Goal: Task Accomplishment & Management: Complete application form

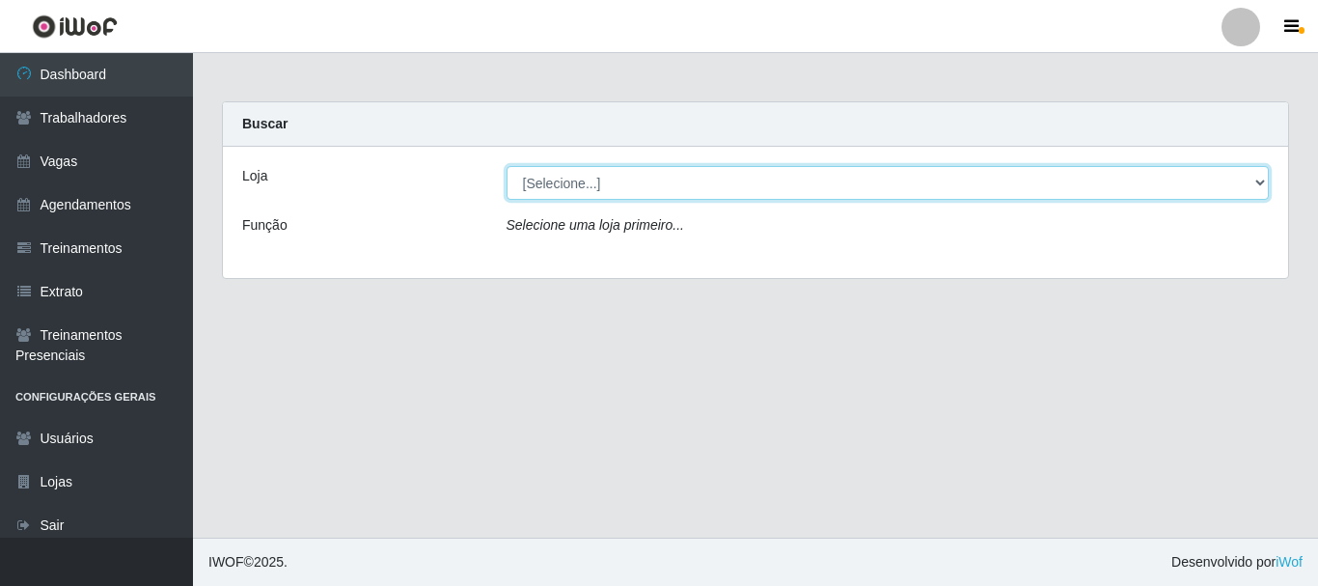
click at [574, 181] on select "[Selecione...] Divino Fogão - Campina Grande" at bounding box center [888, 183] width 763 height 34
select select "499"
click at [507, 166] on select "[Selecione...] Divino Fogão - Campina Grande" at bounding box center [888, 183] width 763 height 34
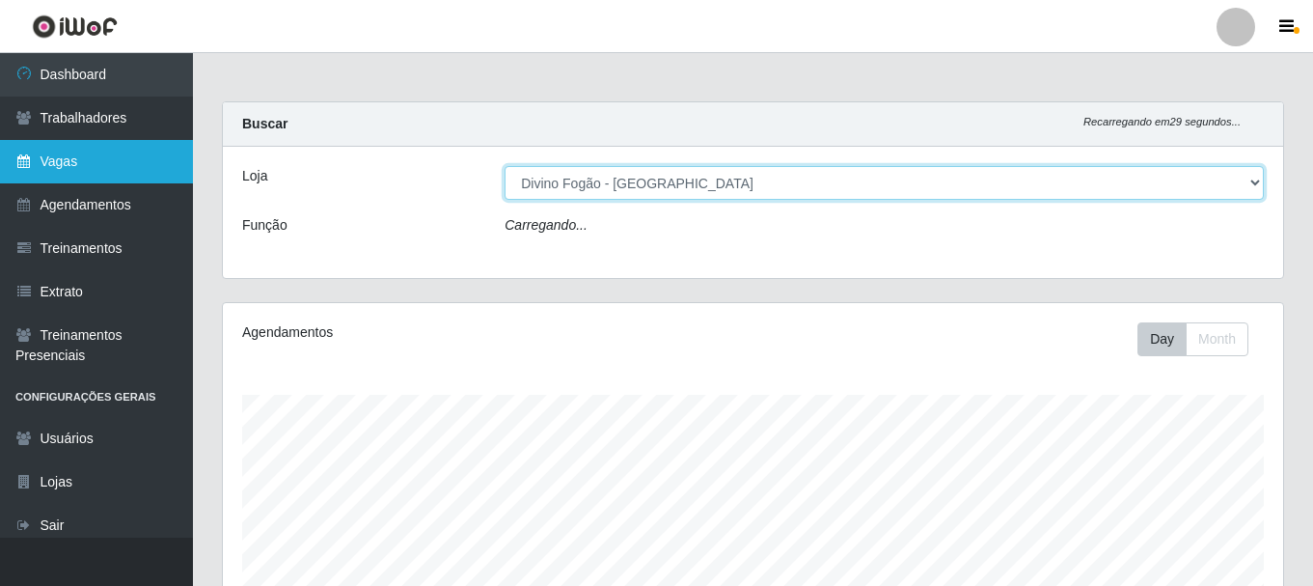
scroll to position [400, 1060]
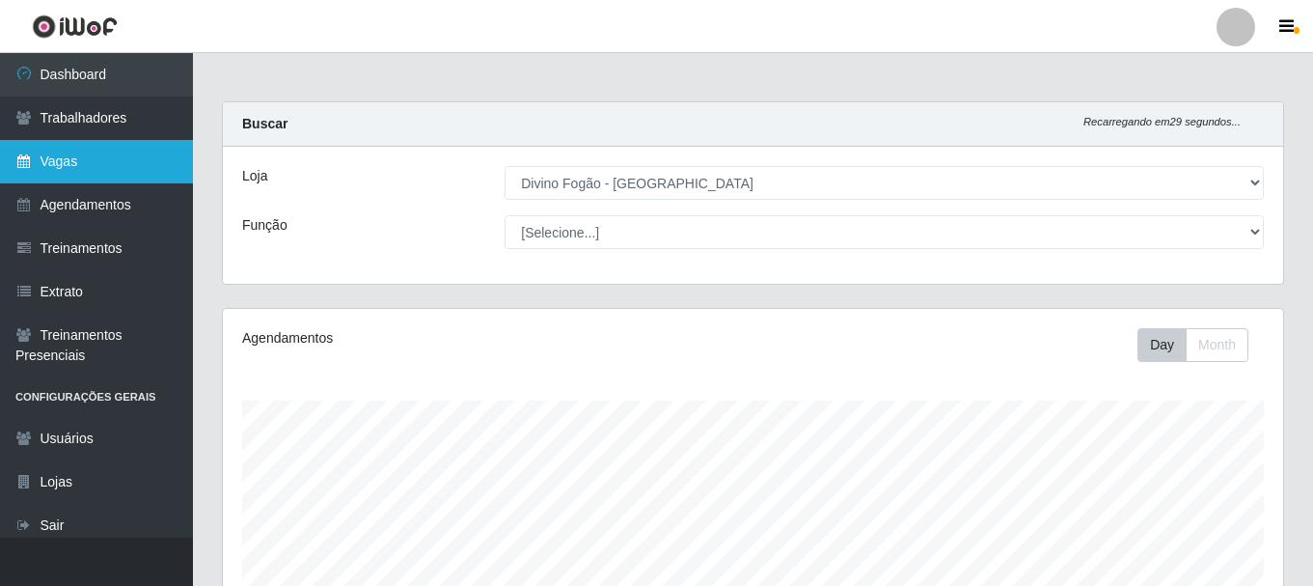
click at [88, 170] on link "Vagas" at bounding box center [96, 161] width 193 height 43
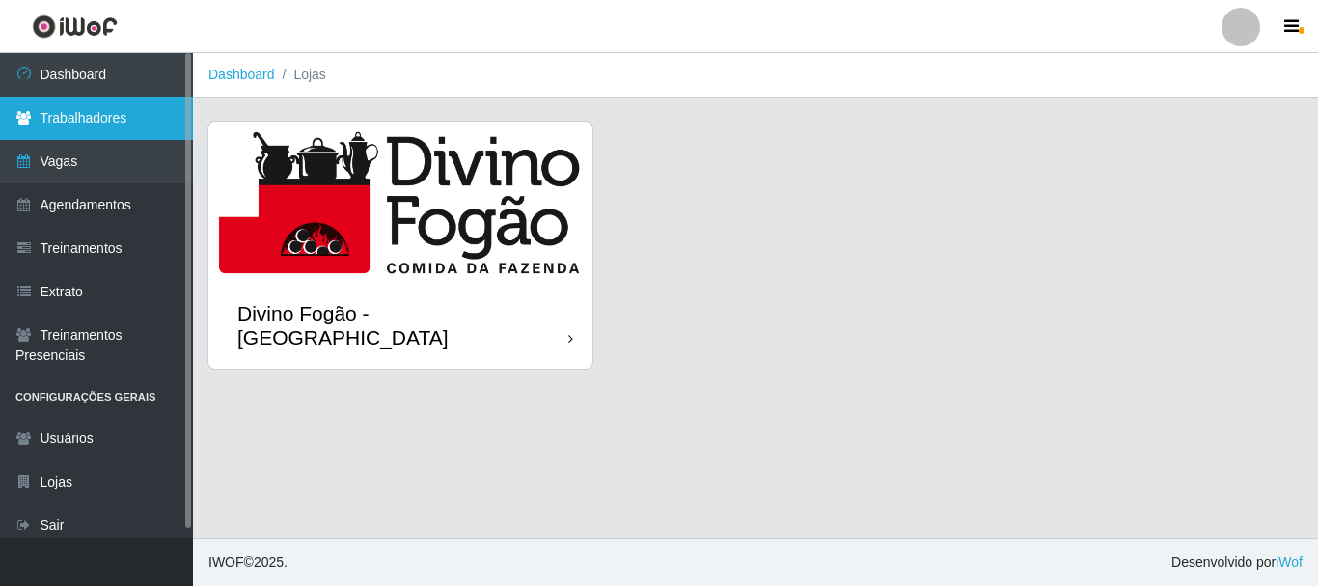
click at [112, 119] on link "Trabalhadores" at bounding box center [96, 117] width 193 height 43
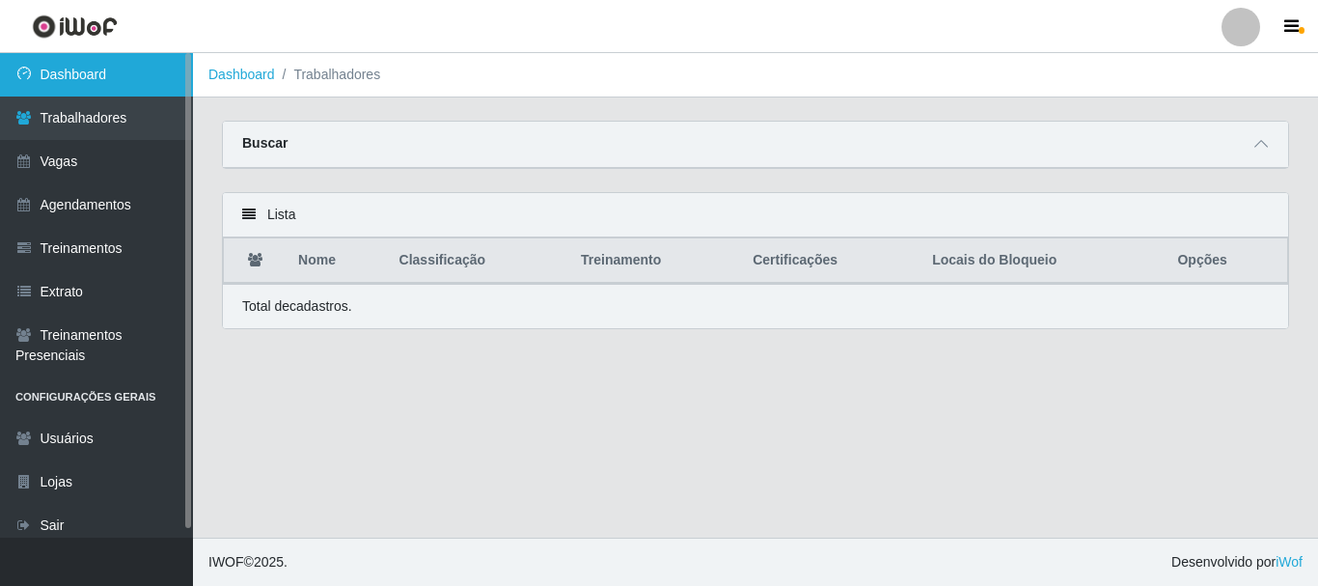
click at [97, 72] on link "Dashboard" at bounding box center [96, 74] width 193 height 43
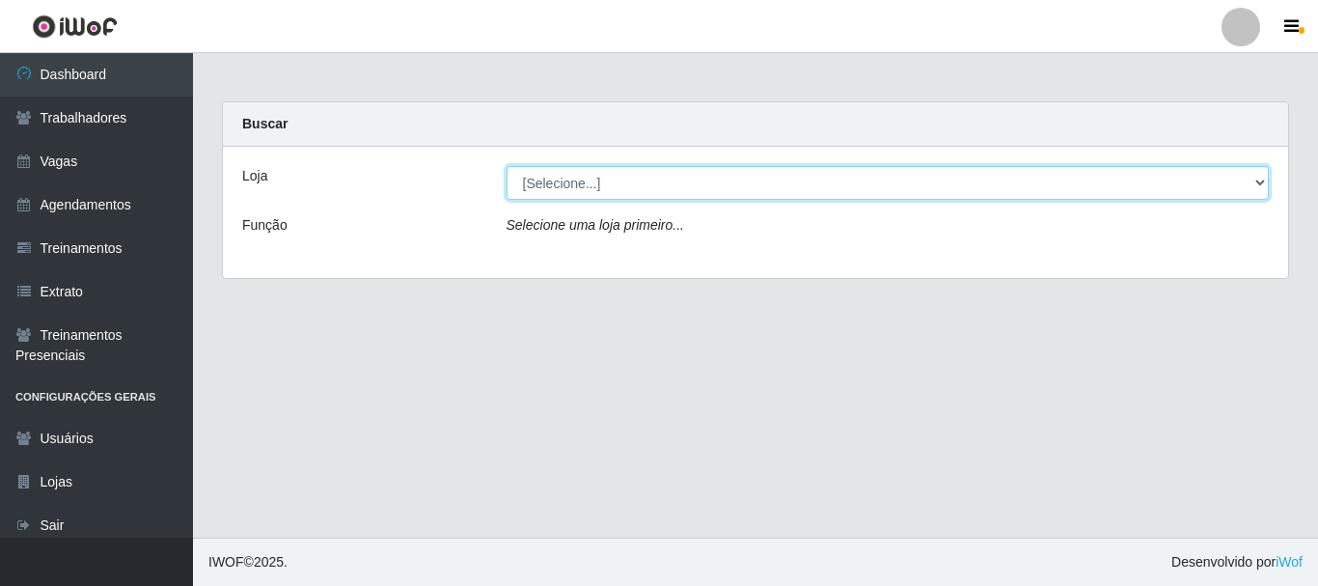
click at [735, 192] on select "[Selecione...] Divino Fogão - Campina Grande" at bounding box center [888, 183] width 763 height 34
select select "499"
click at [507, 166] on select "[Selecione...] Divino Fogão - Campina Grande" at bounding box center [888, 183] width 763 height 34
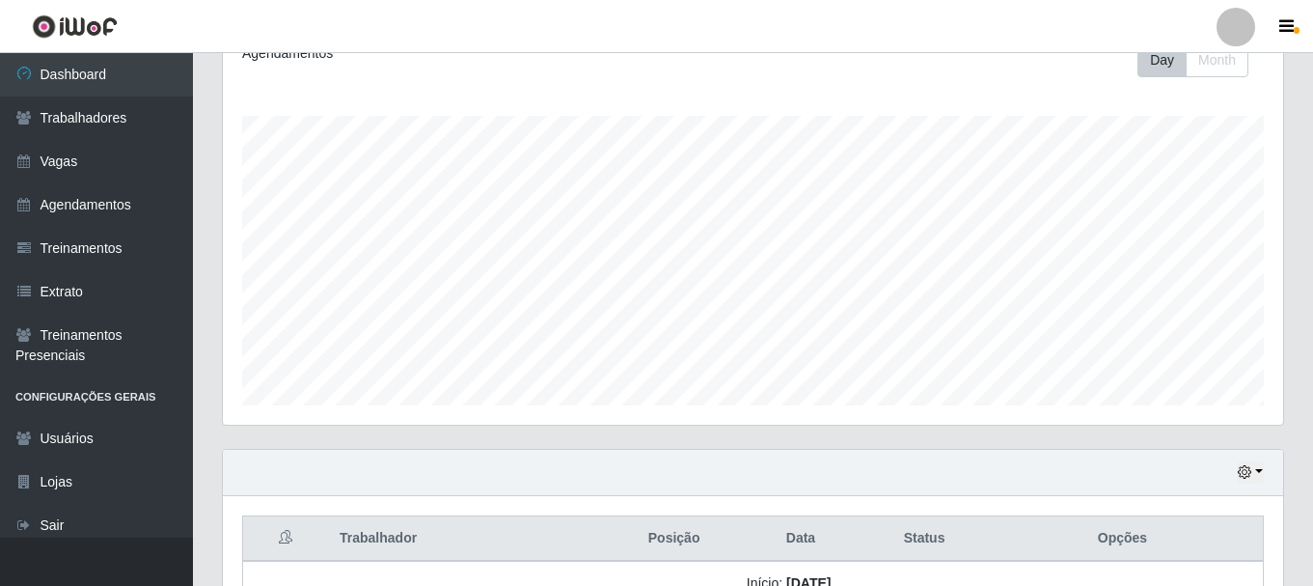
scroll to position [386, 0]
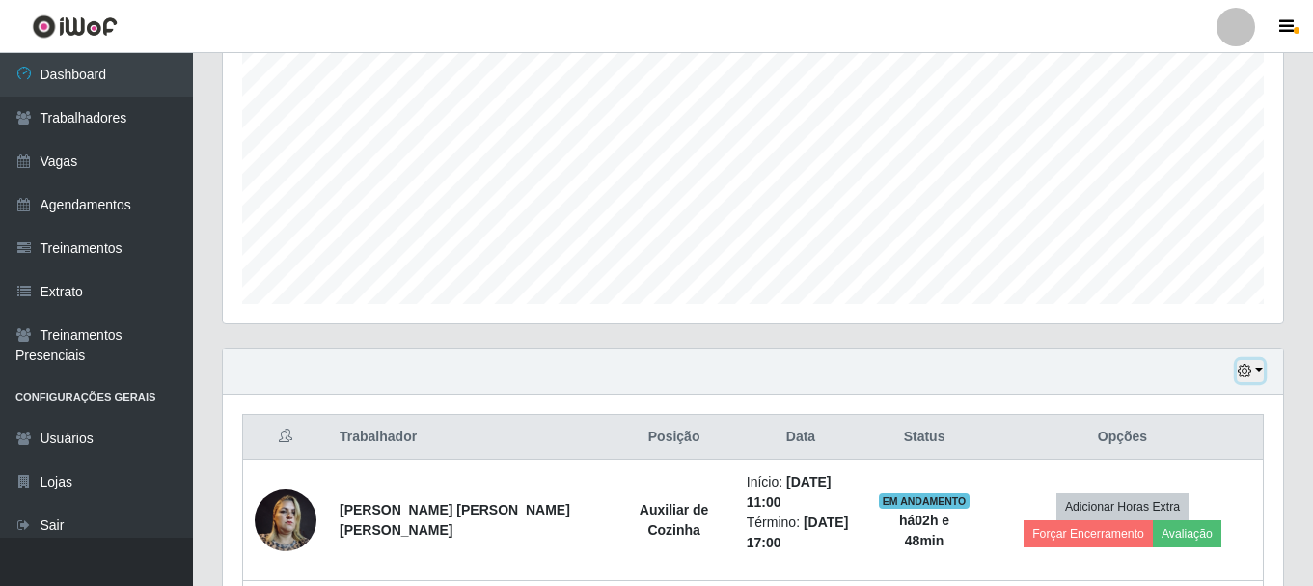
click at [1257, 378] on button "button" at bounding box center [1250, 371] width 27 height 22
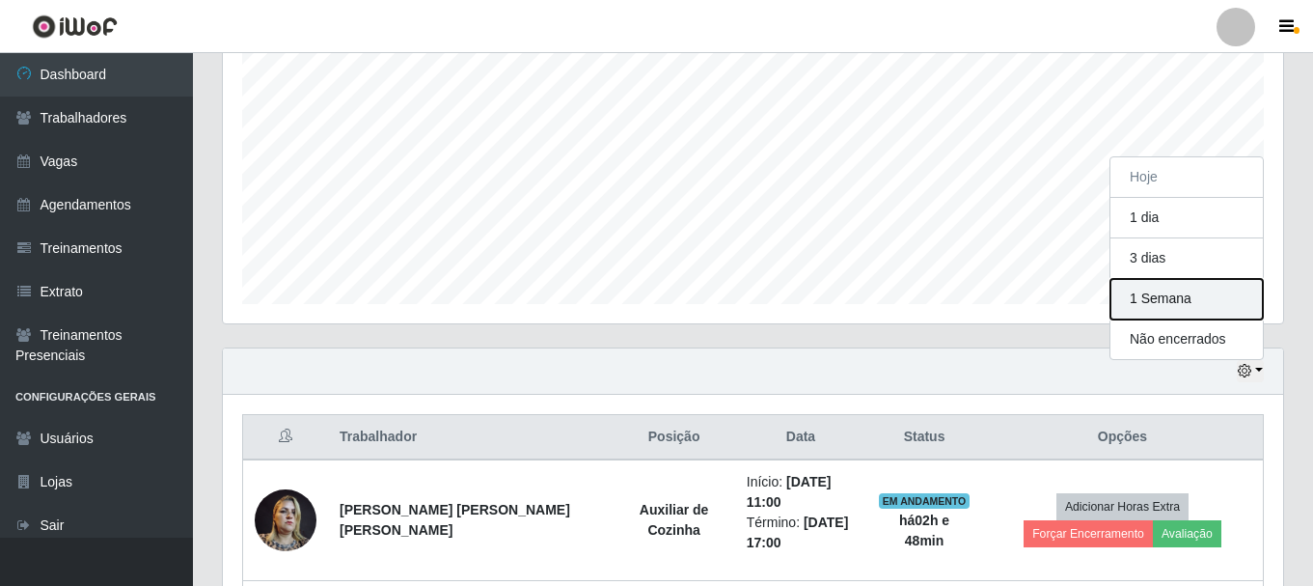
click at [1213, 303] on button "1 Semana" at bounding box center [1187, 299] width 152 height 41
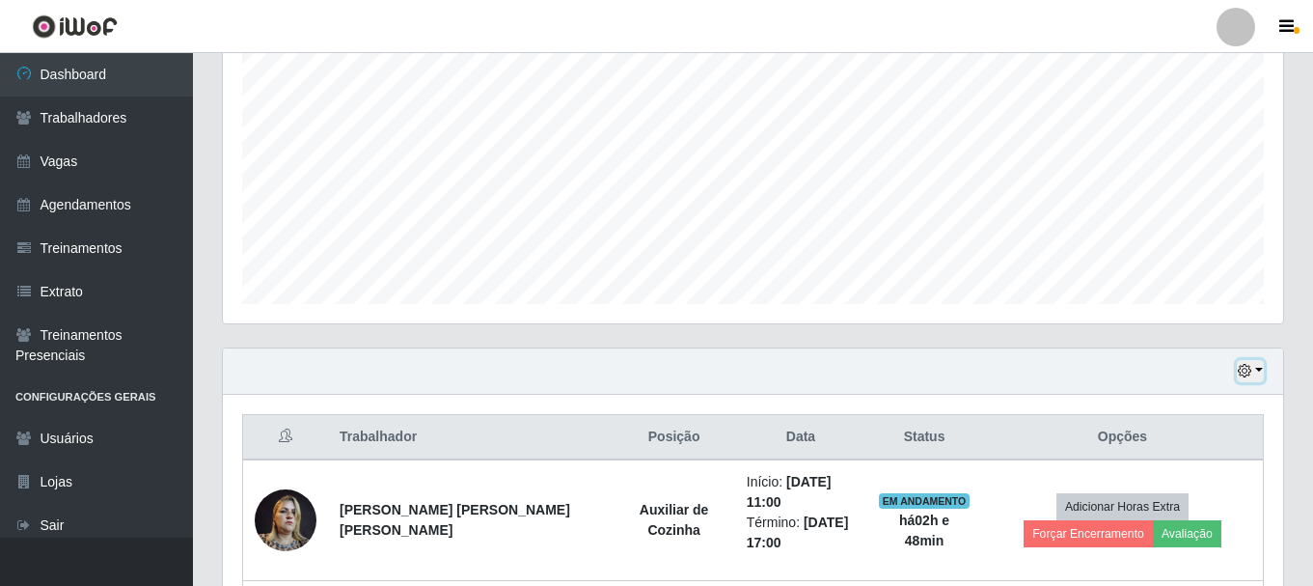
click at [1260, 371] on button "button" at bounding box center [1250, 371] width 27 height 22
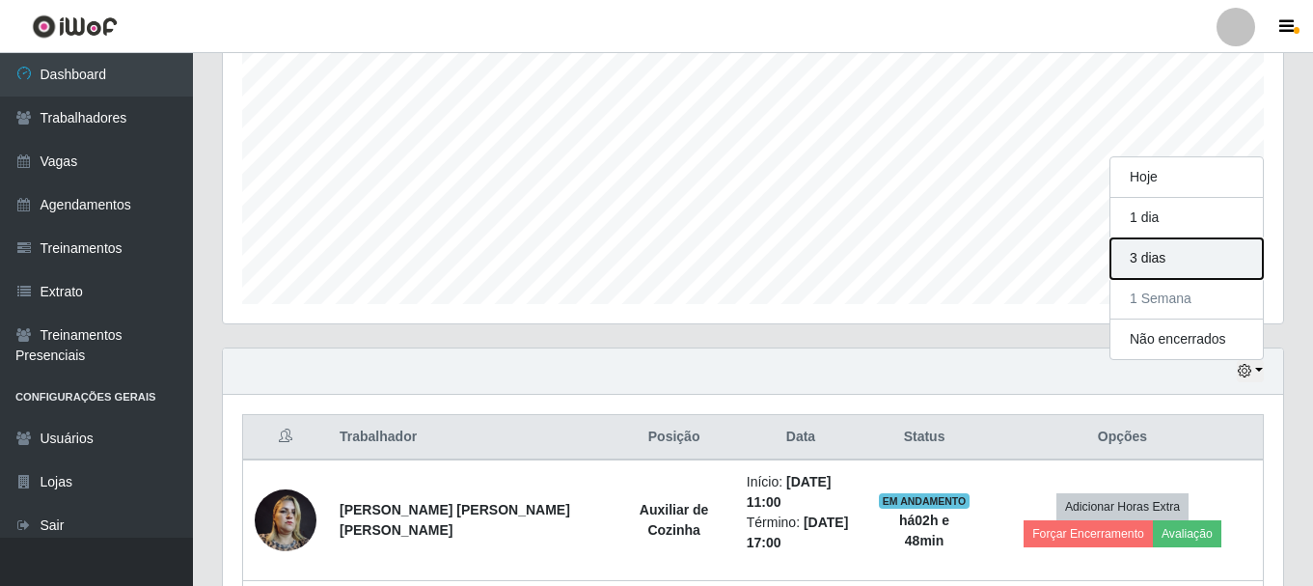
click at [1158, 260] on button "3 dias" at bounding box center [1187, 258] width 152 height 41
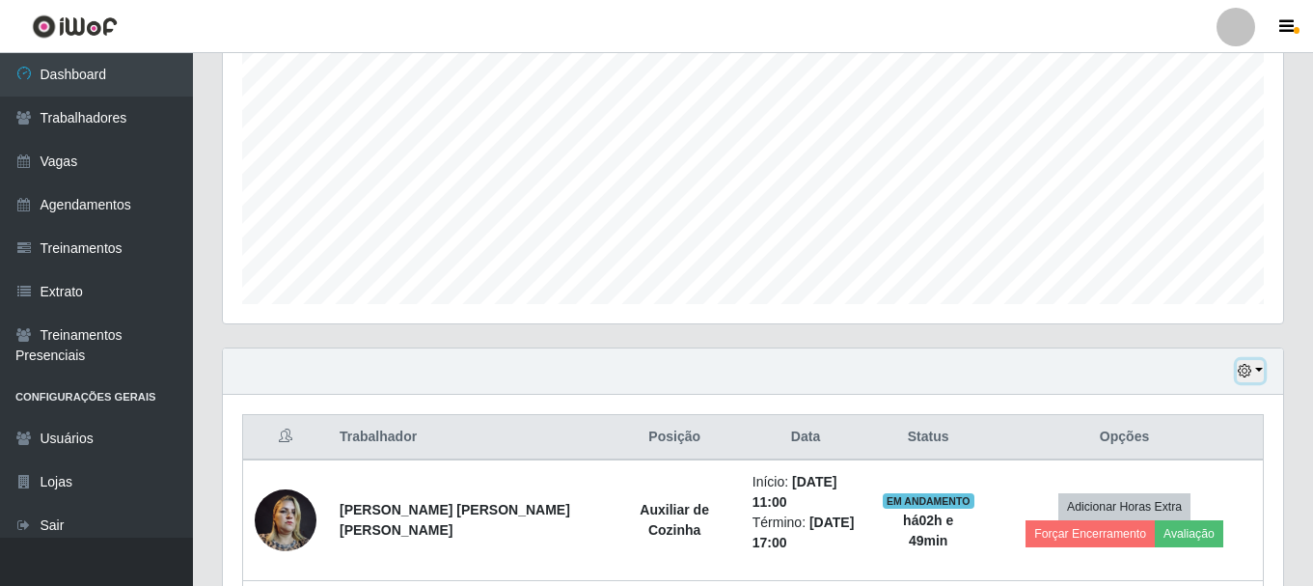
click at [1260, 367] on button "button" at bounding box center [1250, 371] width 27 height 22
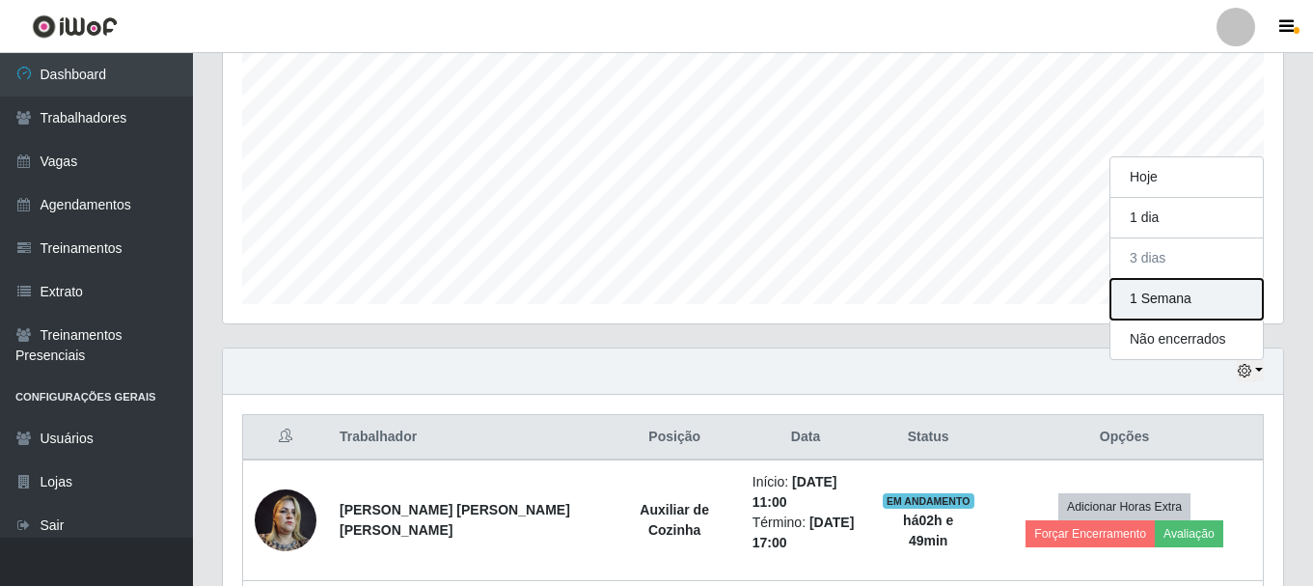
click at [1174, 308] on button "1 Semana" at bounding box center [1187, 299] width 152 height 41
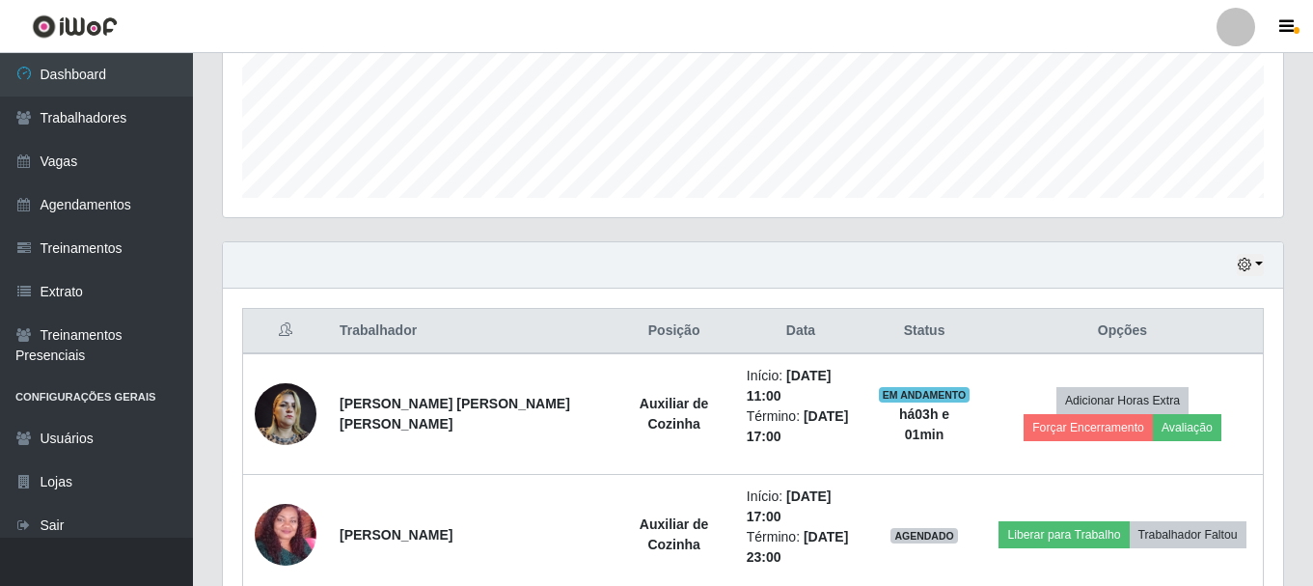
scroll to position [593, 0]
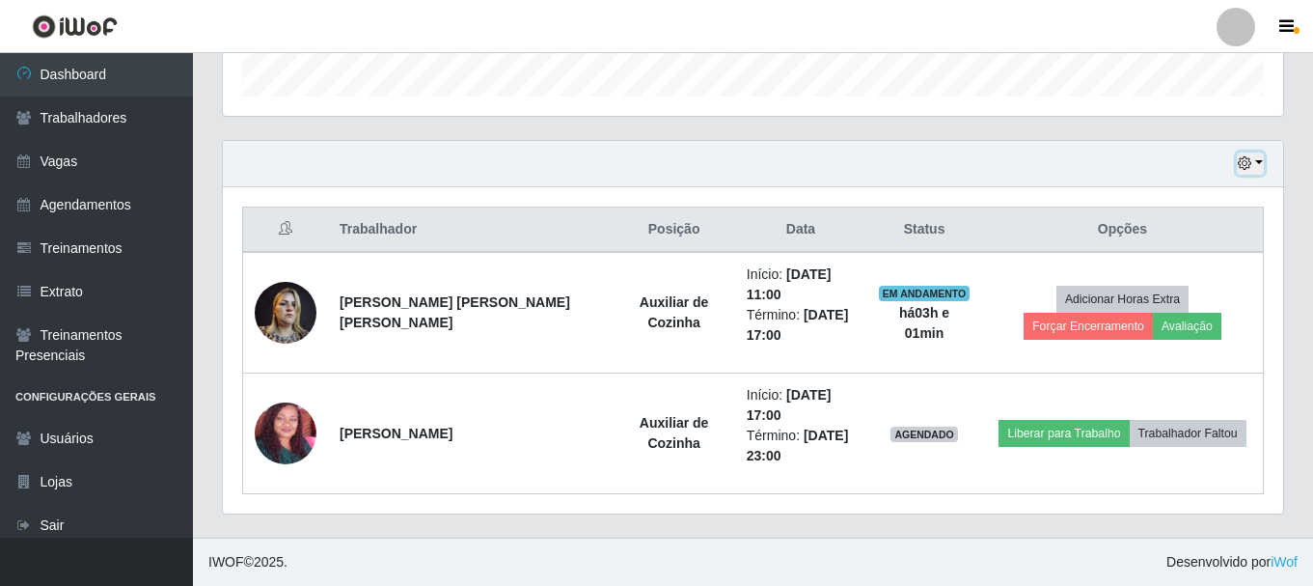
click at [1262, 163] on button "button" at bounding box center [1250, 163] width 27 height 22
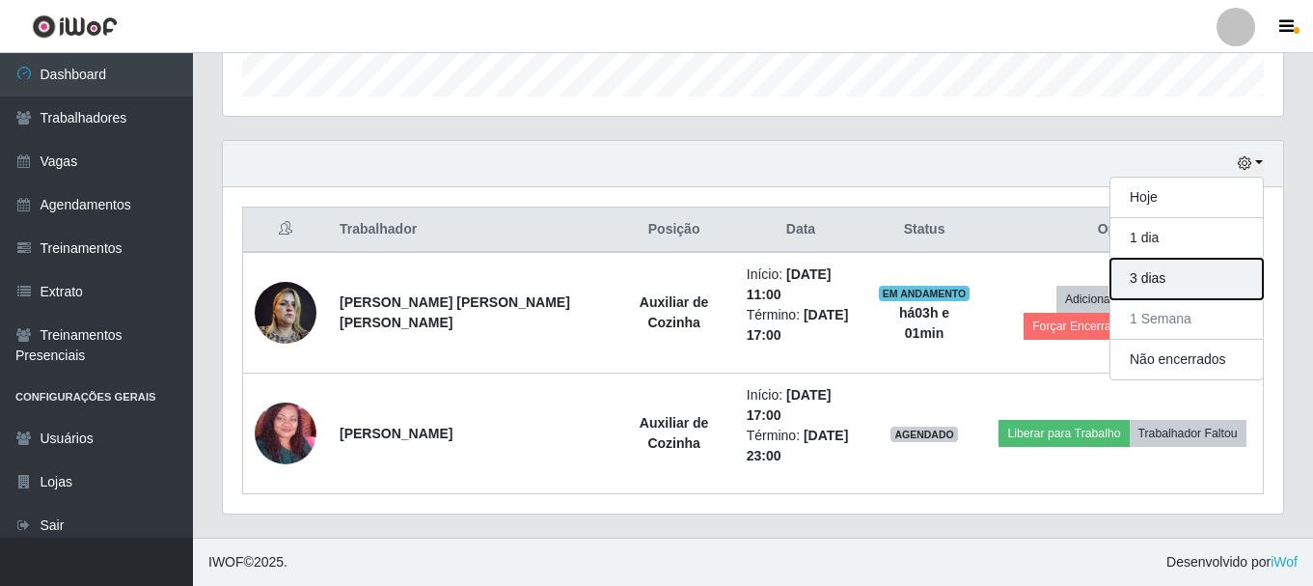
click at [1198, 285] on button "3 dias" at bounding box center [1187, 279] width 152 height 41
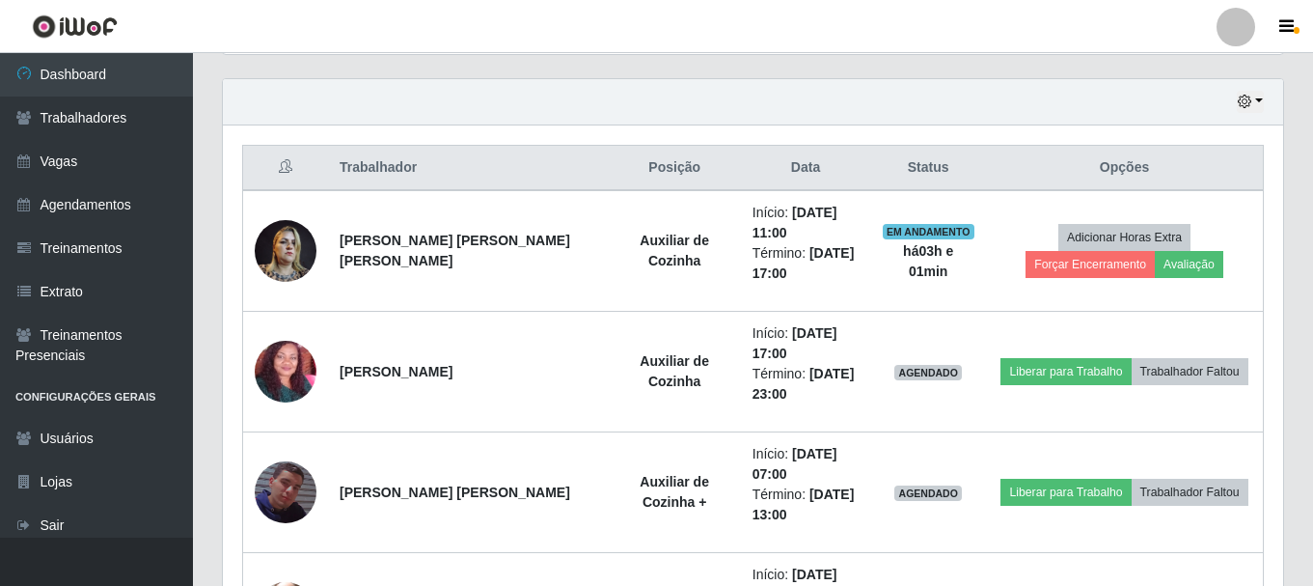
scroll to position [642, 0]
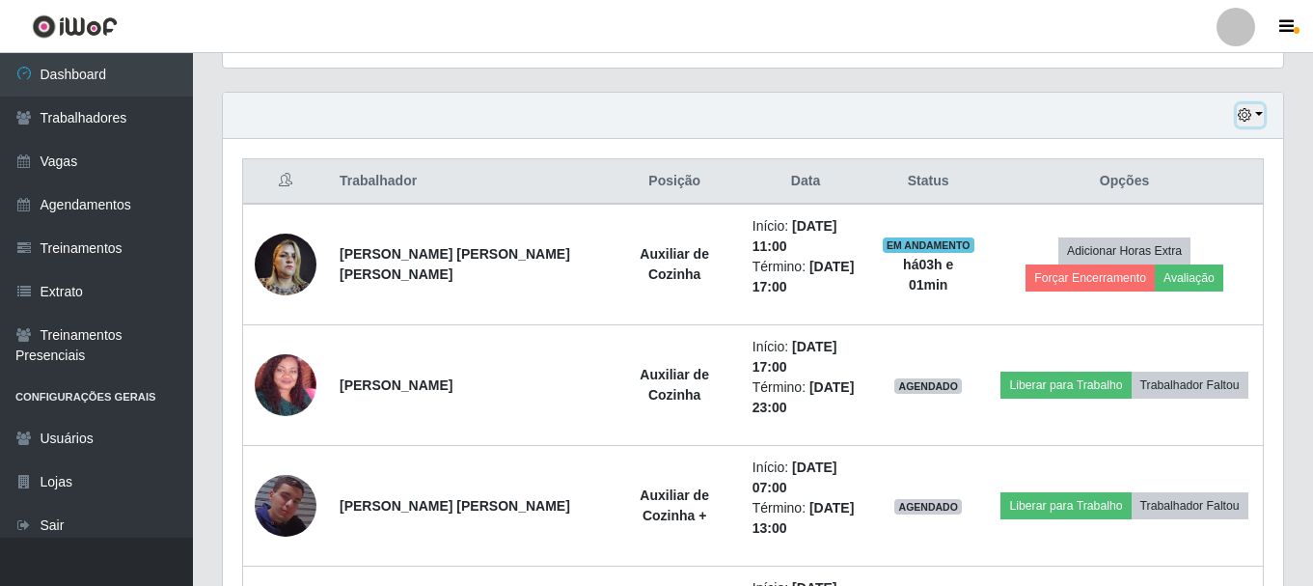
click at [1250, 119] on icon "button" at bounding box center [1245, 115] width 14 height 14
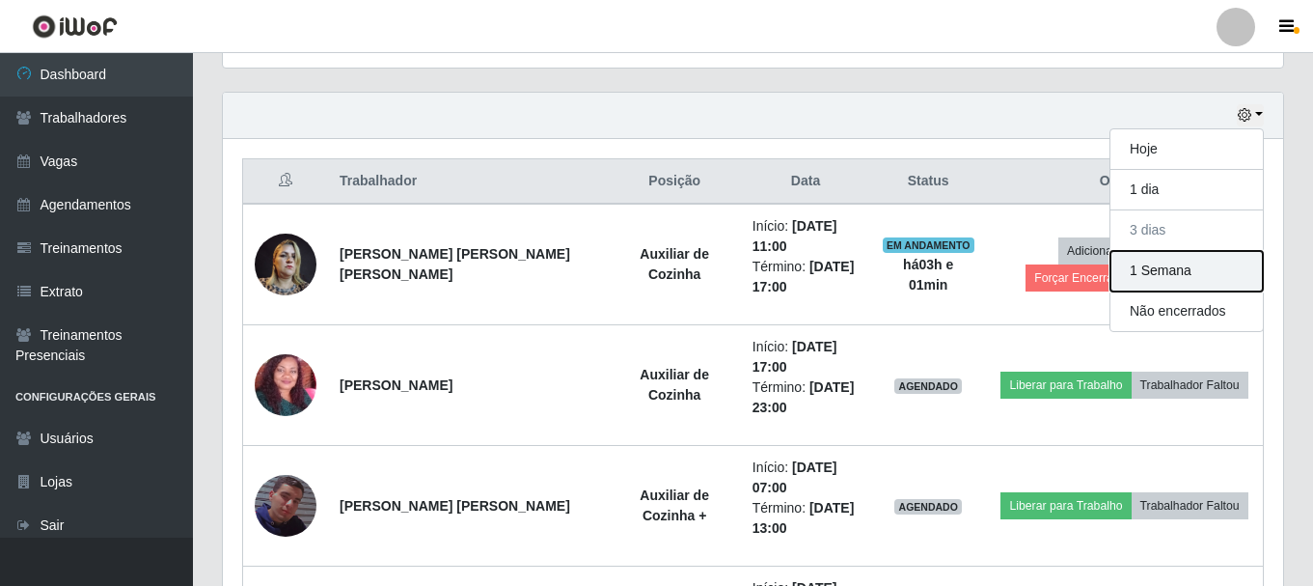
click at [1171, 267] on button "1 Semana" at bounding box center [1187, 271] width 152 height 41
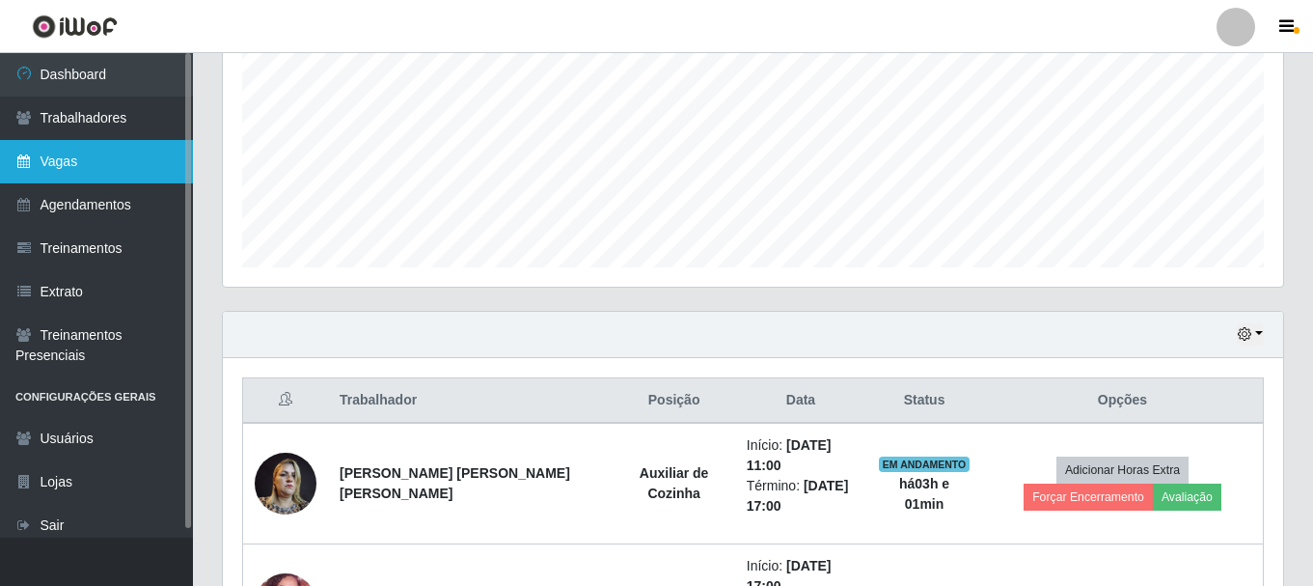
scroll to position [207, 0]
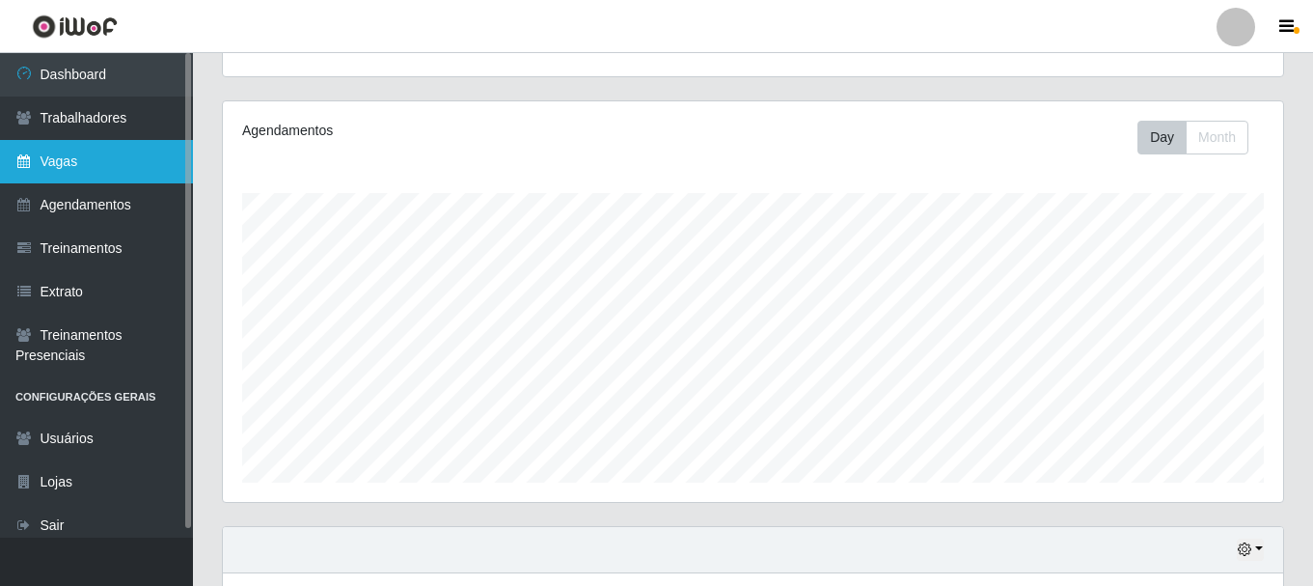
click at [100, 151] on link "Vagas" at bounding box center [96, 161] width 193 height 43
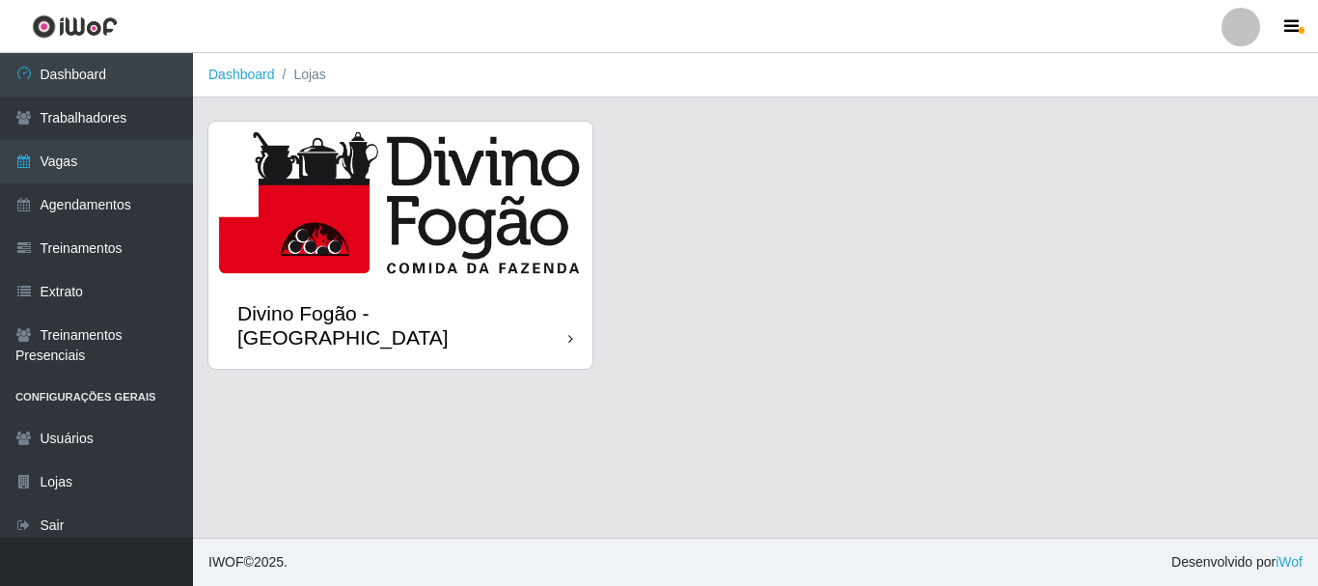
click at [520, 239] on img at bounding box center [400, 202] width 384 height 160
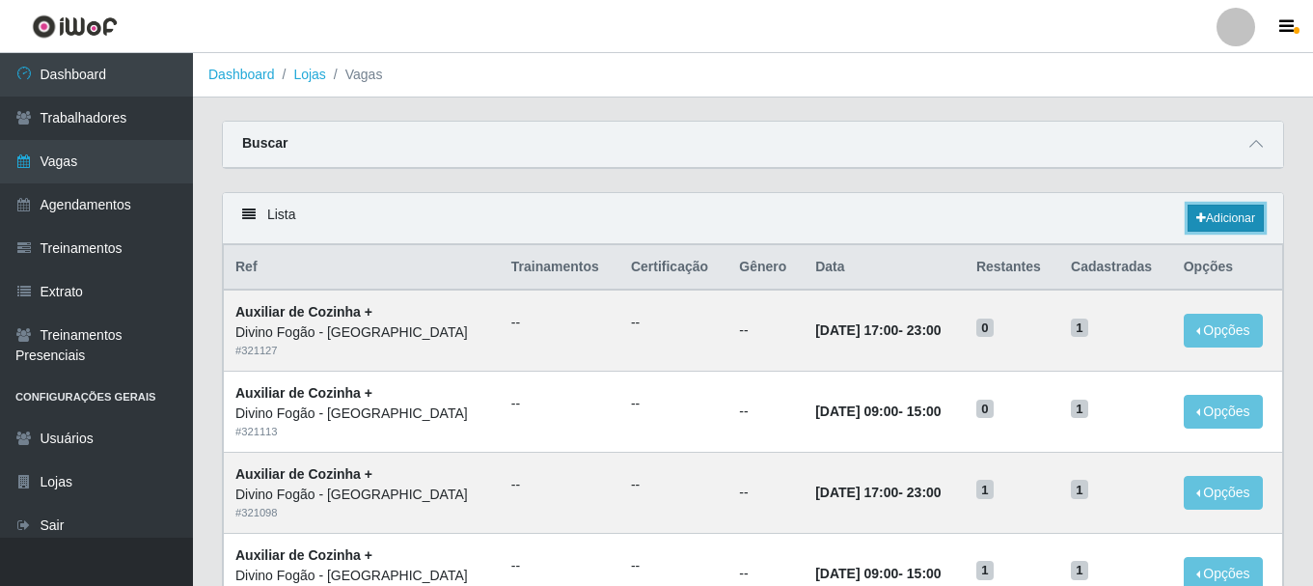
click at [1251, 219] on link "Adicionar" at bounding box center [1226, 218] width 76 height 27
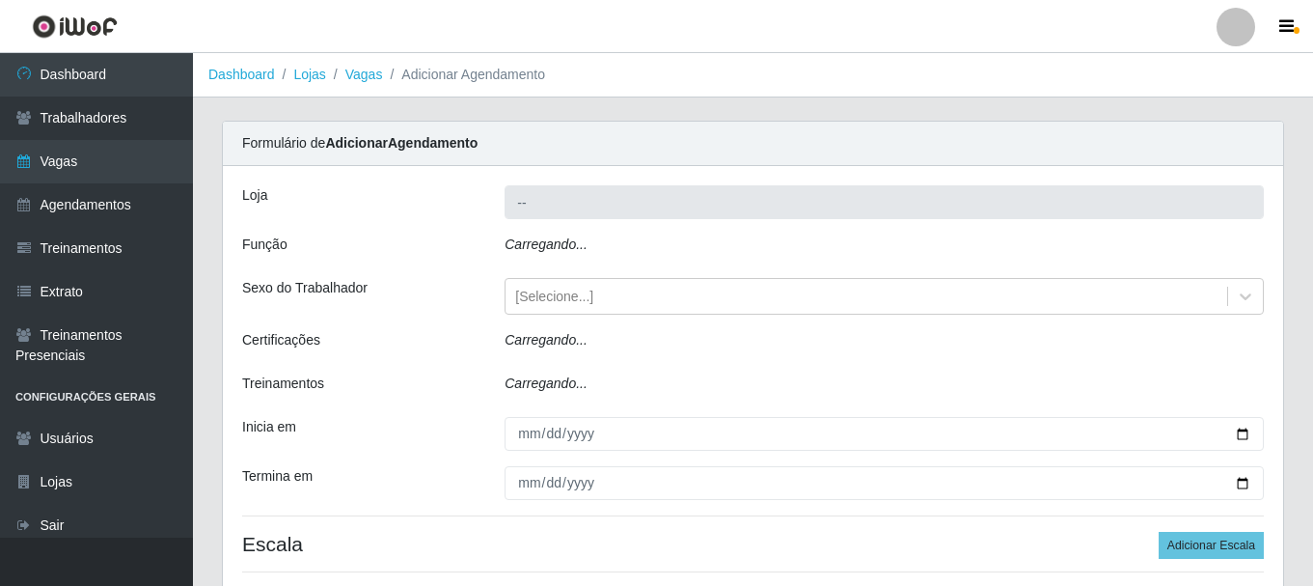
type input "Divino Fogão - [GEOGRAPHIC_DATA]"
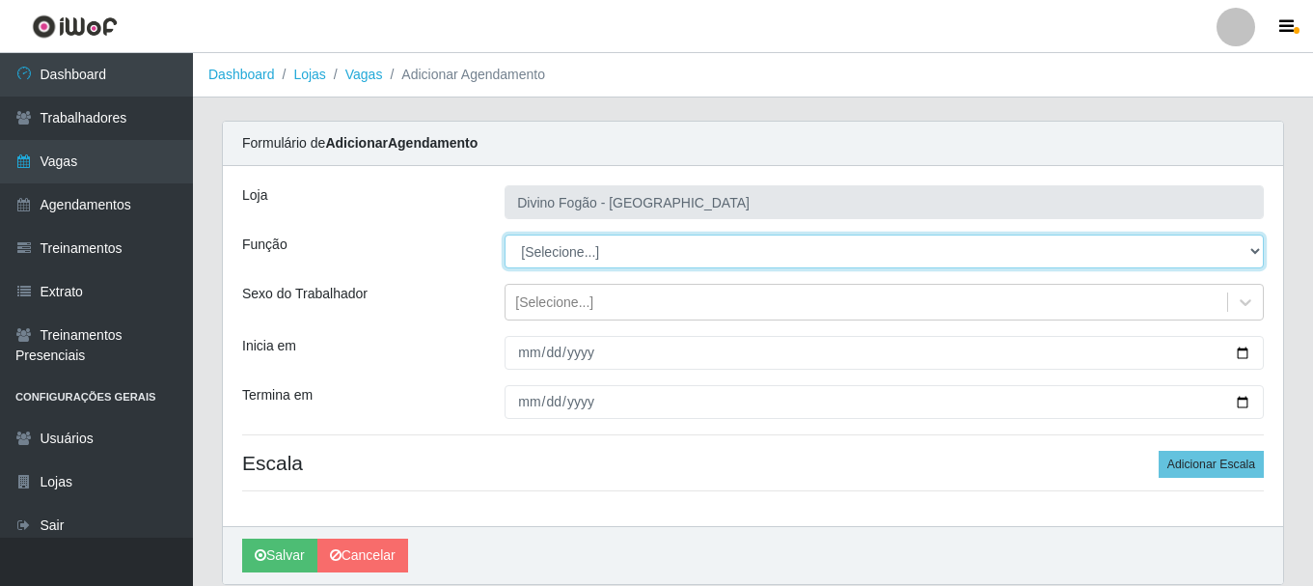
click at [627, 263] on select "[Selecione...] ASG ASG + ASG ++ Auxiliar de Cozinha Auxiliar de Cozinha + Auxil…" at bounding box center [884, 251] width 759 height 34
select select "9"
click at [505, 234] on select "[Selecione...] ASG ASG + ASG ++ Auxiliar de Cozinha Auxiliar de Cozinha + Auxil…" at bounding box center [884, 251] width 759 height 34
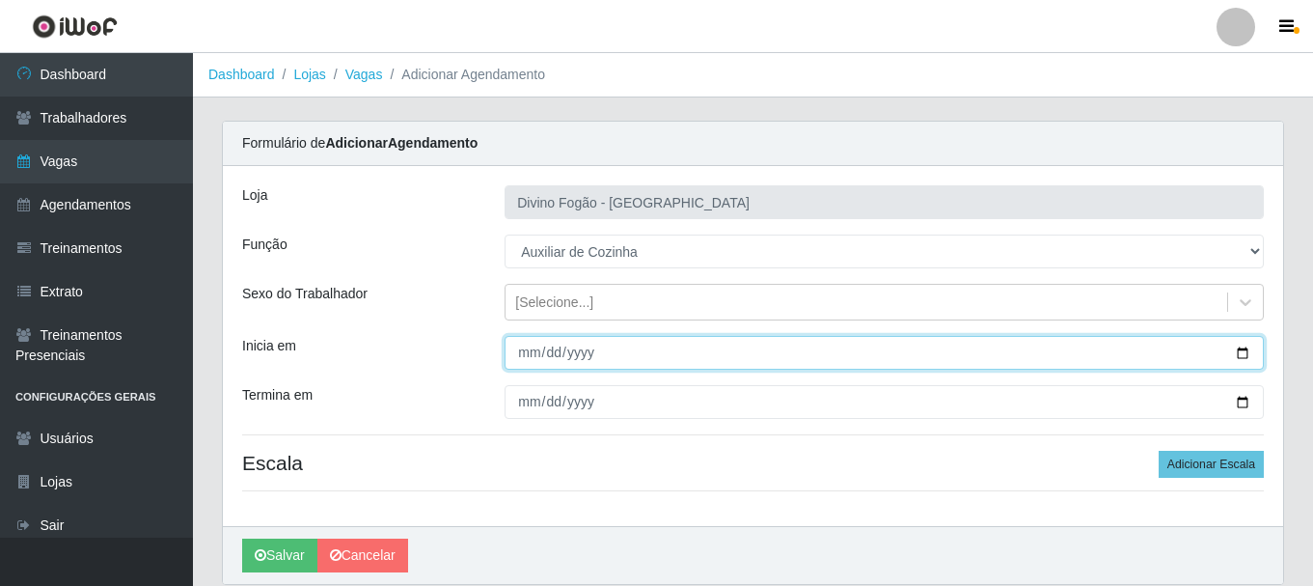
click at [516, 350] on input "Inicia em" at bounding box center [884, 353] width 759 height 34
type input "2025-09-08"
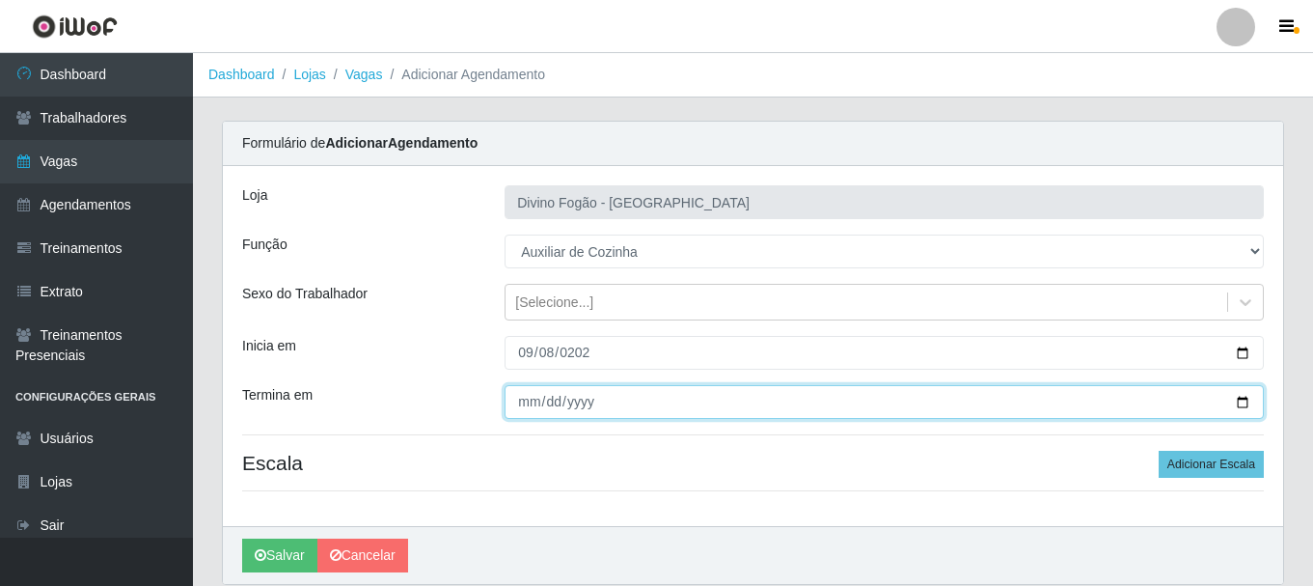
click at [529, 397] on input "Termina em" at bounding box center [884, 402] width 759 height 34
type input "2025-09-12"
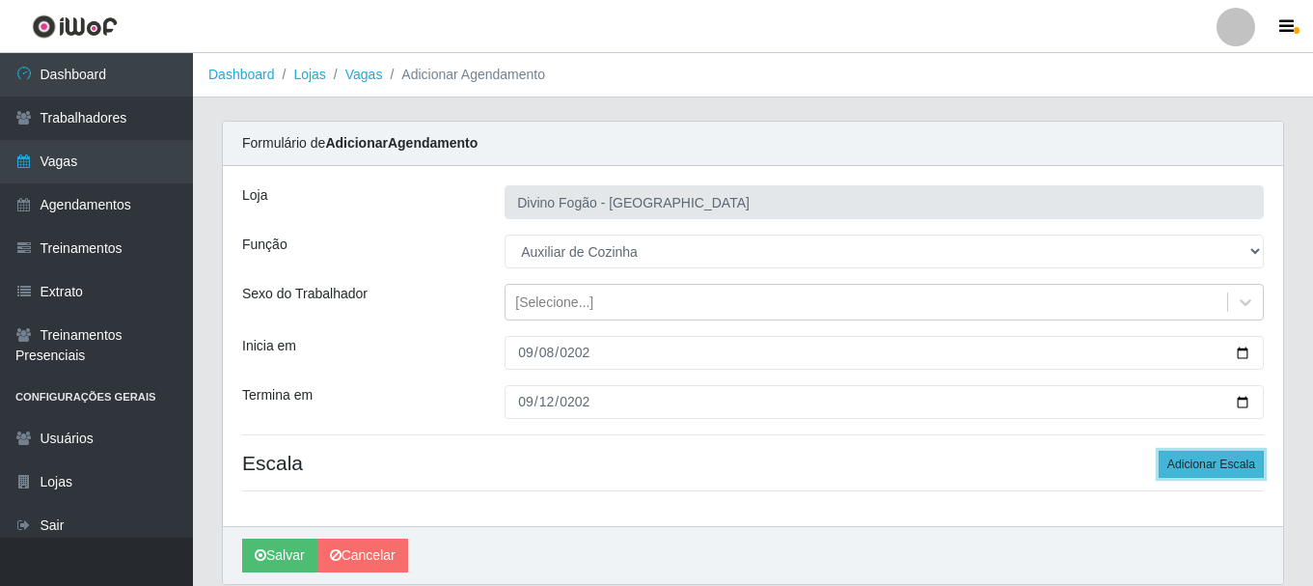
click at [1203, 465] on button "Adicionar Escala" at bounding box center [1211, 464] width 105 height 27
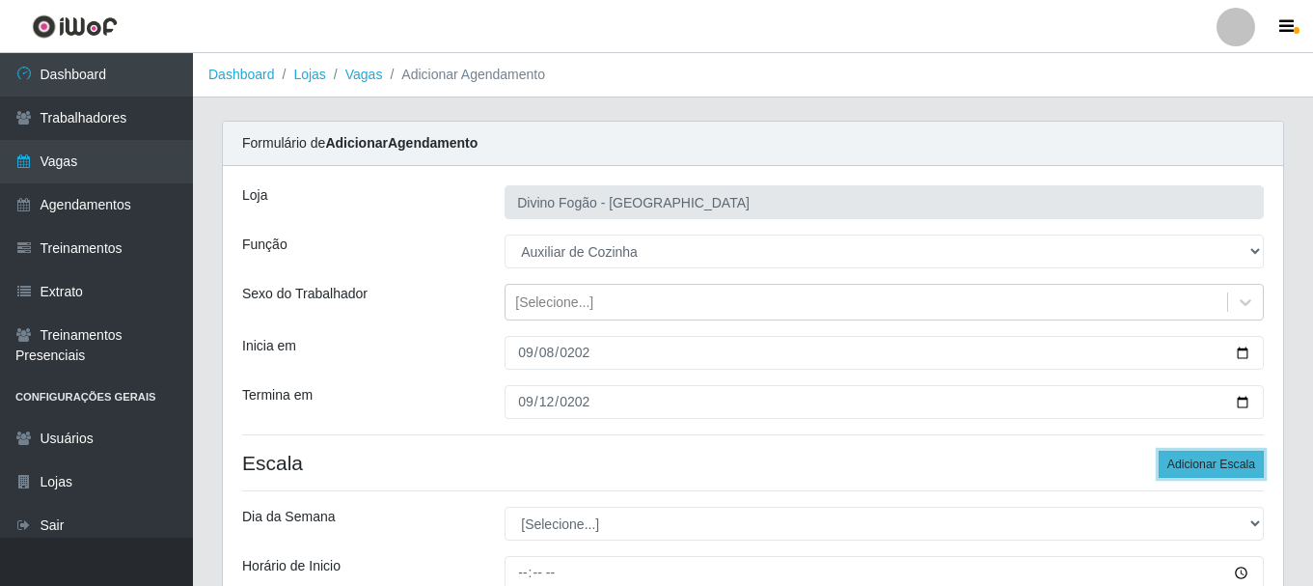
click at [1203, 465] on button "Adicionar Escala" at bounding box center [1211, 464] width 105 height 27
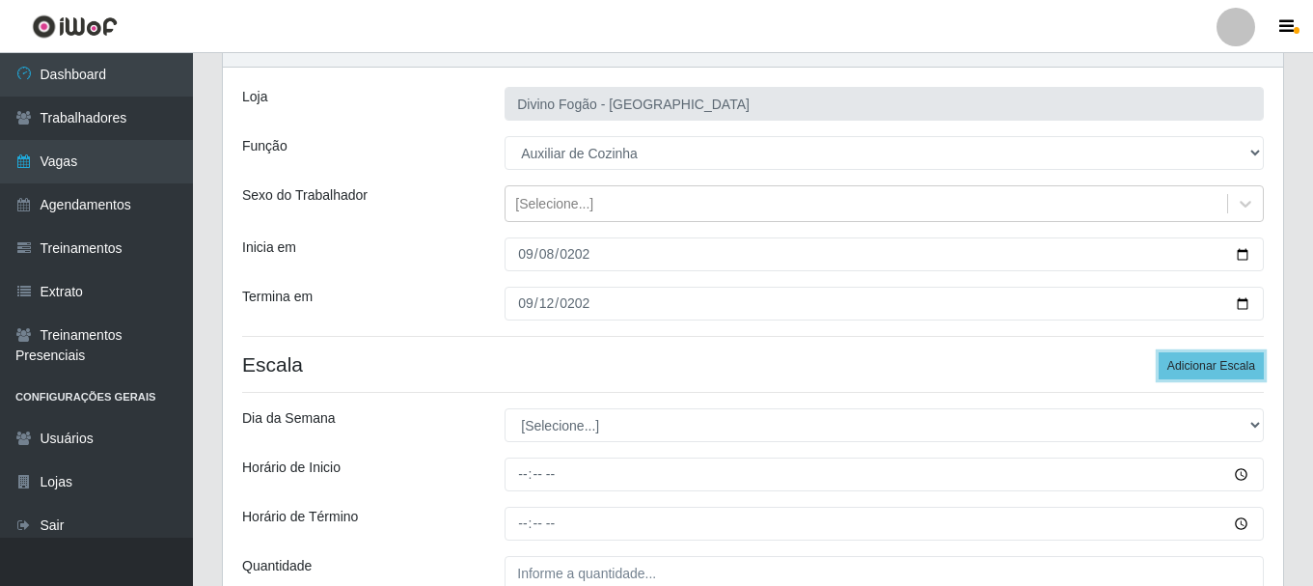
scroll to position [193, 0]
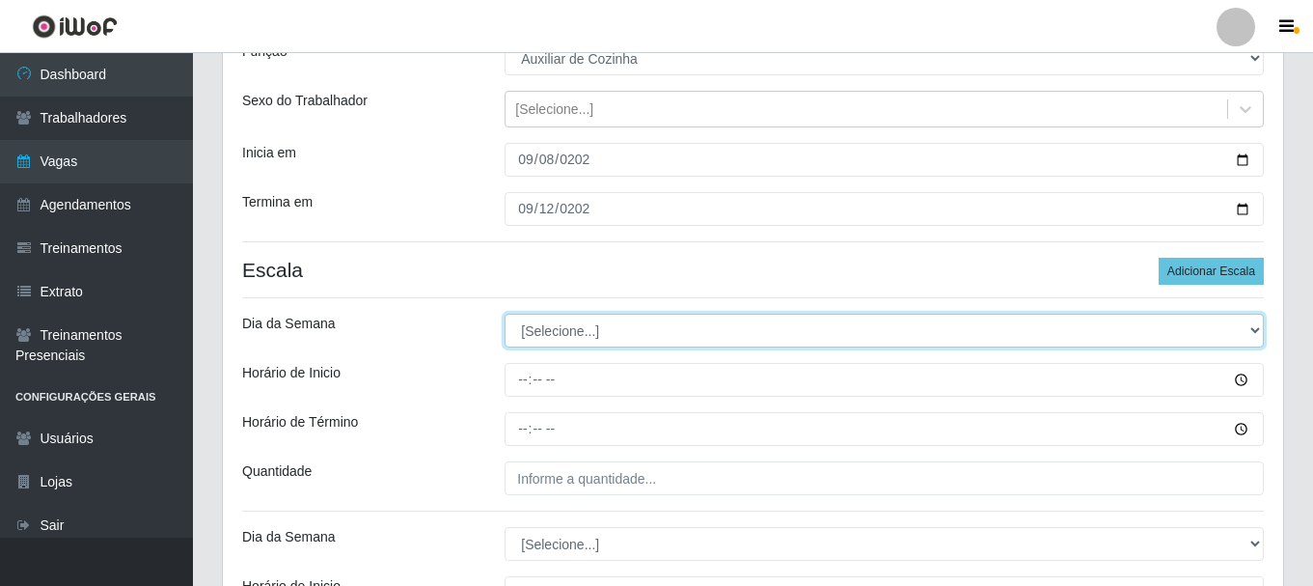
click at [565, 333] on select "[Selecione...] Segunda Terça Quarta Quinta Sexta Sábado Domingo" at bounding box center [884, 331] width 759 height 34
select select "1"
click at [505, 314] on select "[Selecione...] Segunda Terça Quarta Quinta Sexta Sábado Domingo" at bounding box center [884, 331] width 759 height 34
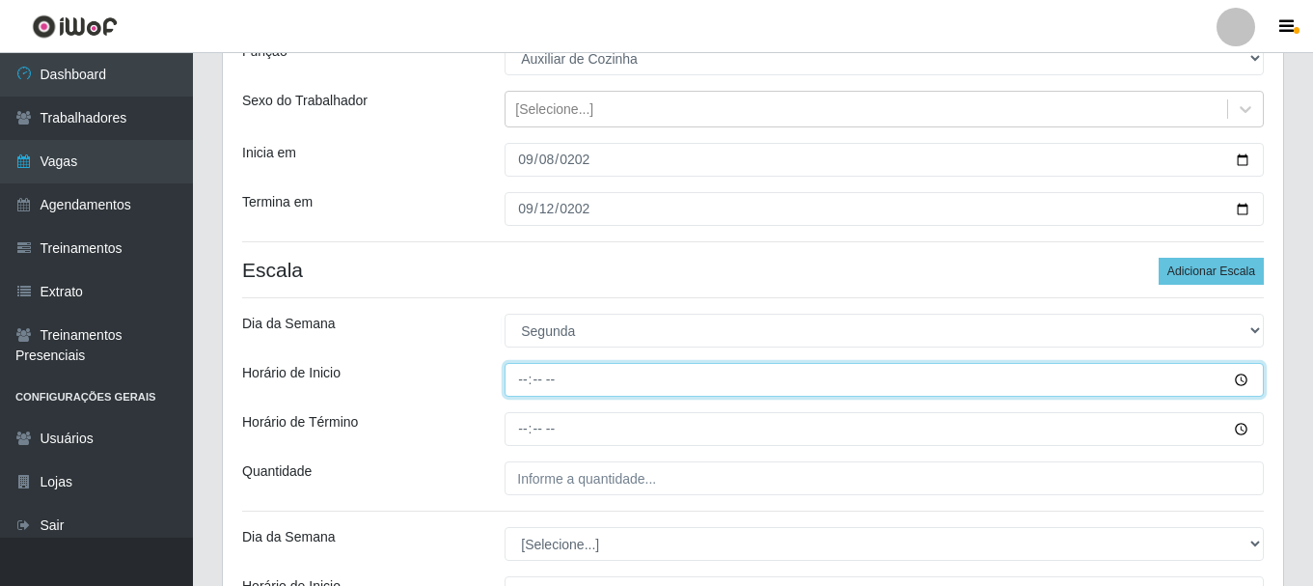
click at [517, 384] on input "Horário de Inicio" at bounding box center [884, 380] width 759 height 34
type input "07:00"
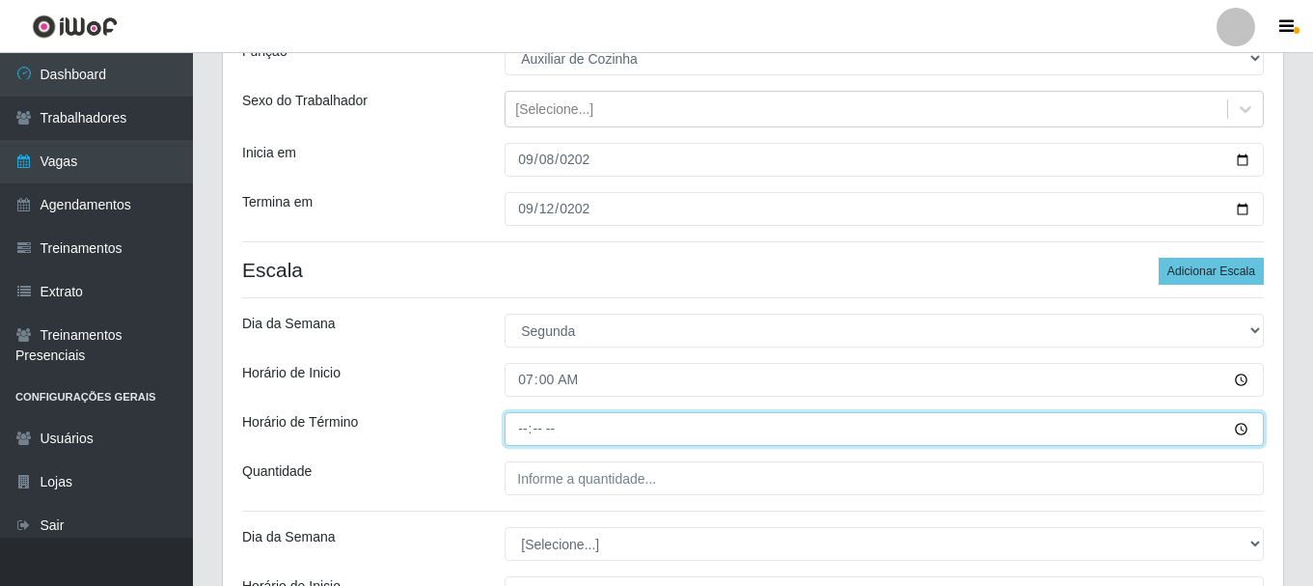
click at [525, 429] on input "Horário de Término" at bounding box center [884, 429] width 759 height 34
type input "13:00"
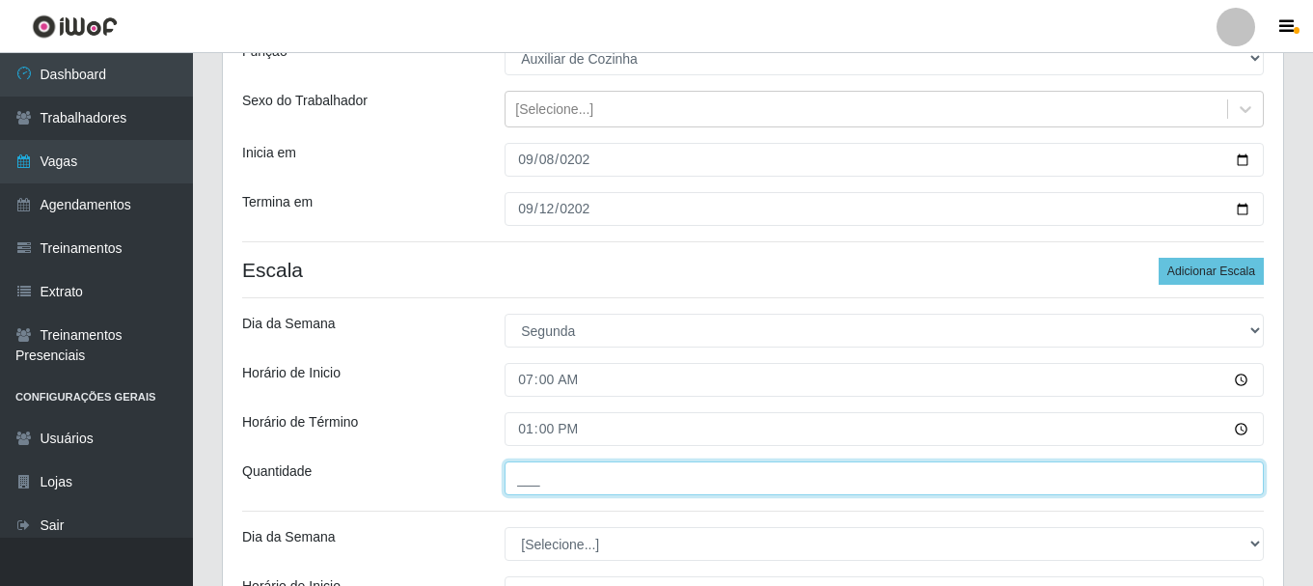
click at [537, 485] on input "___" at bounding box center [884, 478] width 759 height 34
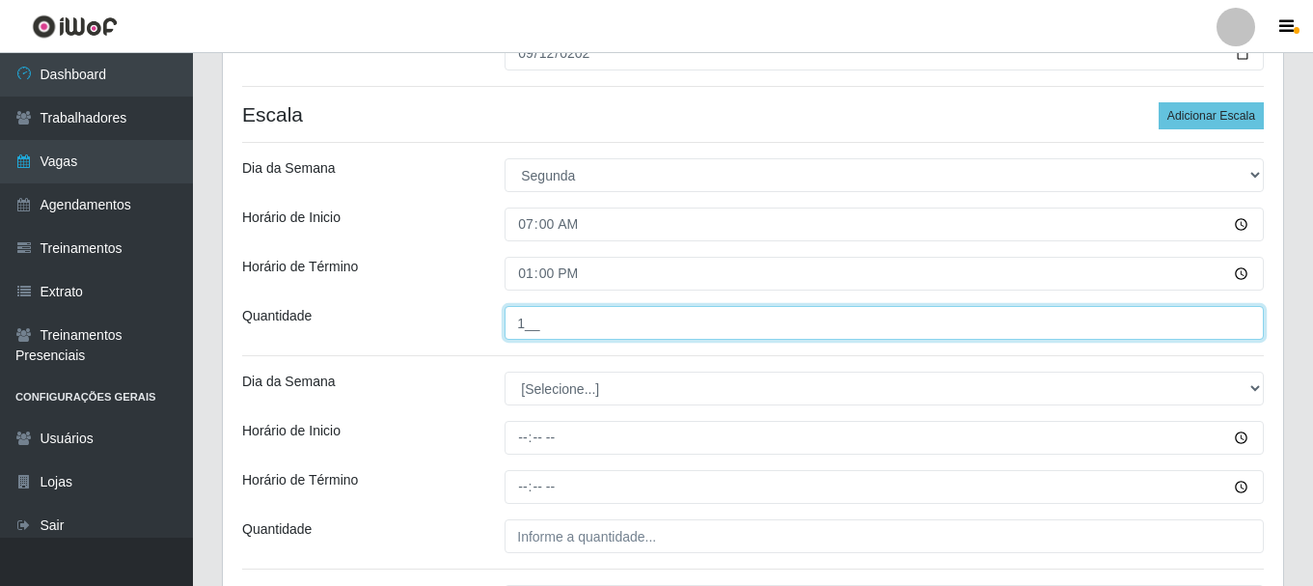
scroll to position [386, 0]
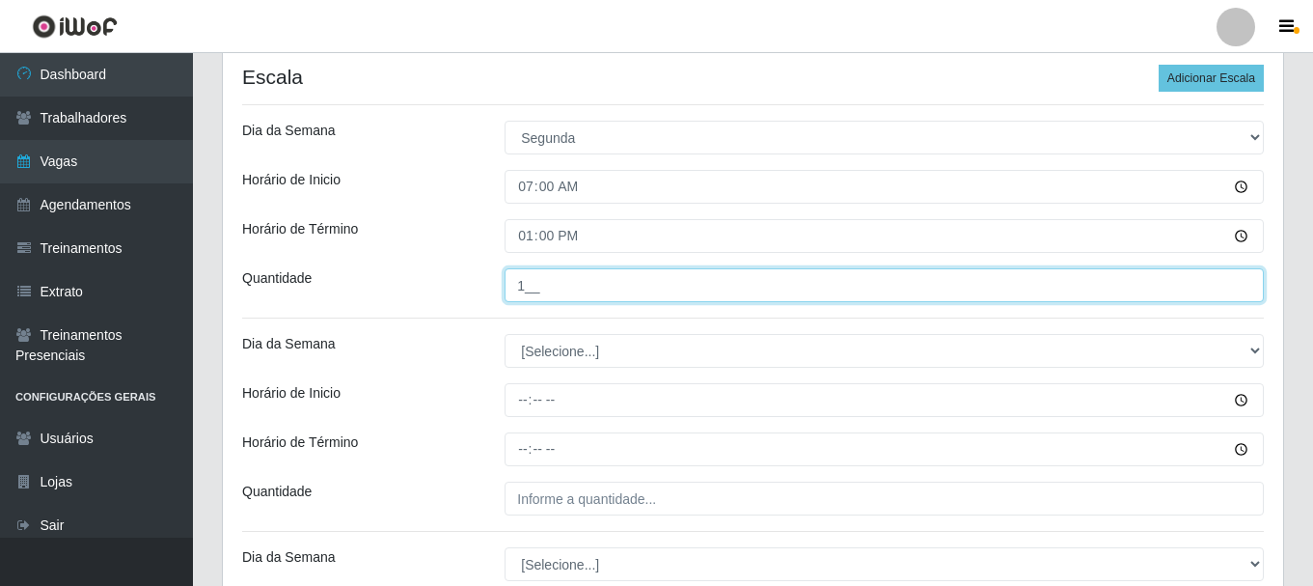
type input "1__"
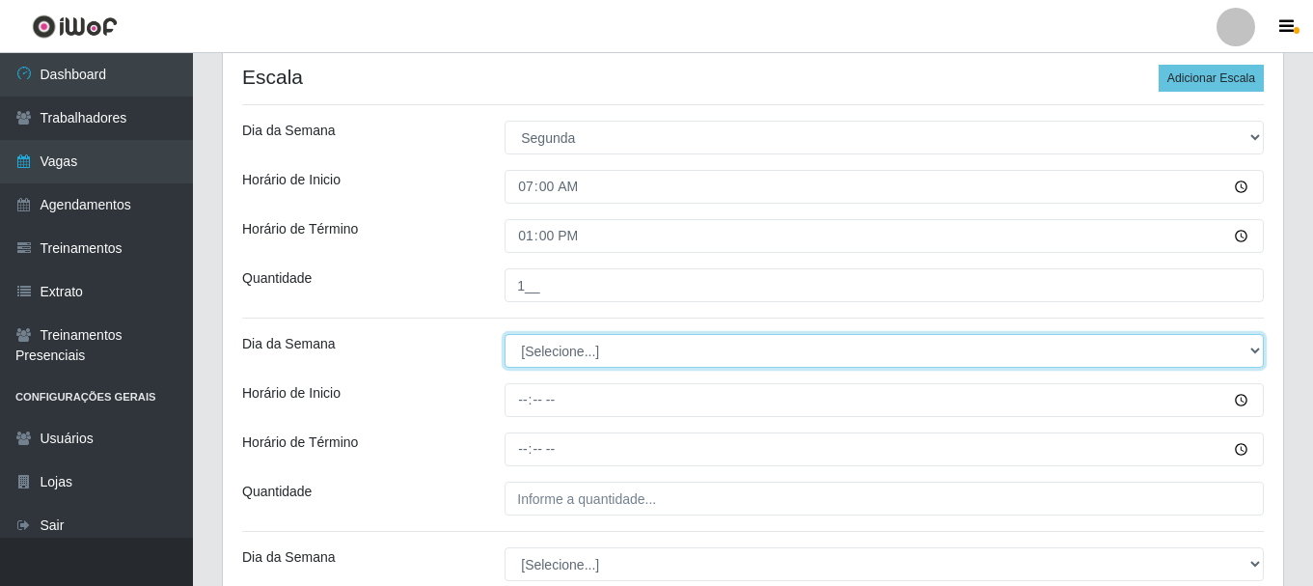
click at [577, 344] on select "[Selecione...] Segunda Terça Quarta Quinta Sexta Sábado Domingo" at bounding box center [884, 351] width 759 height 34
select select "2"
click at [505, 334] on select "[Selecione...] Segunda Terça Quarta Quinta Sexta Sábado Domingo" at bounding box center [884, 351] width 759 height 34
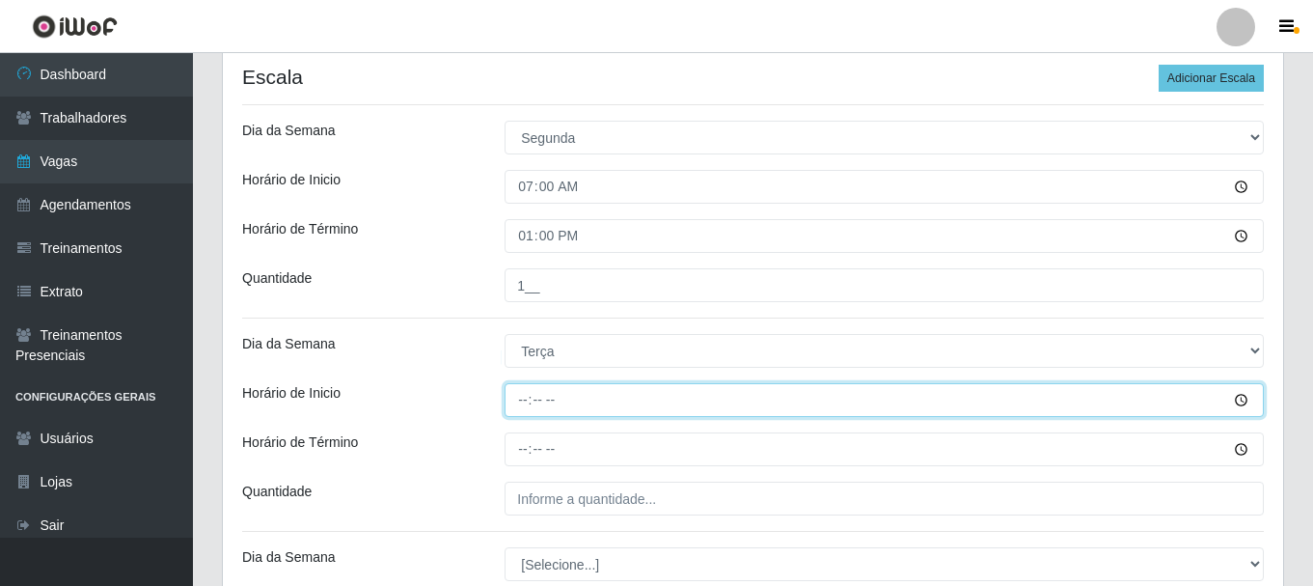
click at [521, 403] on input "Horário de Inicio" at bounding box center [884, 400] width 759 height 34
type input "07:00"
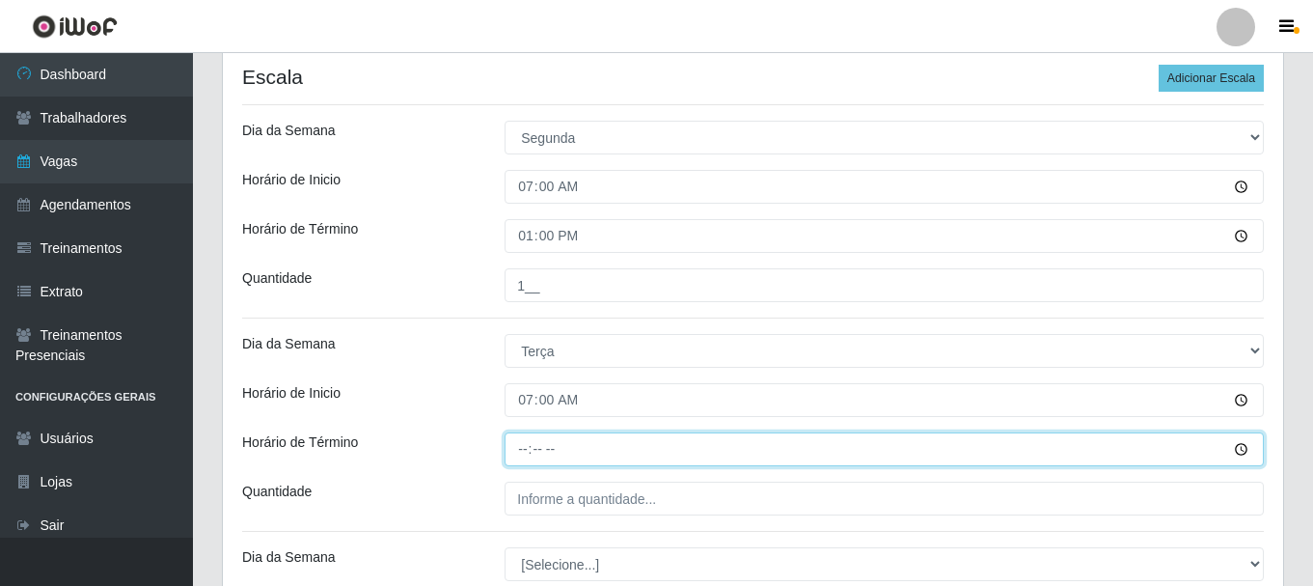
click at [523, 444] on input "Horário de Término" at bounding box center [884, 449] width 759 height 34
type input "13:00"
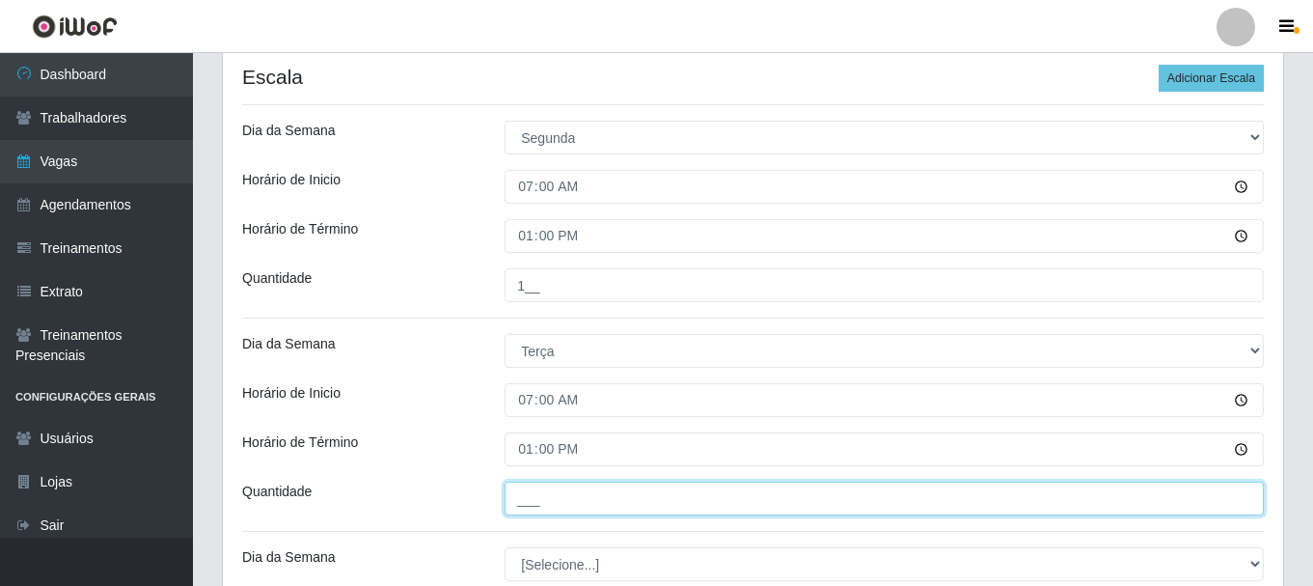
click at [537, 499] on input "___" at bounding box center [884, 499] width 759 height 34
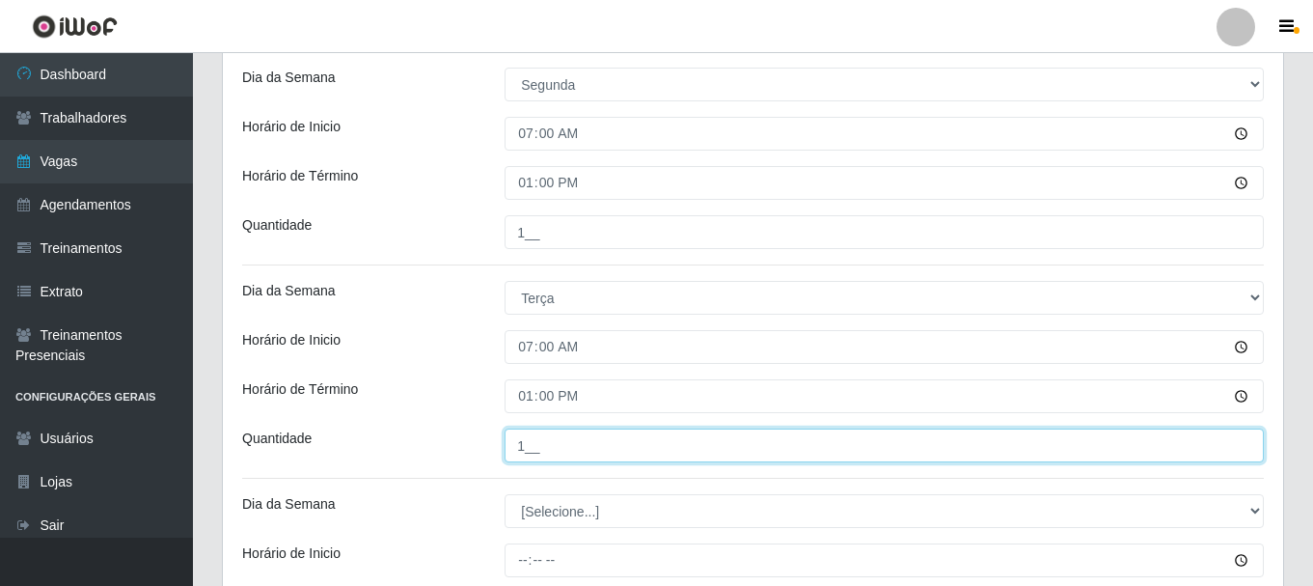
scroll to position [579, 0]
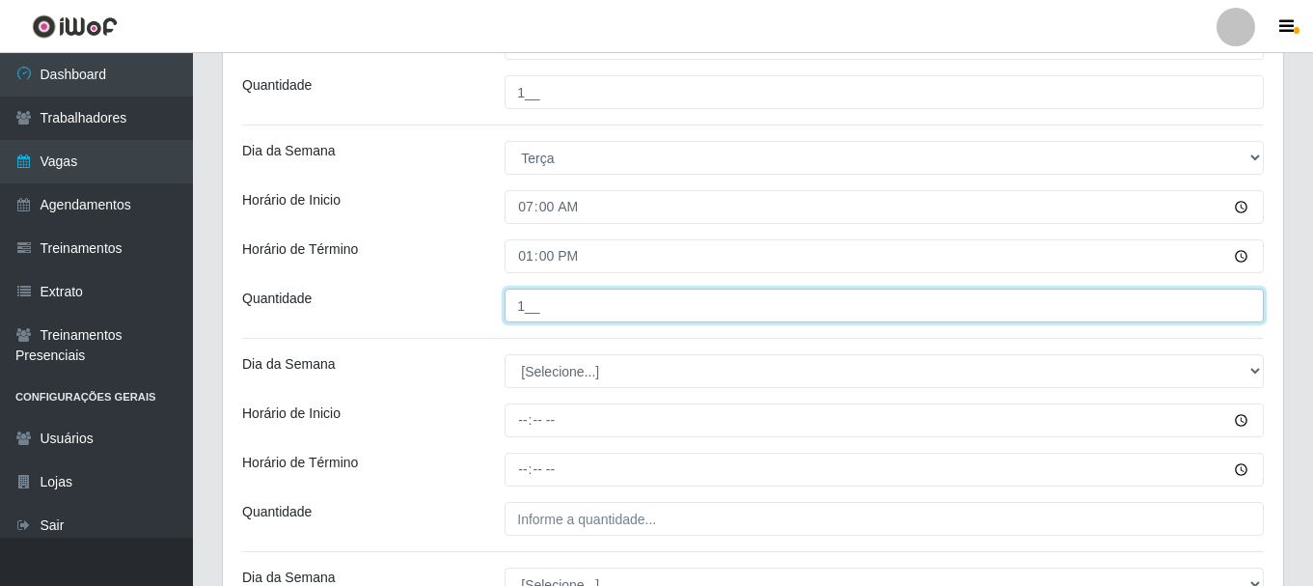
type input "1__"
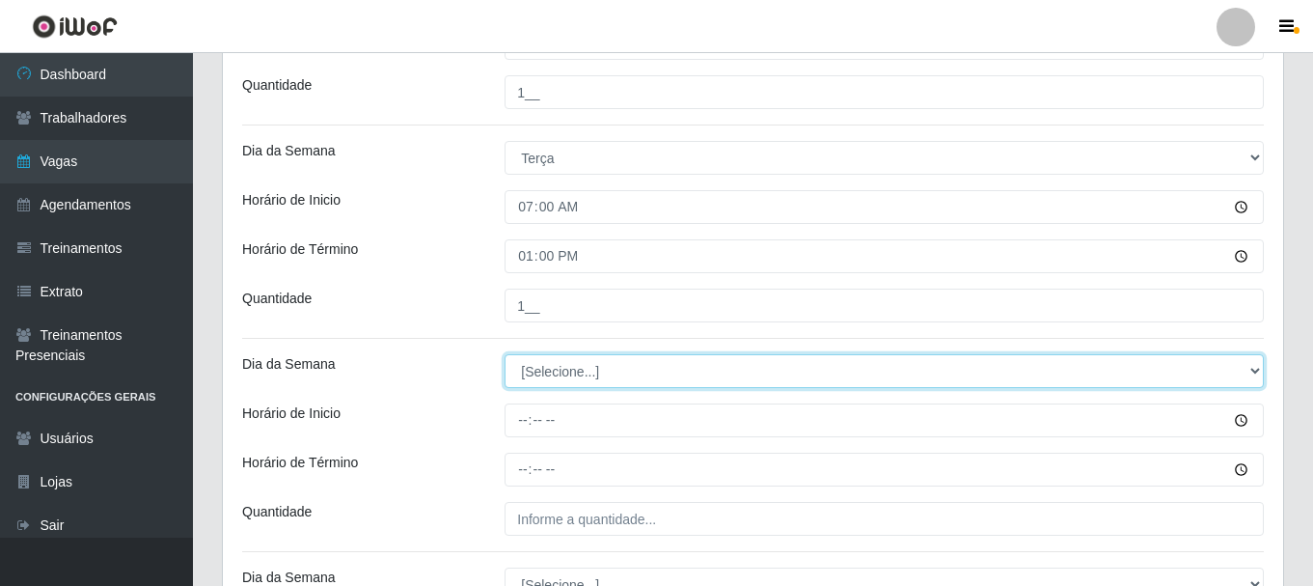
click at [581, 372] on select "[Selecione...] Segunda Terça Quarta Quinta Sexta Sábado Domingo" at bounding box center [884, 371] width 759 height 34
select select "3"
click at [505, 354] on select "[Selecione...] Segunda Terça Quarta Quinta Sexta Sábado Domingo" at bounding box center [884, 371] width 759 height 34
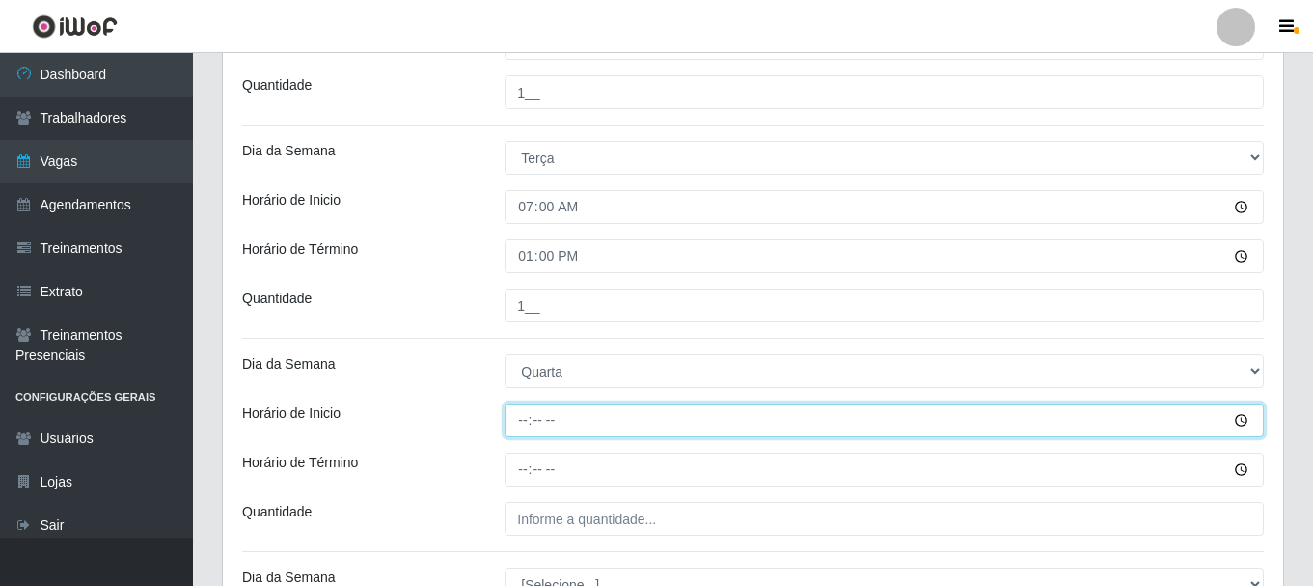
click at [527, 418] on input "Horário de Inicio" at bounding box center [884, 420] width 759 height 34
type input "07:00"
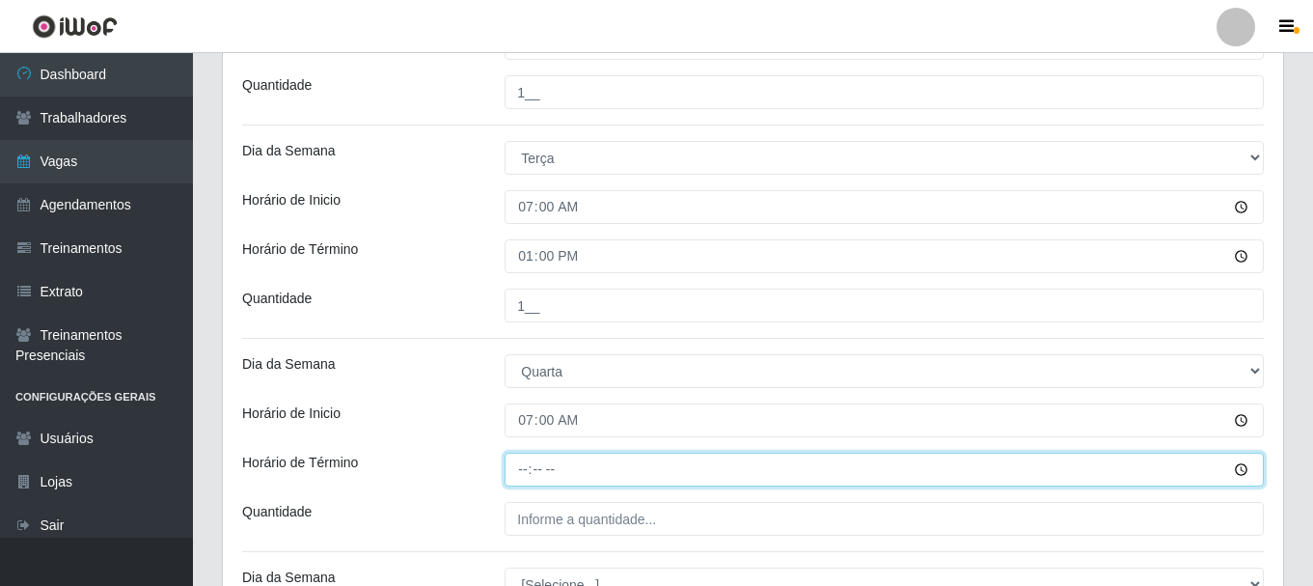
click at [522, 475] on input "Horário de Término" at bounding box center [884, 470] width 759 height 34
type input "13:00"
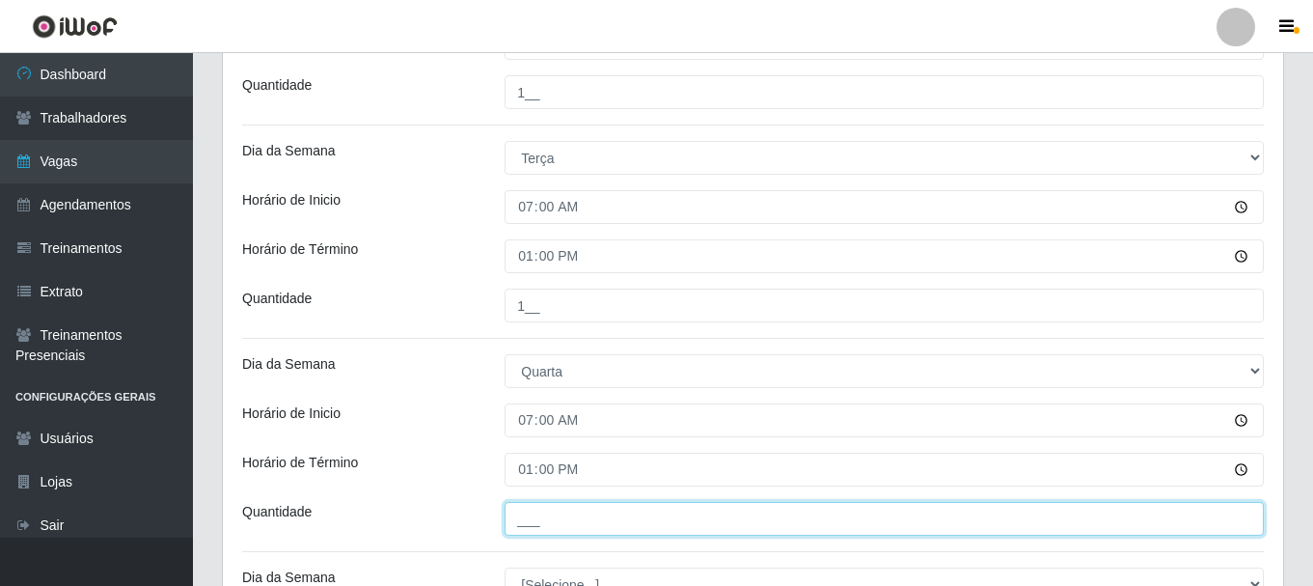
click at [561, 530] on input "___" at bounding box center [884, 519] width 759 height 34
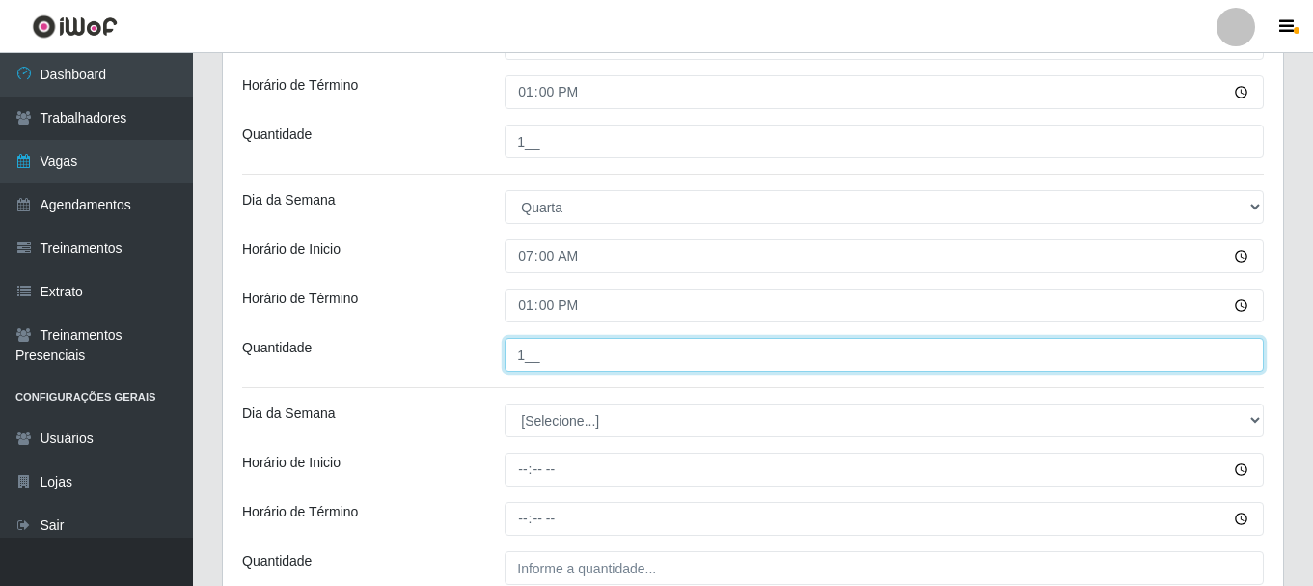
scroll to position [772, 0]
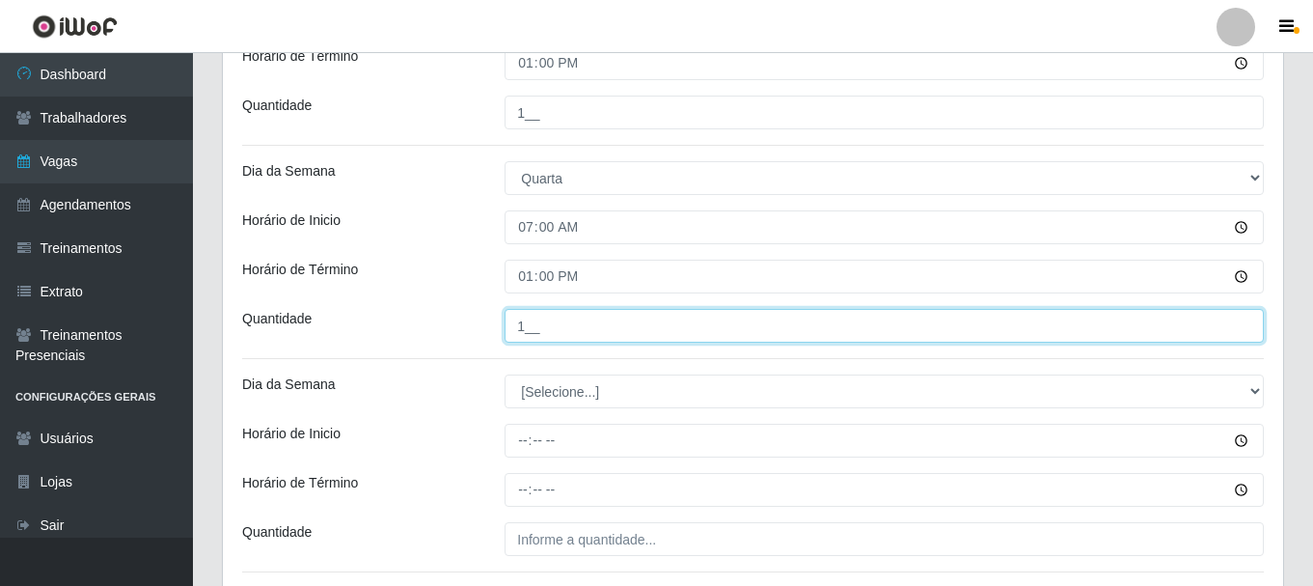
type input "1__"
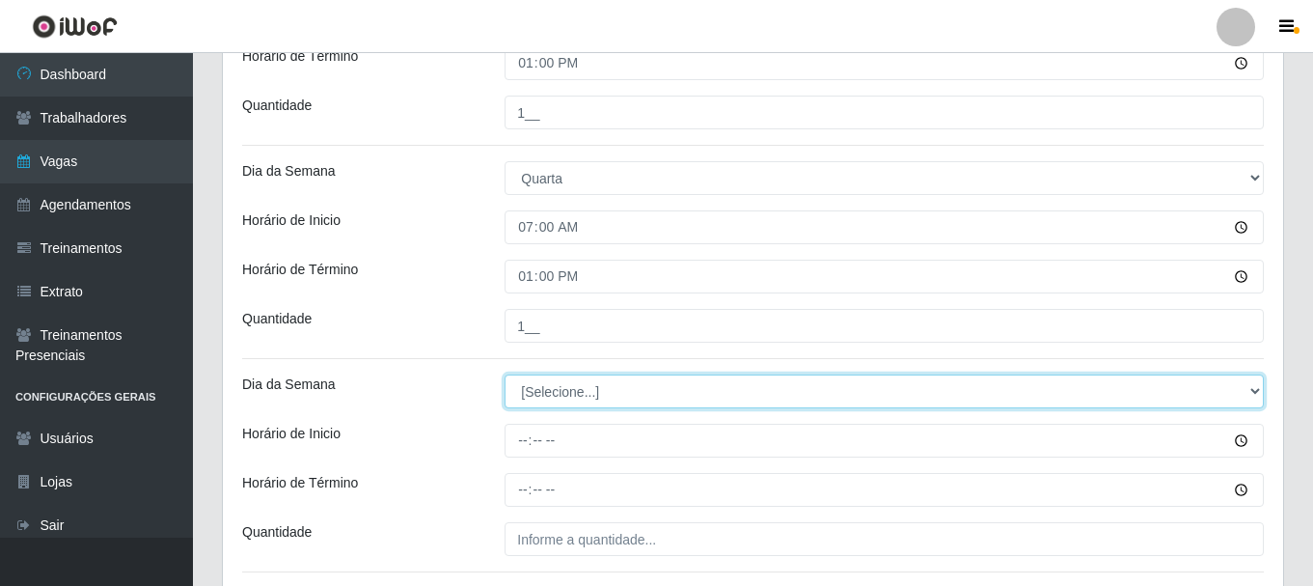
click at [574, 394] on select "[Selecione...] Segunda Terça Quarta Quinta Sexta Sábado Domingo" at bounding box center [884, 391] width 759 height 34
select select "4"
click at [505, 374] on select "[Selecione...] Segunda Terça Quarta Quinta Sexta Sábado Domingo" at bounding box center [884, 391] width 759 height 34
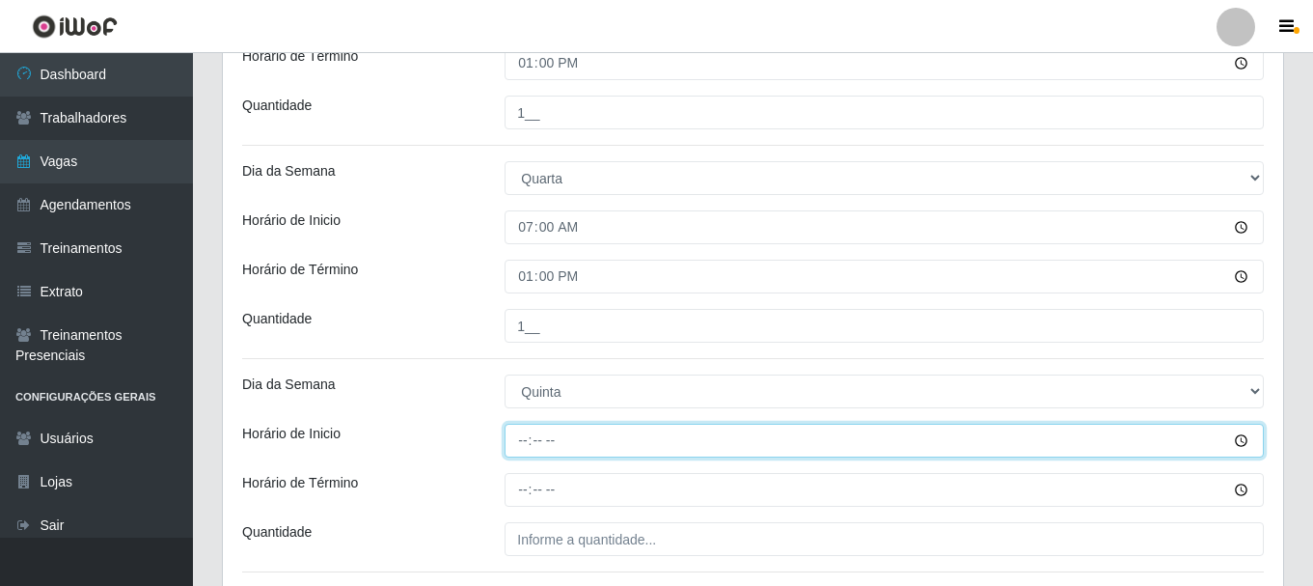
click at [522, 439] on input "Horário de Inicio" at bounding box center [884, 441] width 759 height 34
type input "07:00"
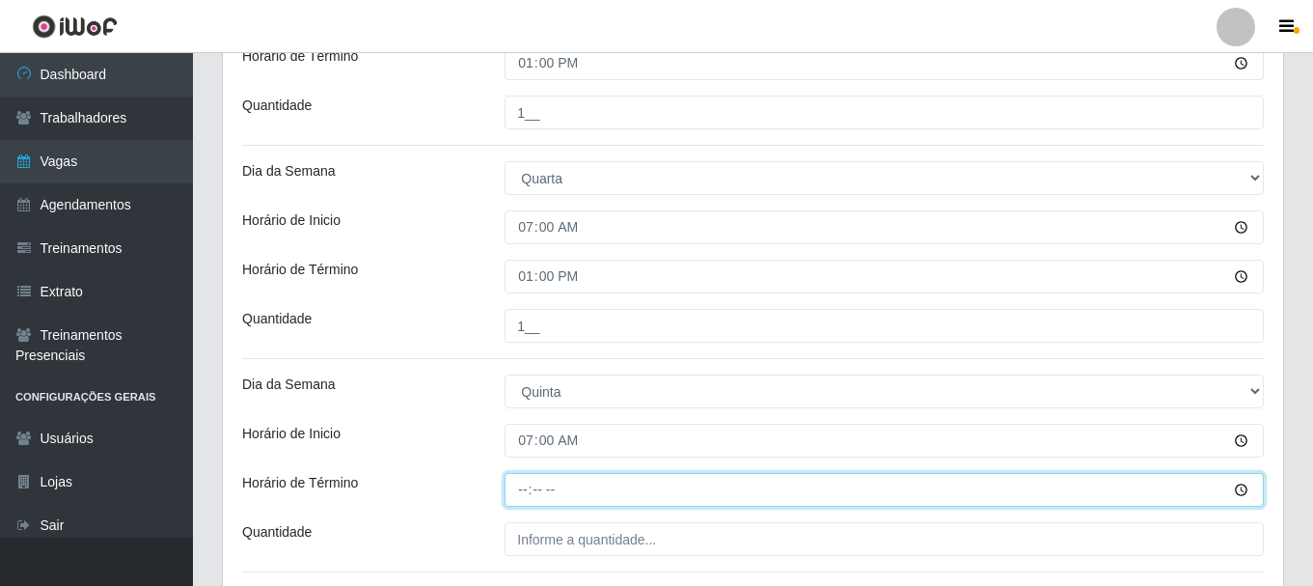
click at [521, 496] on input "Horário de Término" at bounding box center [884, 490] width 759 height 34
type input "13:00"
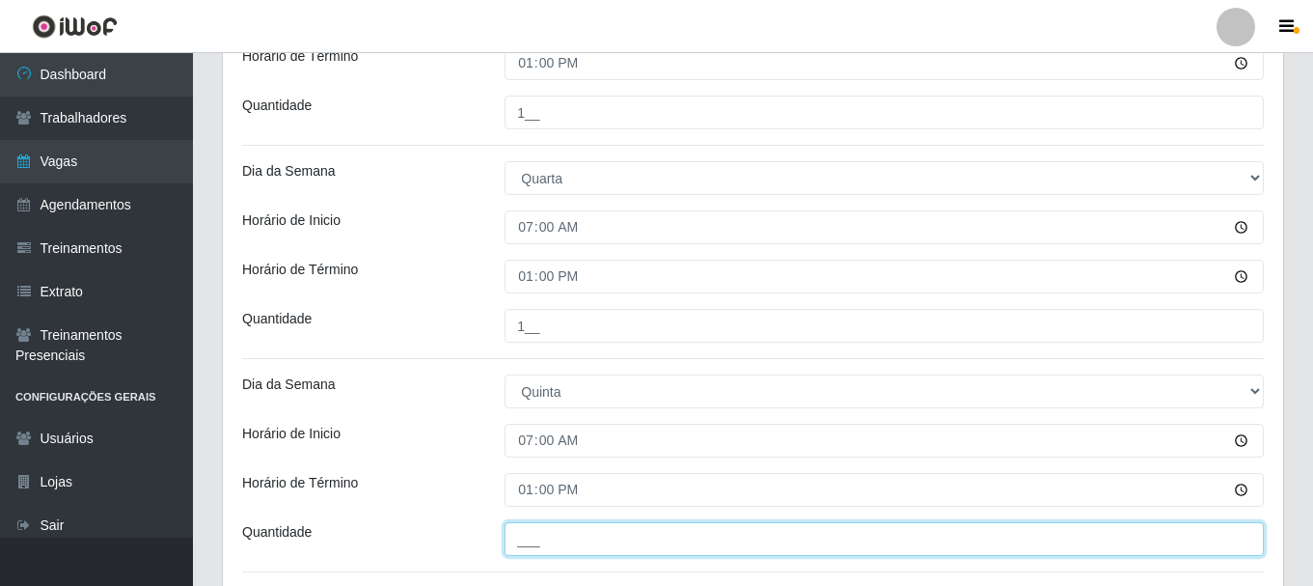
click at [536, 545] on input "___" at bounding box center [884, 539] width 759 height 34
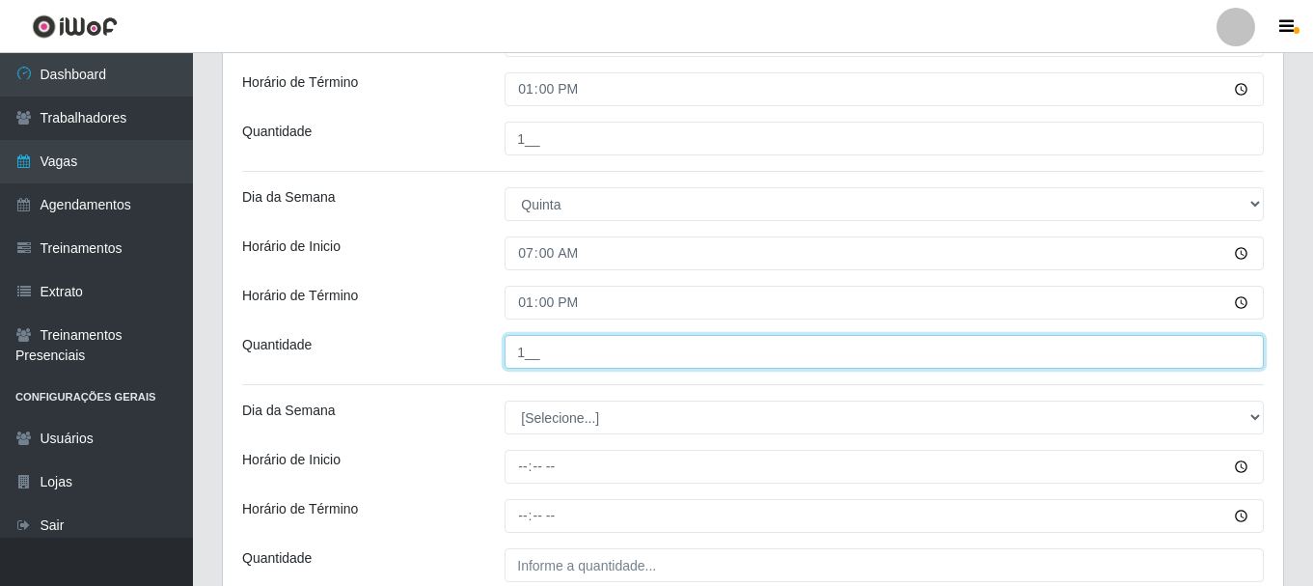
scroll to position [965, 0]
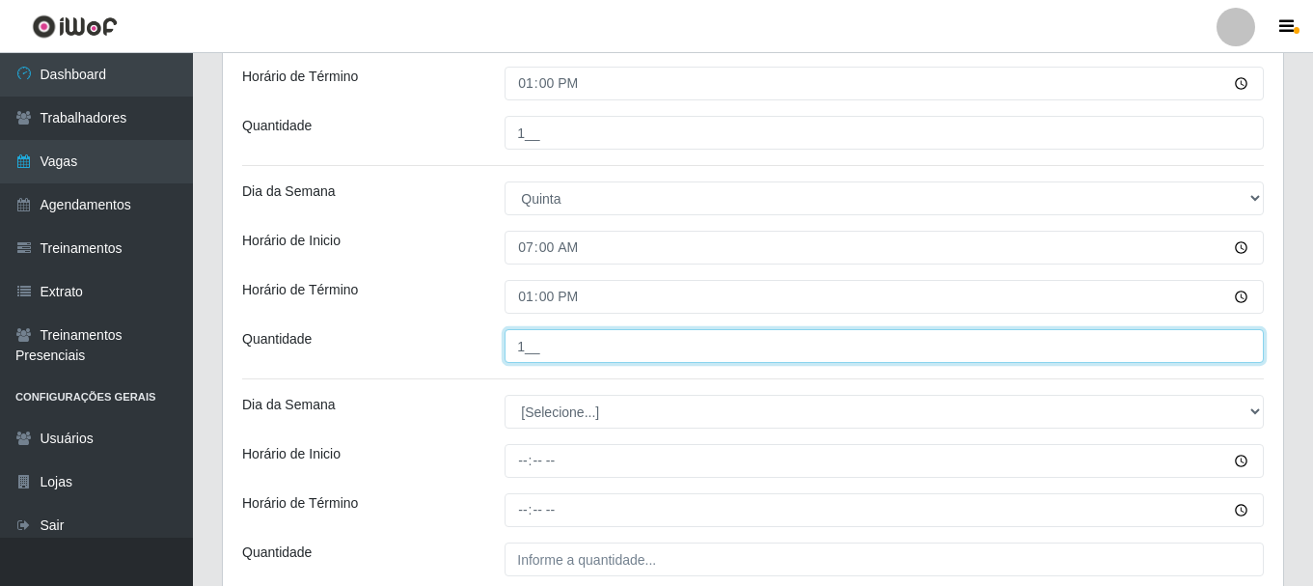
type input "1__"
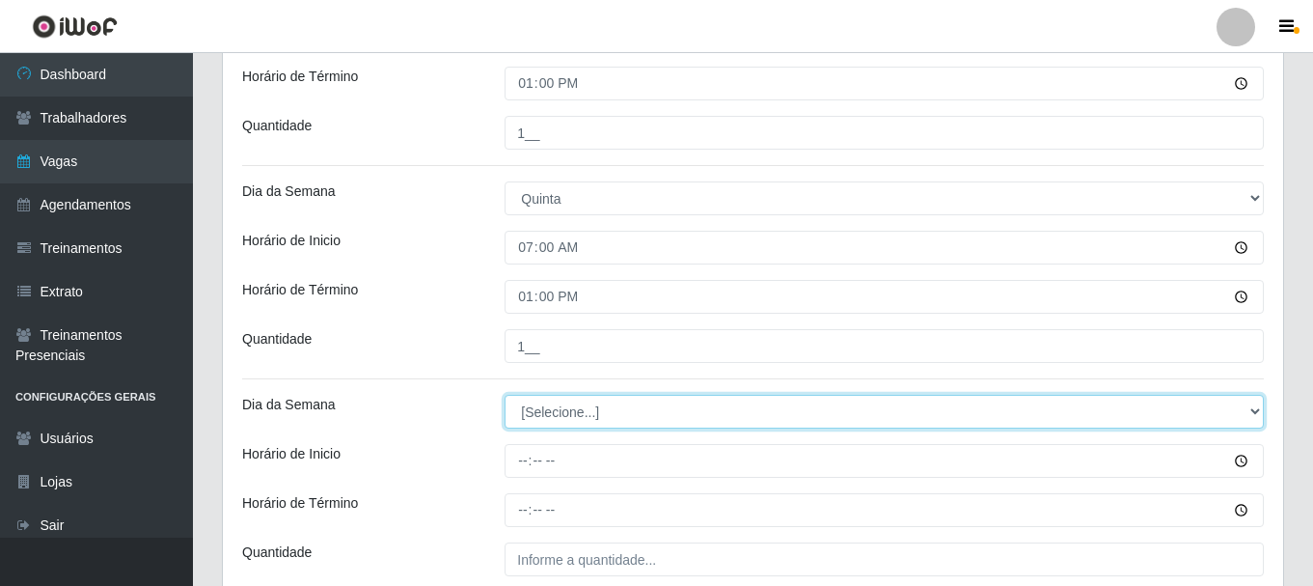
click at [590, 401] on select "[Selecione...] Segunda Terça Quarta Quinta Sexta Sábado Domingo" at bounding box center [884, 412] width 759 height 34
select select "5"
click at [505, 395] on select "[Selecione...] Segunda Terça Quarta Quinta Sexta Sábado Domingo" at bounding box center [884, 412] width 759 height 34
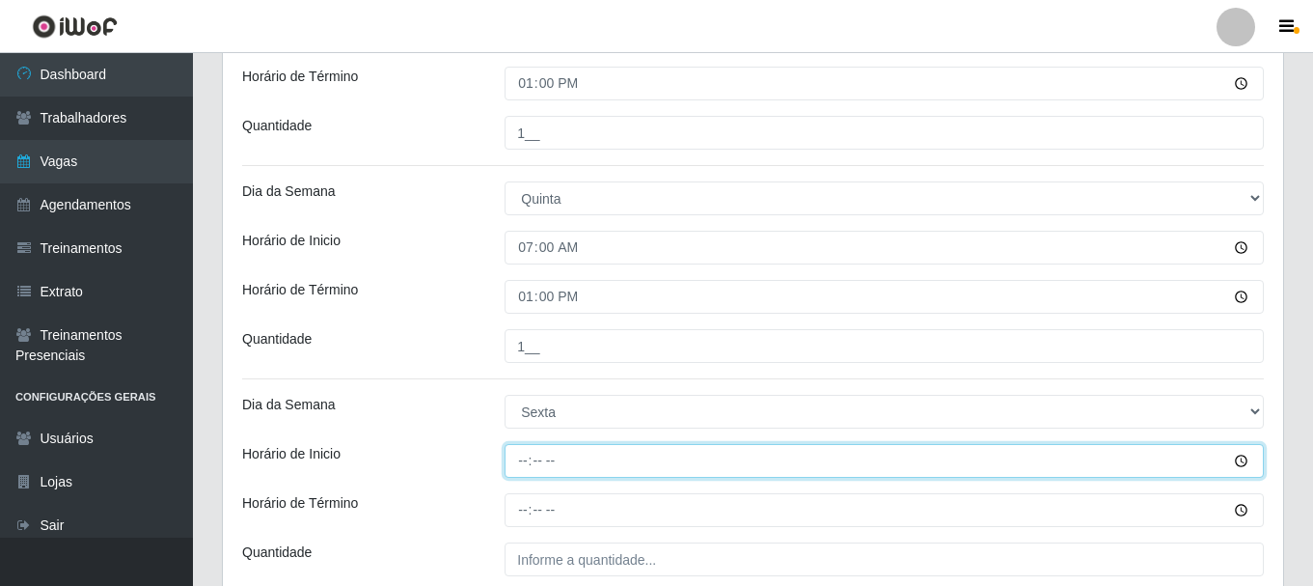
click at [521, 454] on input "Horário de Inicio" at bounding box center [884, 461] width 759 height 34
type input "07:00"
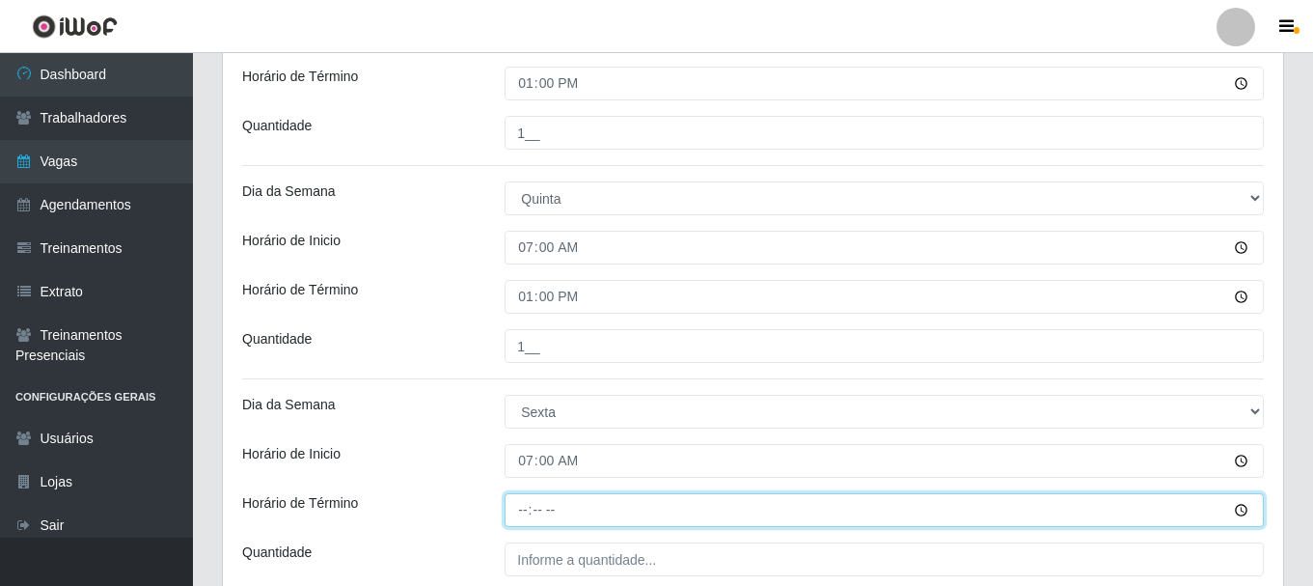
click at [529, 512] on input "Horário de Término" at bounding box center [884, 510] width 759 height 34
type input "13:00"
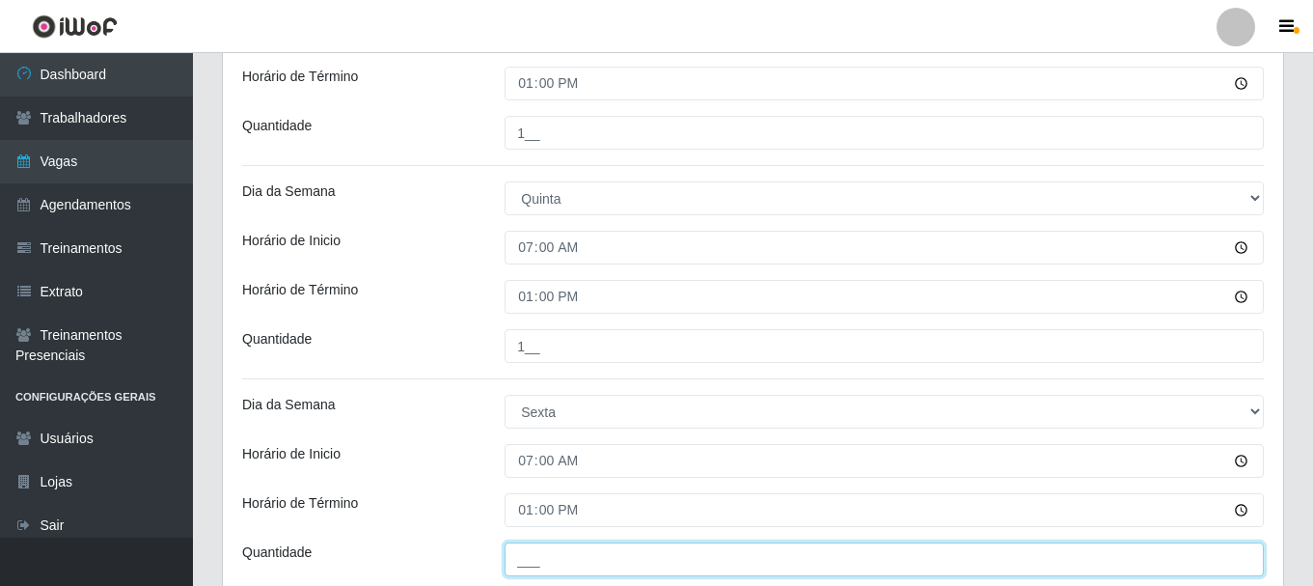
click at [529, 558] on input "___" at bounding box center [884, 559] width 759 height 34
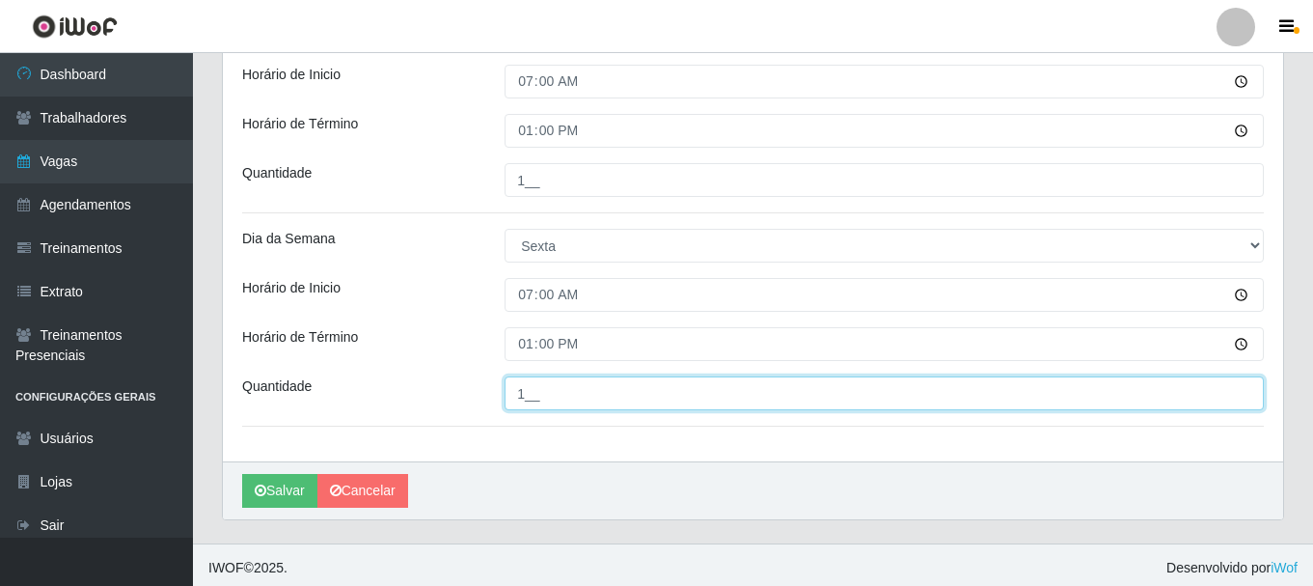
scroll to position [1137, 0]
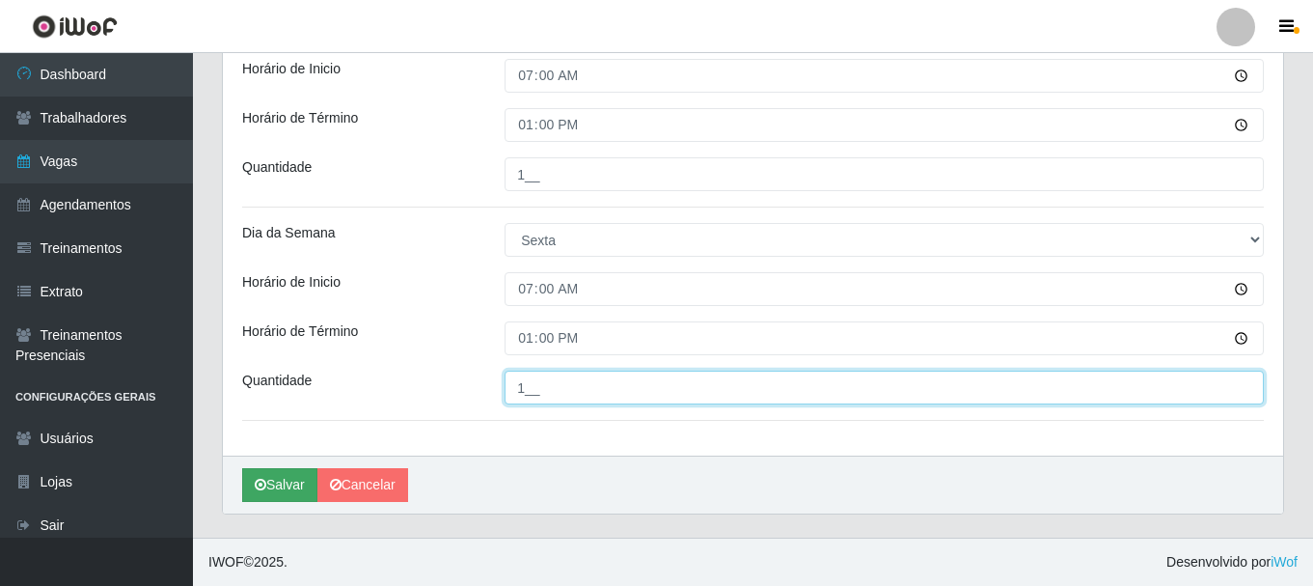
type input "1__"
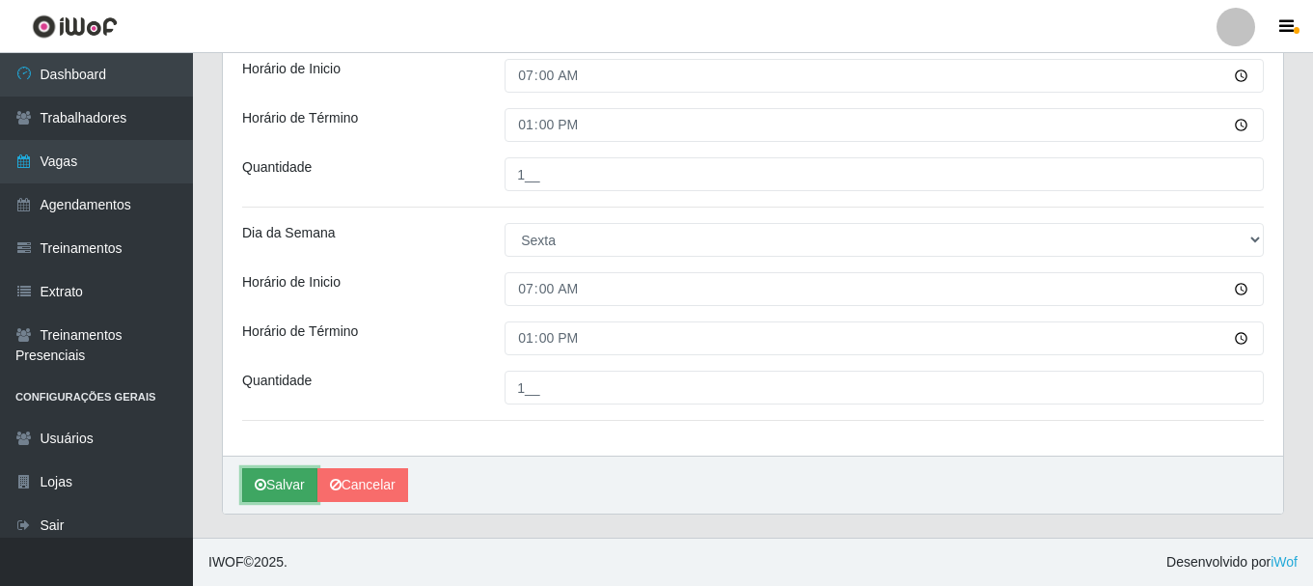
click at [280, 495] on button "Salvar" at bounding box center [279, 485] width 75 height 34
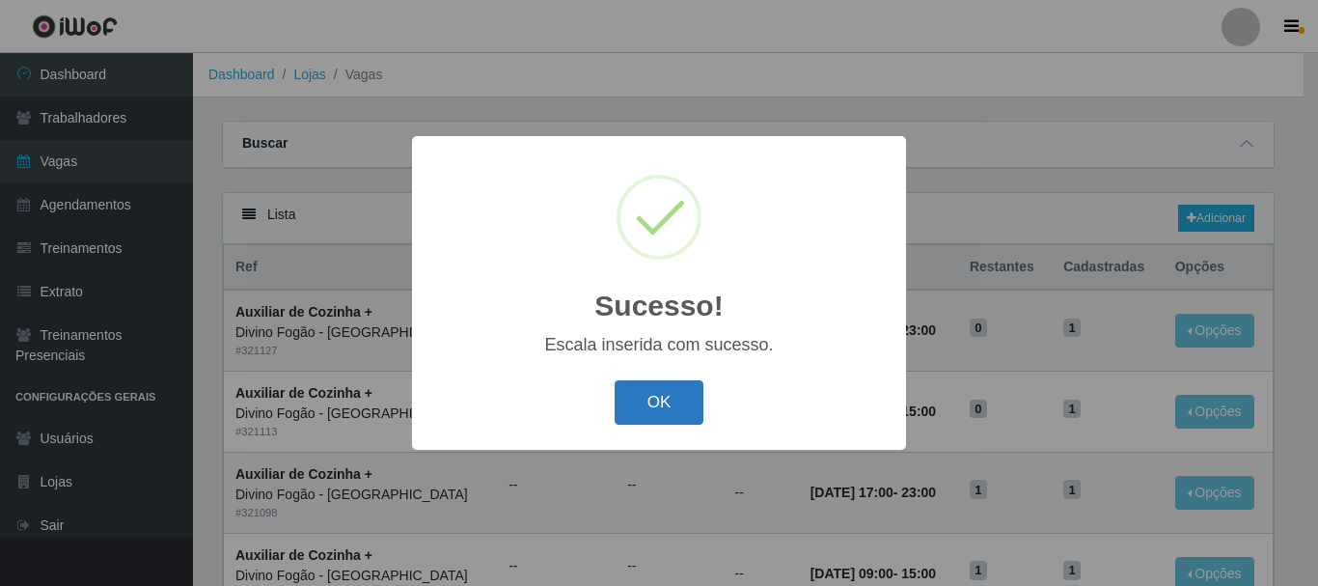
click at [658, 404] on button "OK" at bounding box center [660, 402] width 90 height 45
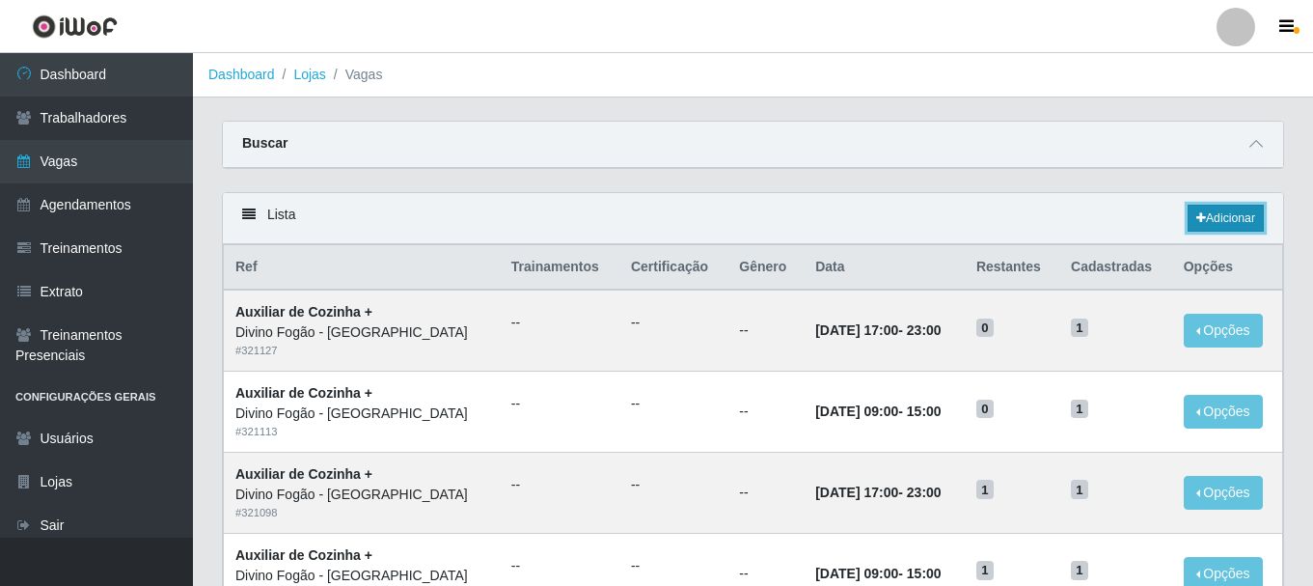
click at [1216, 214] on link "Adicionar" at bounding box center [1226, 218] width 76 height 27
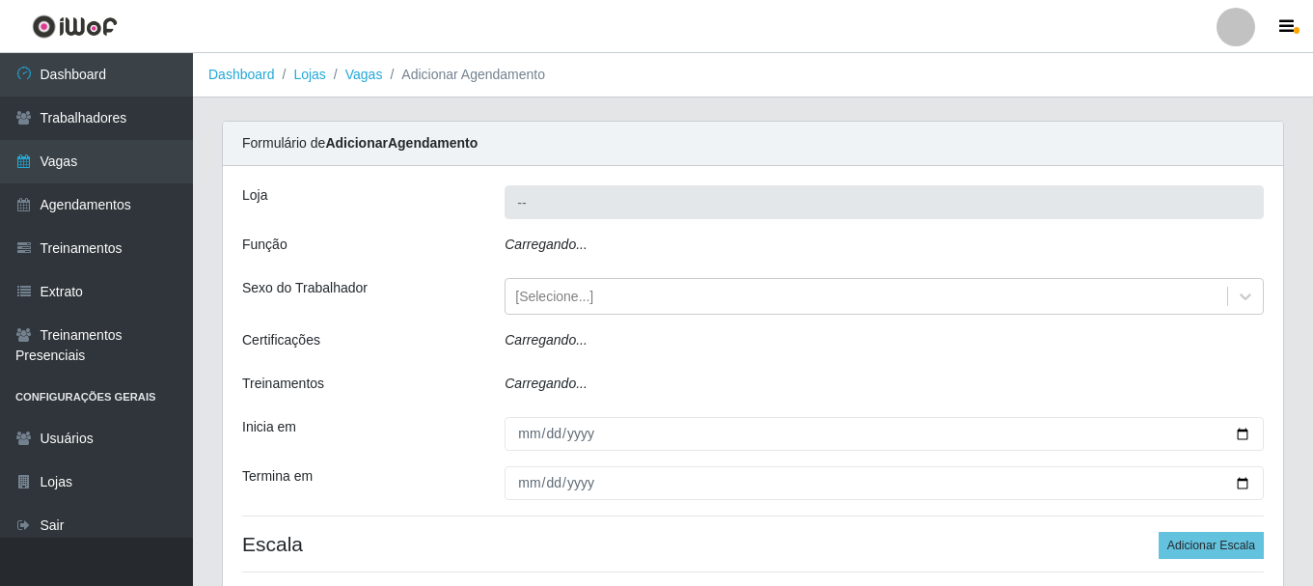
type input "Divino Fogão - [GEOGRAPHIC_DATA]"
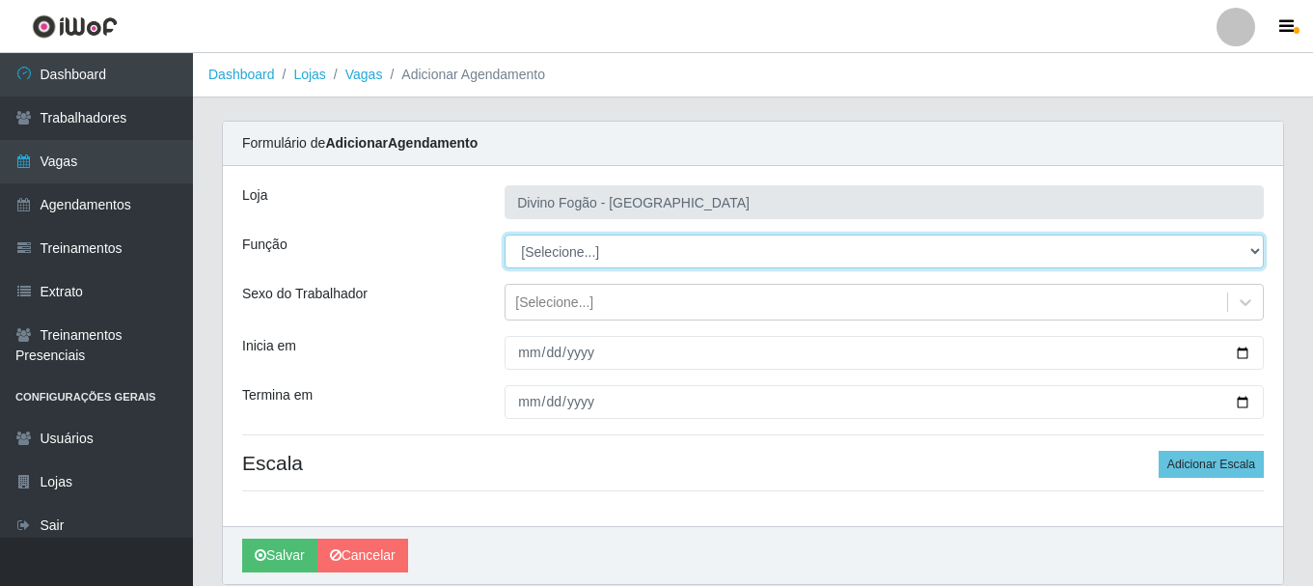
click at [641, 254] on select "[Selecione...] ASG ASG + ASG ++ Auxiliar de Cozinha Auxiliar de Cozinha + Auxil…" at bounding box center [884, 251] width 759 height 34
select select "9"
click at [505, 234] on select "[Selecione...] ASG ASG + ASG ++ Auxiliar de Cozinha Auxiliar de Cozinha + Auxil…" at bounding box center [884, 251] width 759 height 34
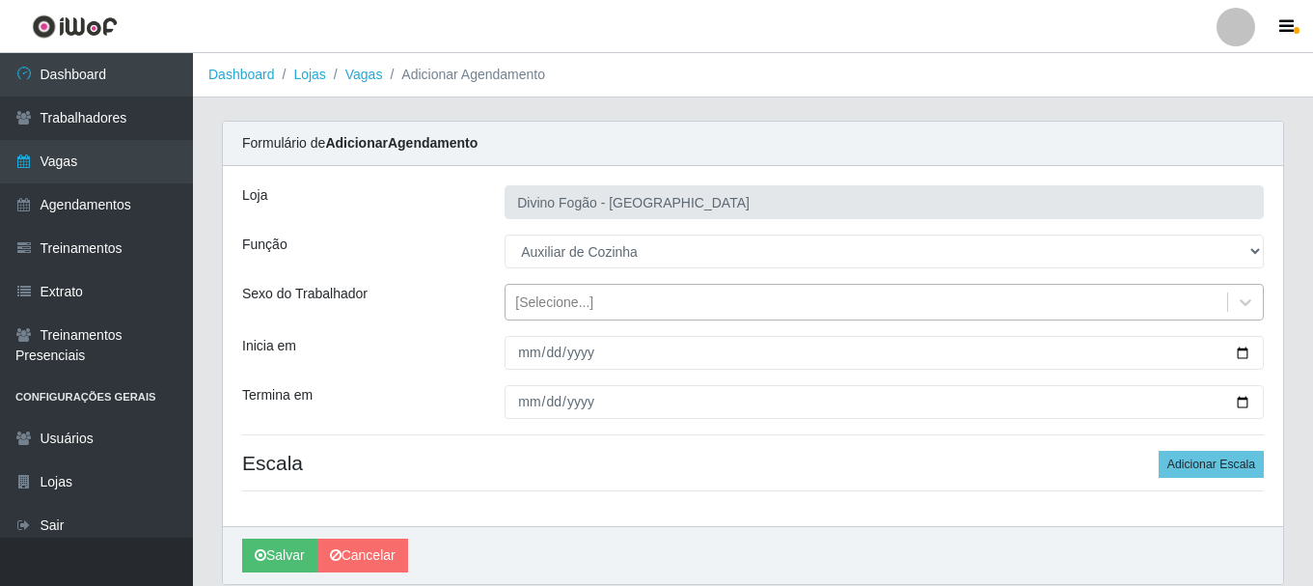
click at [543, 306] on div "[Selecione...]" at bounding box center [554, 302] width 78 height 20
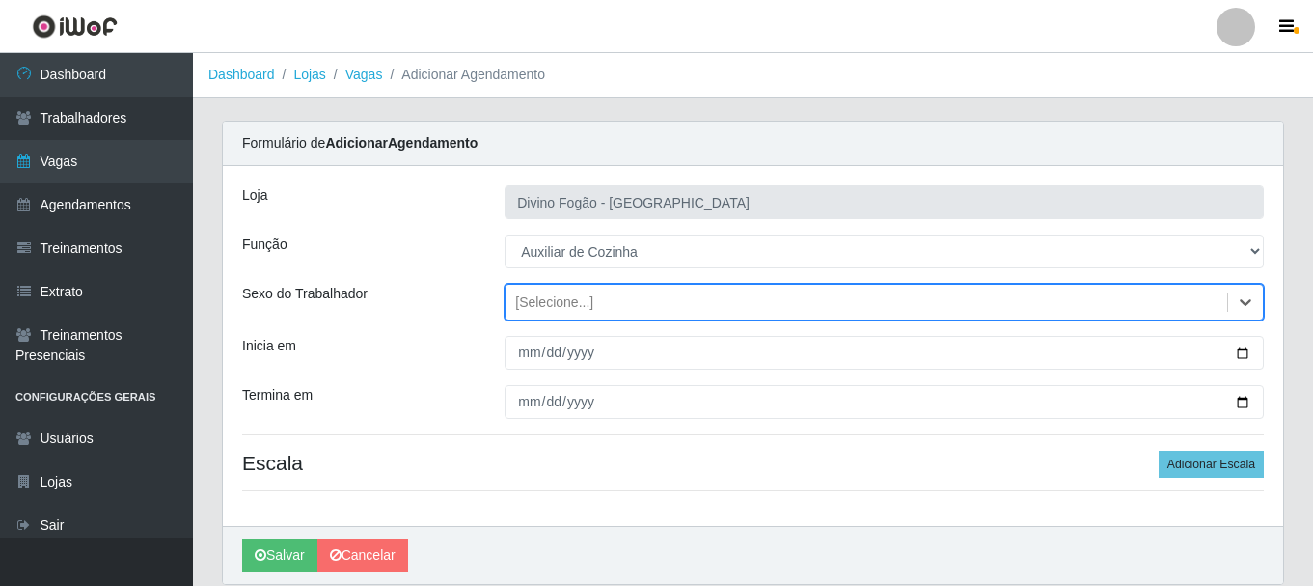
click at [543, 306] on div "[Selecione...]" at bounding box center [554, 302] width 78 height 20
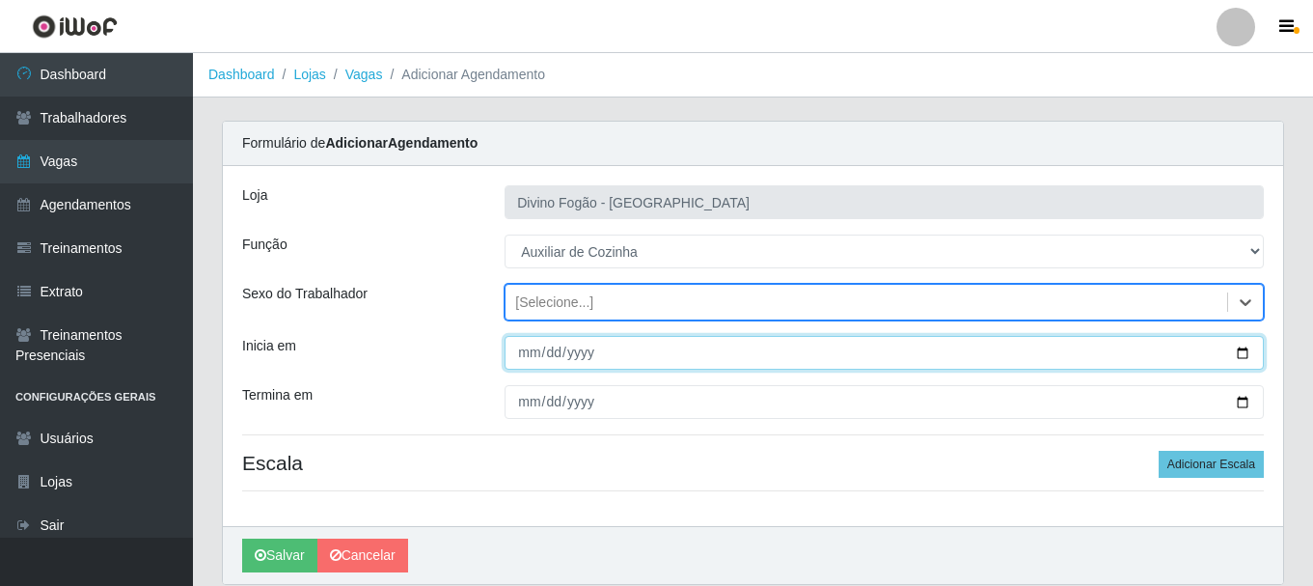
click at [526, 349] on input "Inicia em" at bounding box center [884, 353] width 759 height 34
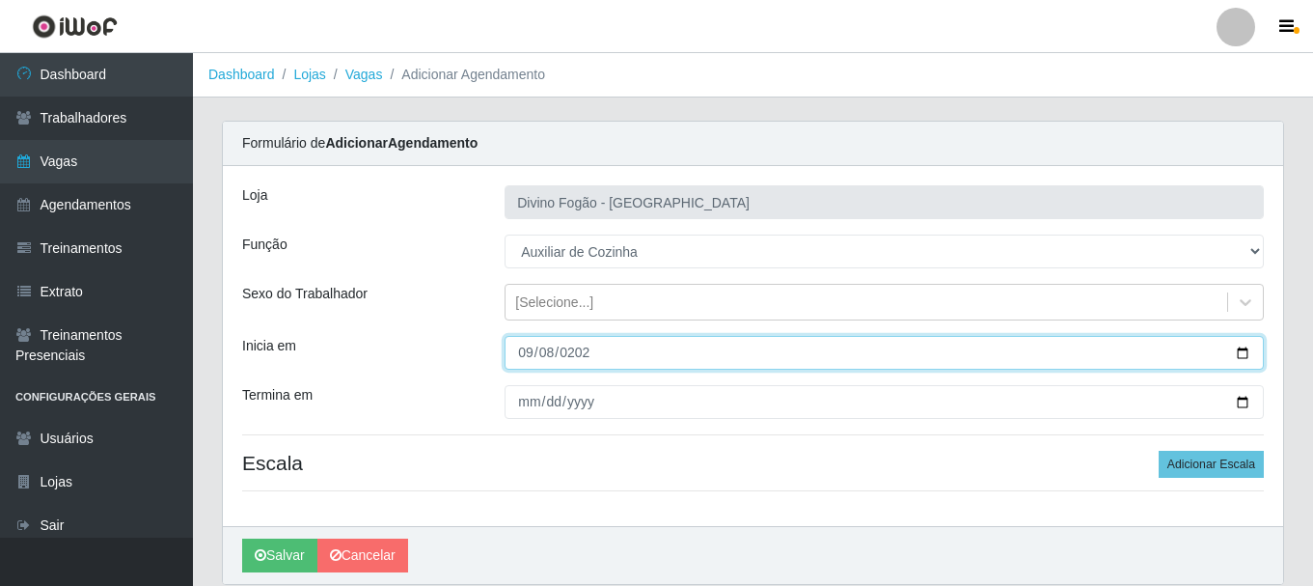
type input "2025-09-08"
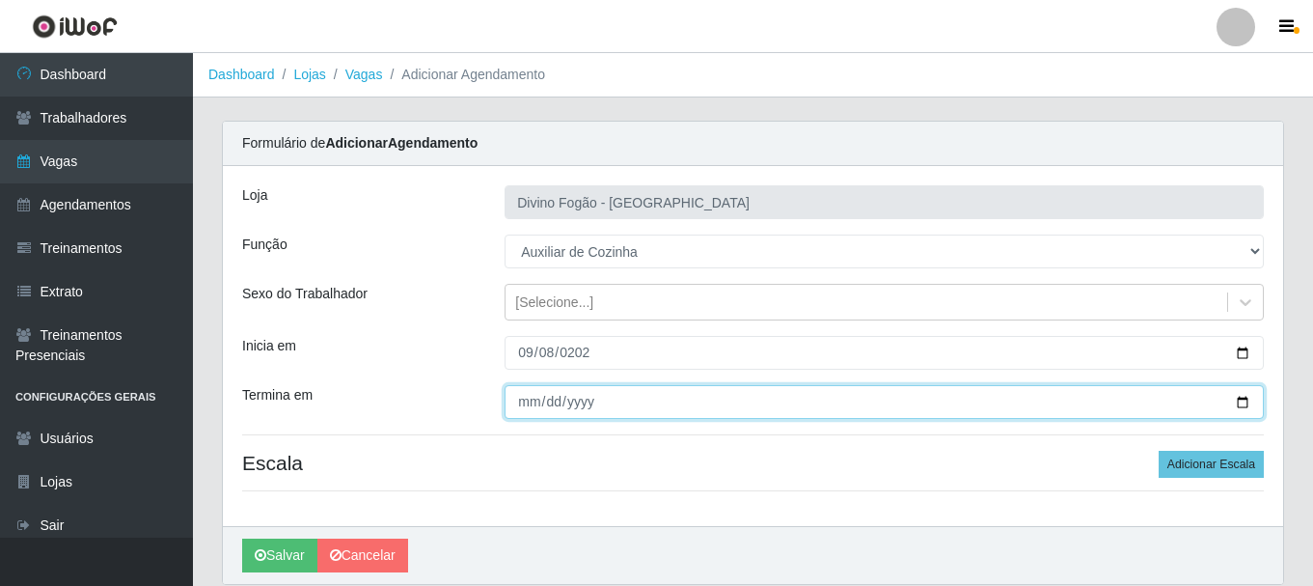
click at [524, 400] on input "Termina em" at bounding box center [884, 402] width 759 height 34
type input "2025-09-12"
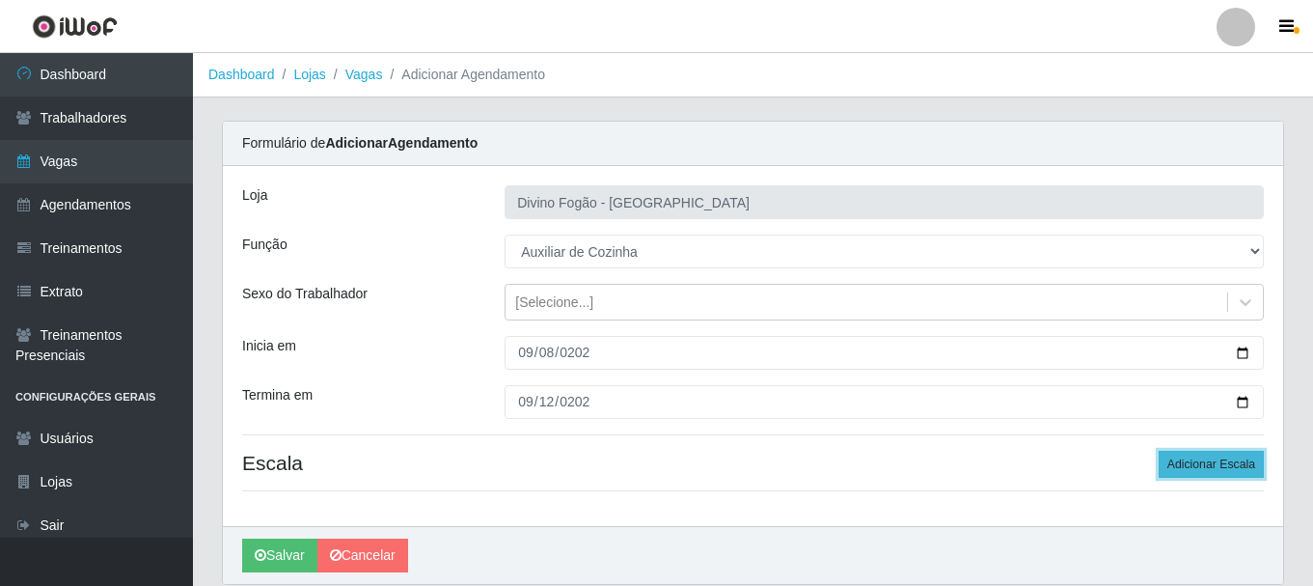
click at [1224, 469] on button "Adicionar Escala" at bounding box center [1211, 464] width 105 height 27
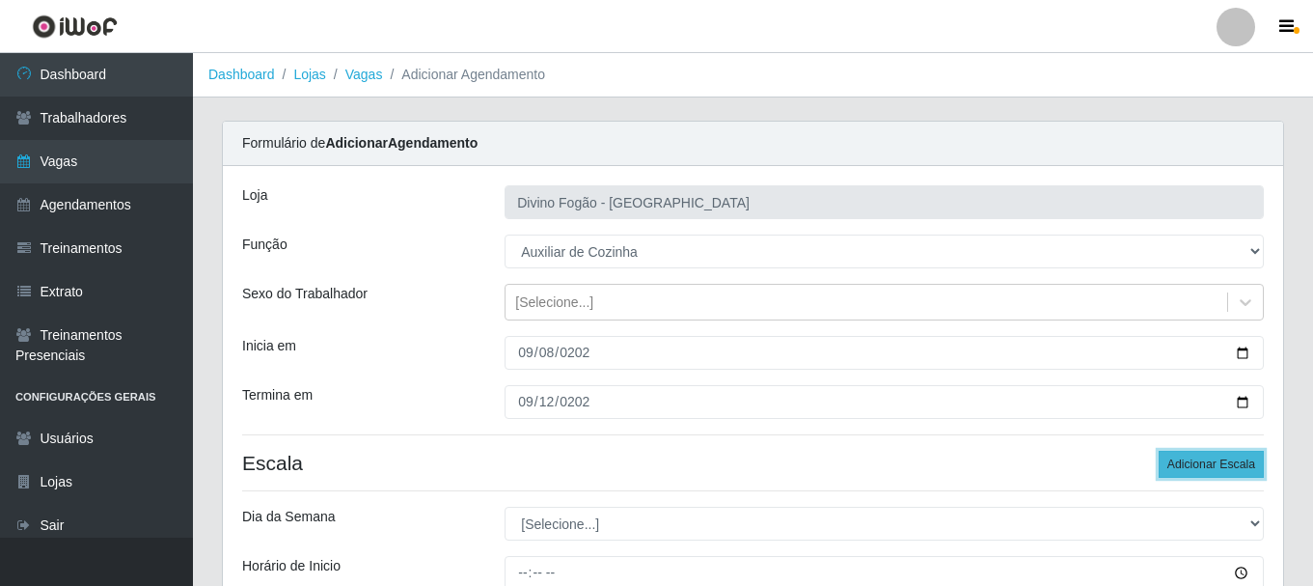
click at [1224, 469] on button "Adicionar Escala" at bounding box center [1211, 464] width 105 height 27
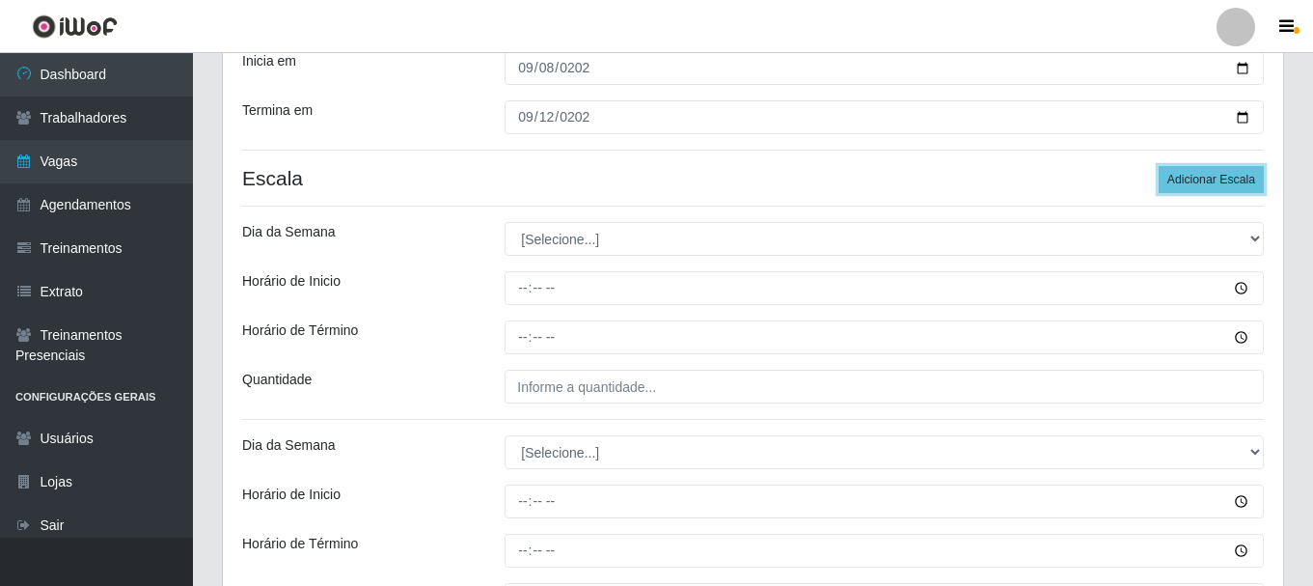
scroll to position [289, 0]
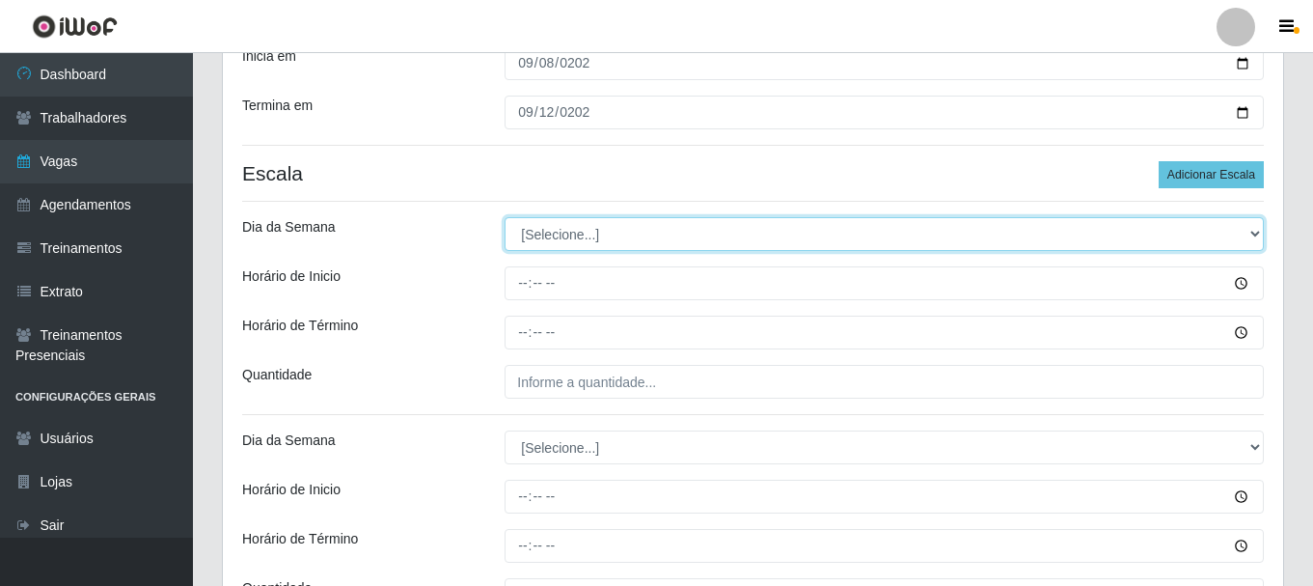
click at [543, 236] on select "[Selecione...] Segunda Terça Quarta Quinta Sexta Sábado Domingo" at bounding box center [884, 234] width 759 height 34
select select "1"
click at [505, 217] on select "[Selecione...] Segunda Terça Quarta Quinta Sexta Sábado Domingo" at bounding box center [884, 234] width 759 height 34
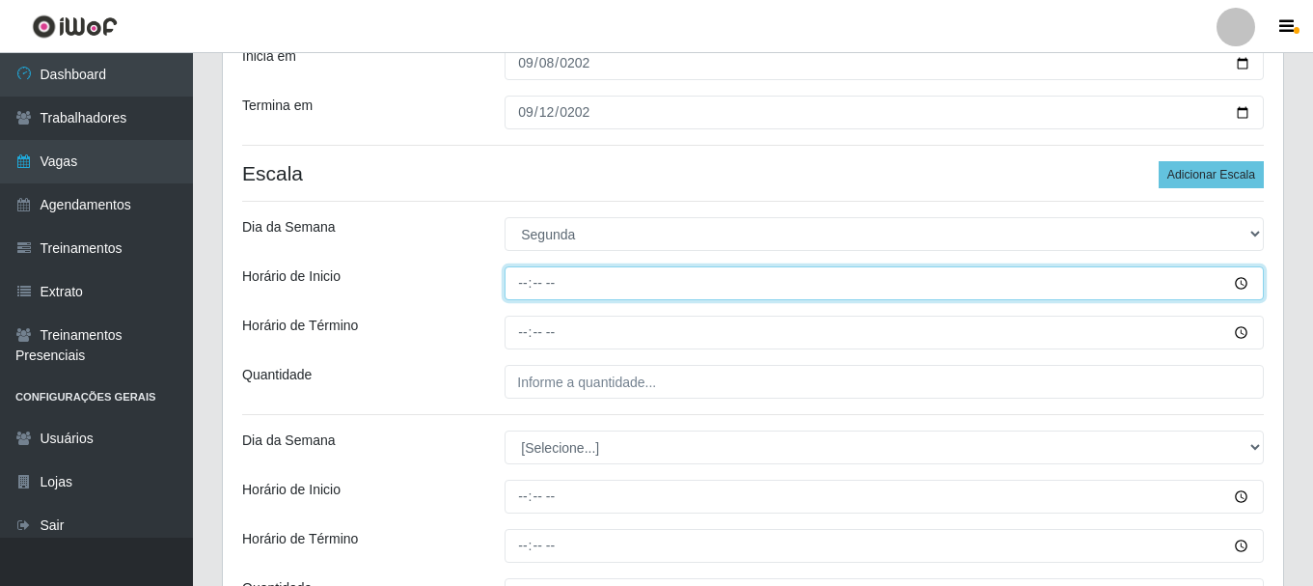
click at [525, 287] on input "Horário de Inicio" at bounding box center [884, 283] width 759 height 34
type input "11:00"
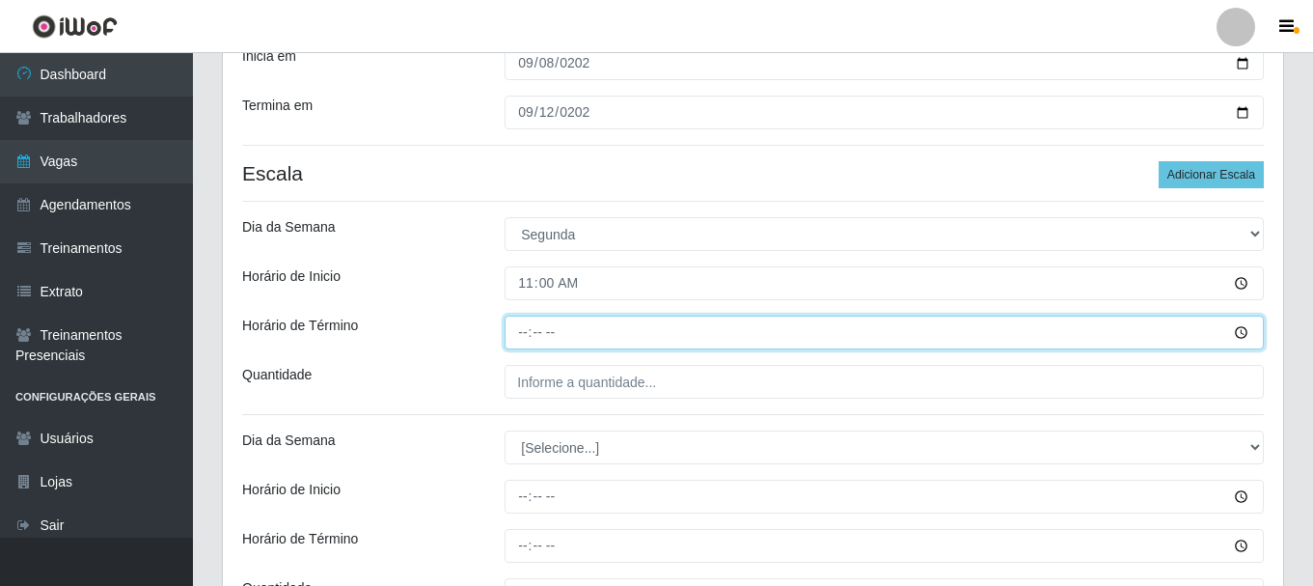
click at [529, 334] on input "Horário de Término" at bounding box center [884, 333] width 759 height 34
type input "17:00"
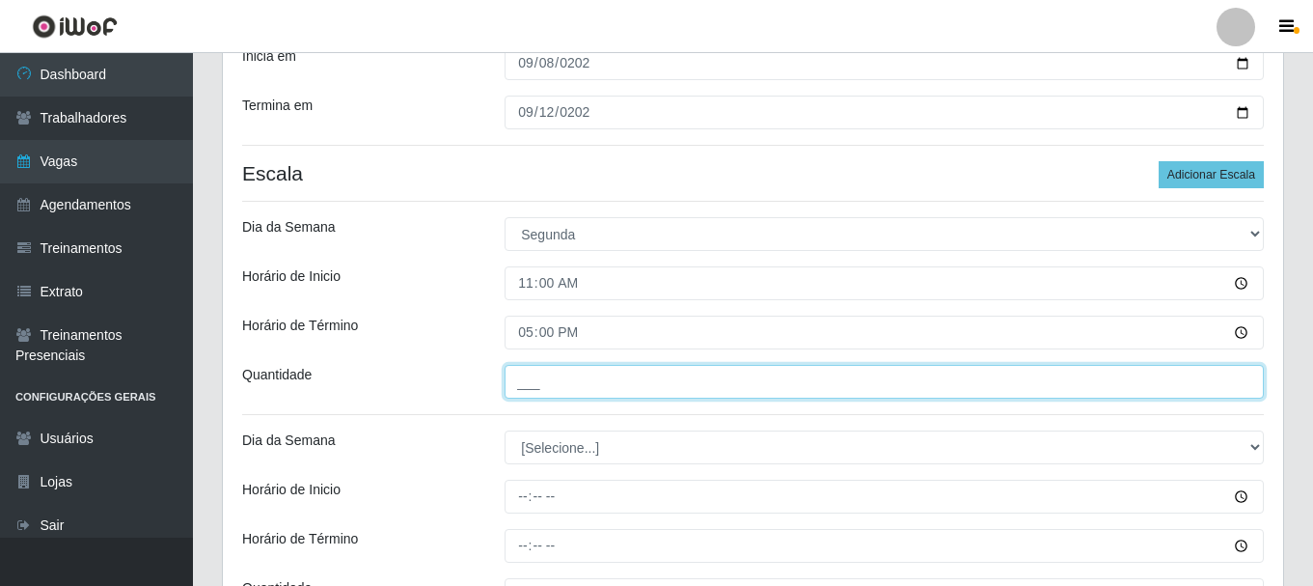
click at [533, 377] on input "___" at bounding box center [884, 382] width 759 height 34
type input "1__"
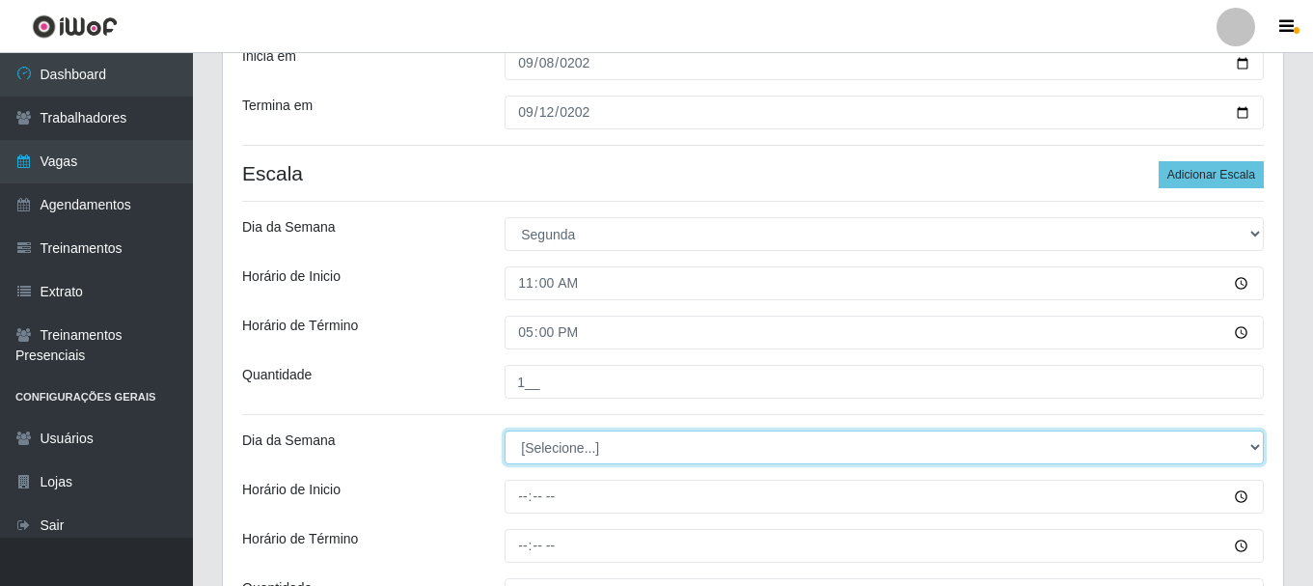
click at [535, 449] on select "[Selecione...] Segunda Terça Quarta Quinta Sexta Sábado Domingo" at bounding box center [884, 447] width 759 height 34
select select "2"
click at [505, 430] on select "[Selecione...] Segunda Terça Quarta Quinta Sexta Sábado Domingo" at bounding box center [884, 447] width 759 height 34
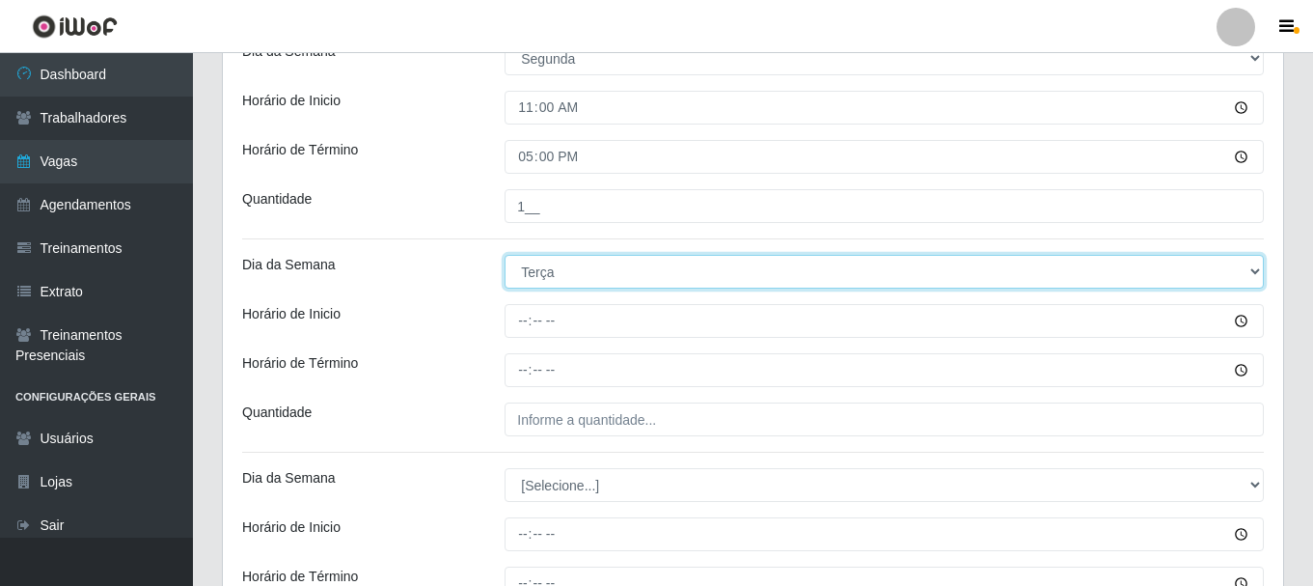
scroll to position [482, 0]
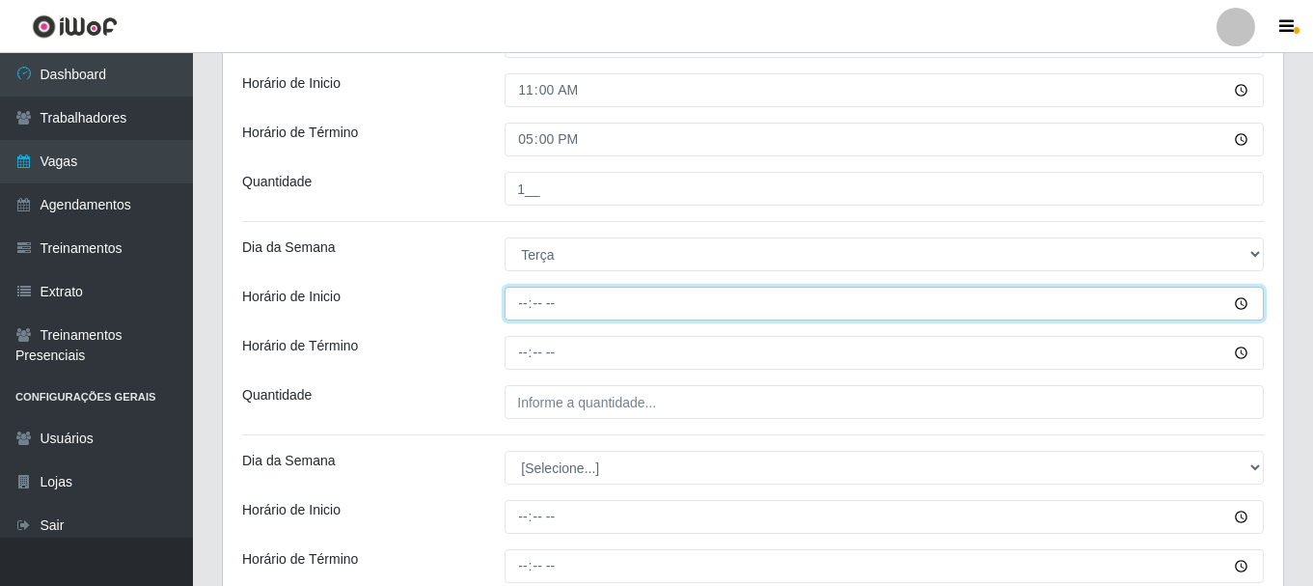
click at [525, 305] on input "Horário de Inicio" at bounding box center [884, 304] width 759 height 34
type input "11:00"
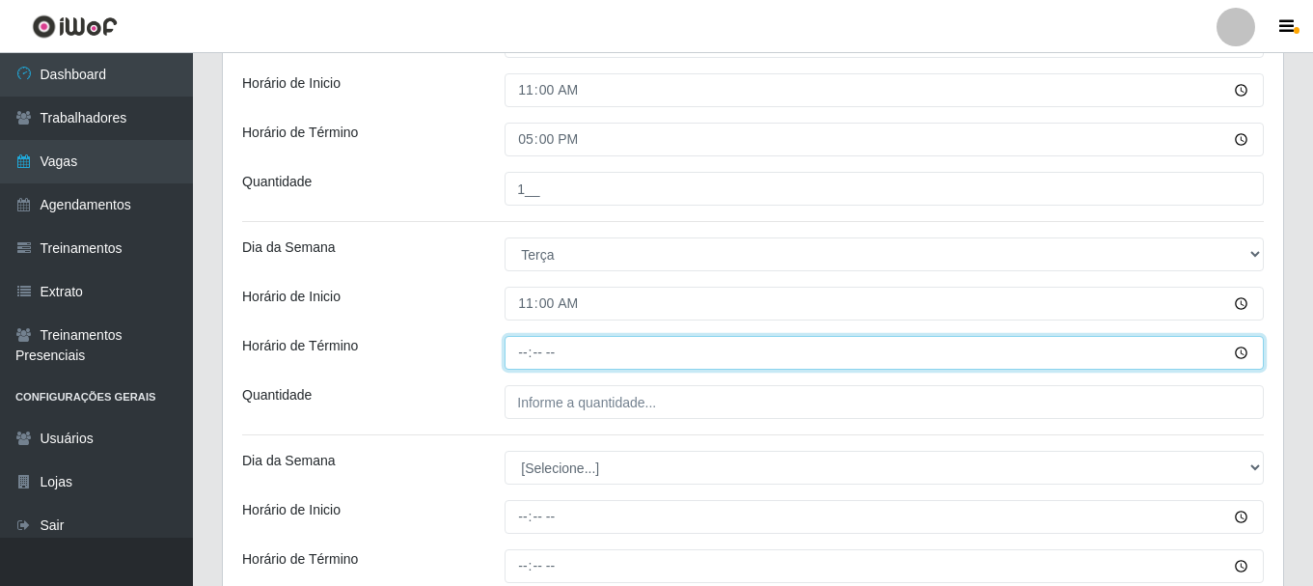
click at [523, 351] on input "Horário de Término" at bounding box center [884, 353] width 759 height 34
type input "17:00"
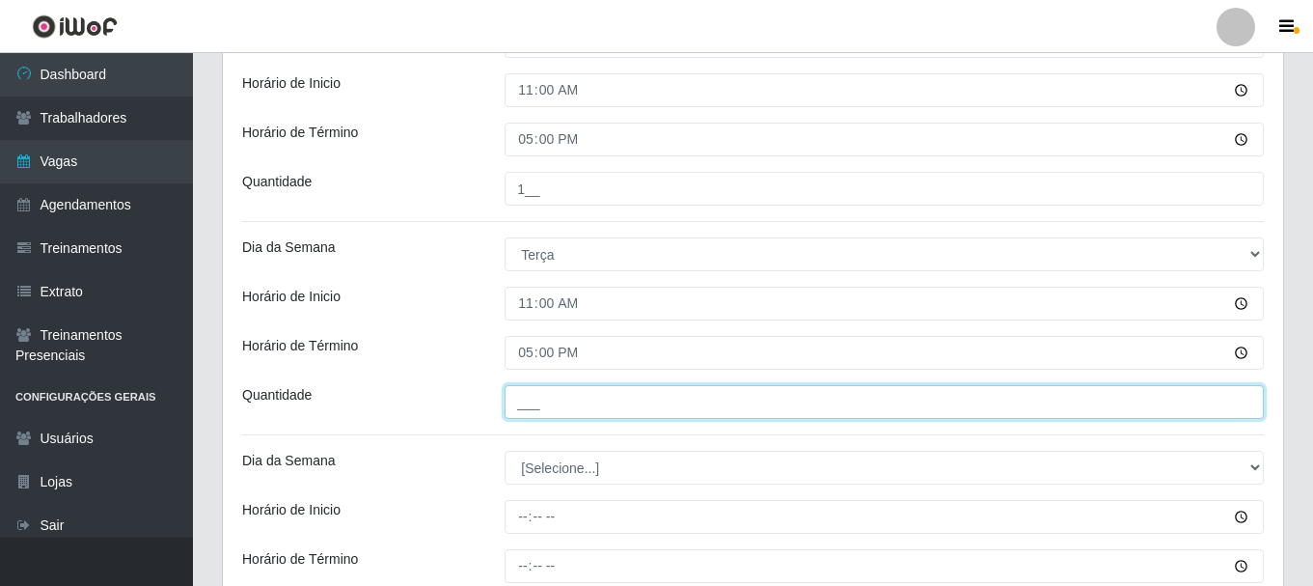
click at [514, 396] on input "___" at bounding box center [884, 402] width 759 height 34
type input "1__"
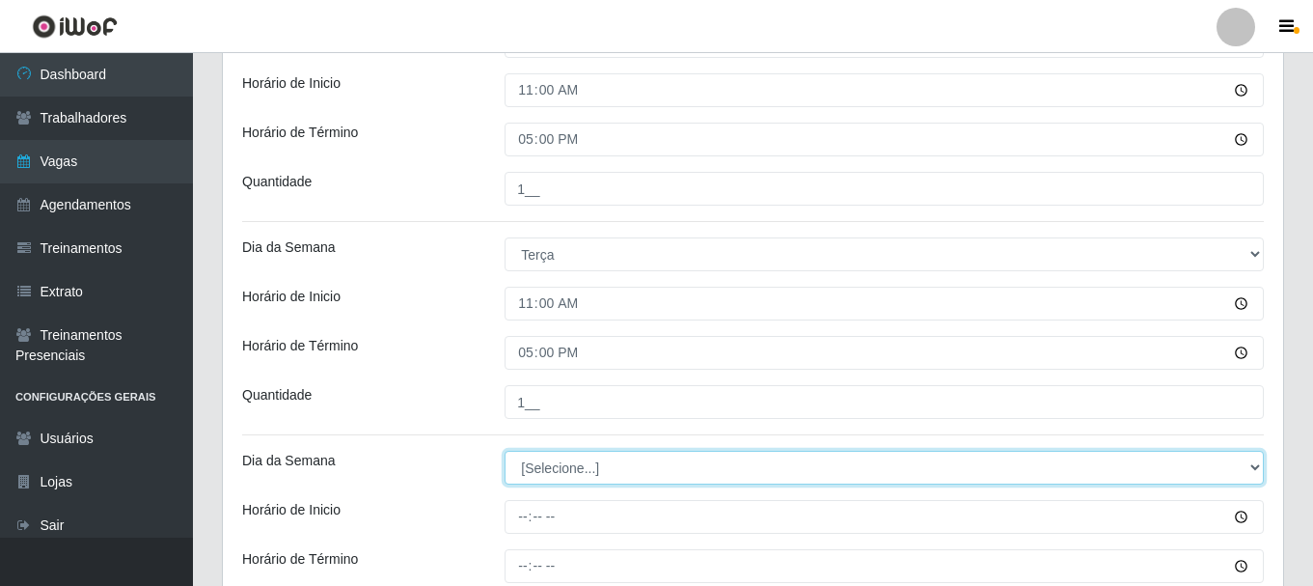
click at [555, 464] on select "[Selecione...] Segunda Terça Quarta Quinta Sexta Sábado Domingo" at bounding box center [884, 468] width 759 height 34
select select "3"
click at [505, 451] on select "[Selecione...] Segunda Terça Quarta Quinta Sexta Sábado Domingo" at bounding box center [884, 468] width 759 height 34
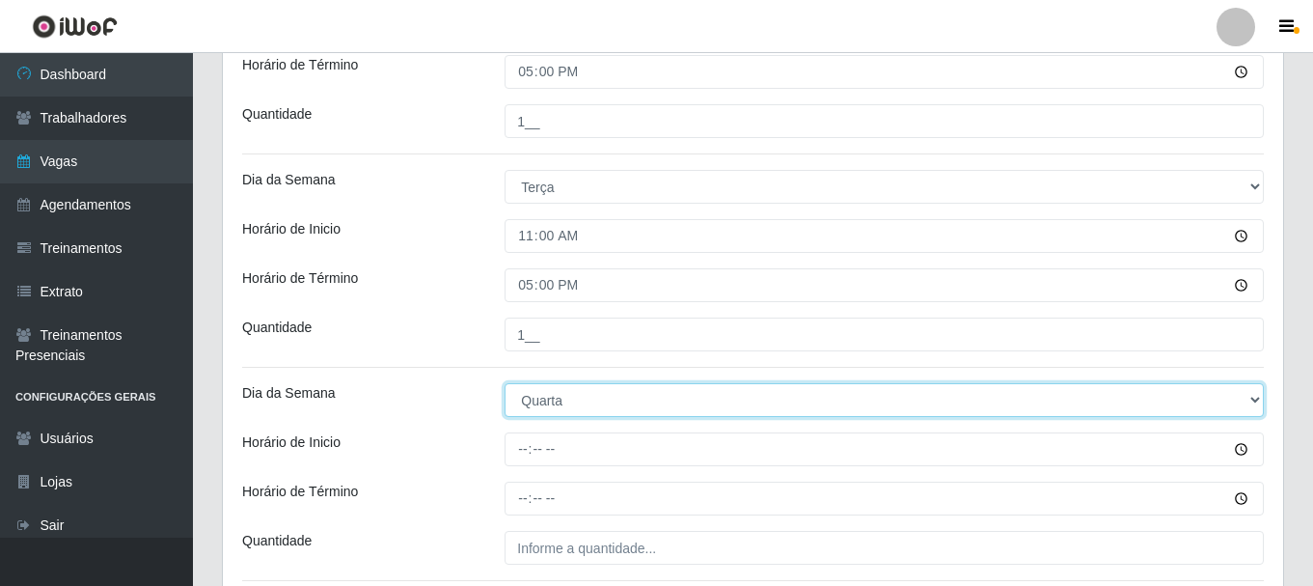
scroll to position [675, 0]
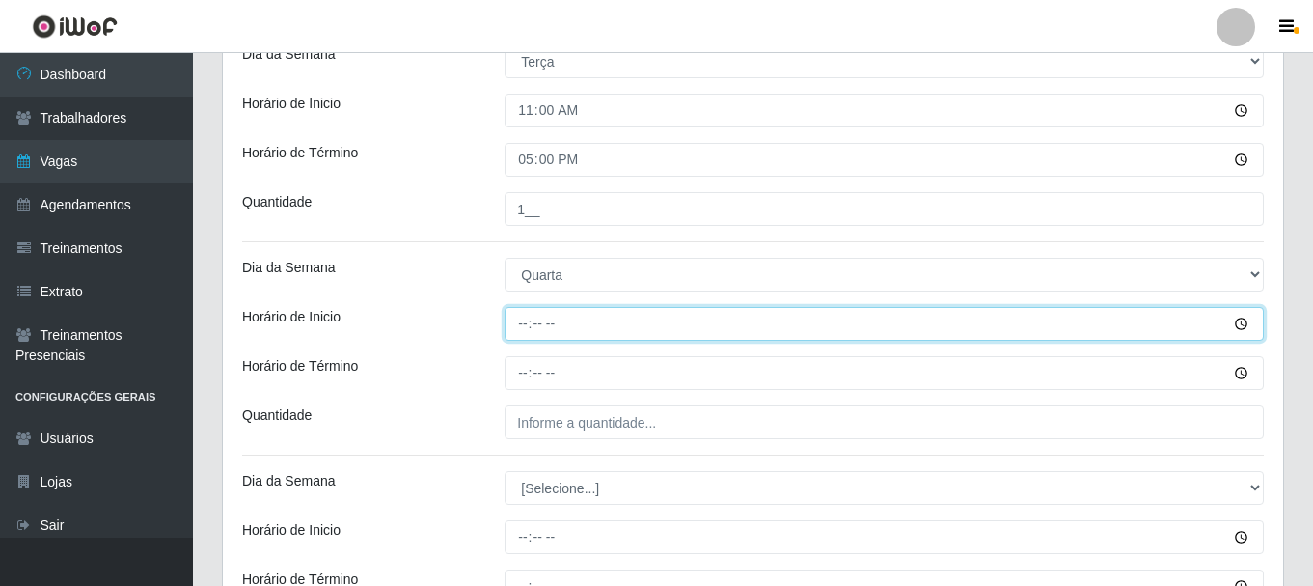
click at [526, 326] on input "Horário de Inicio" at bounding box center [884, 324] width 759 height 34
type input "11:00"
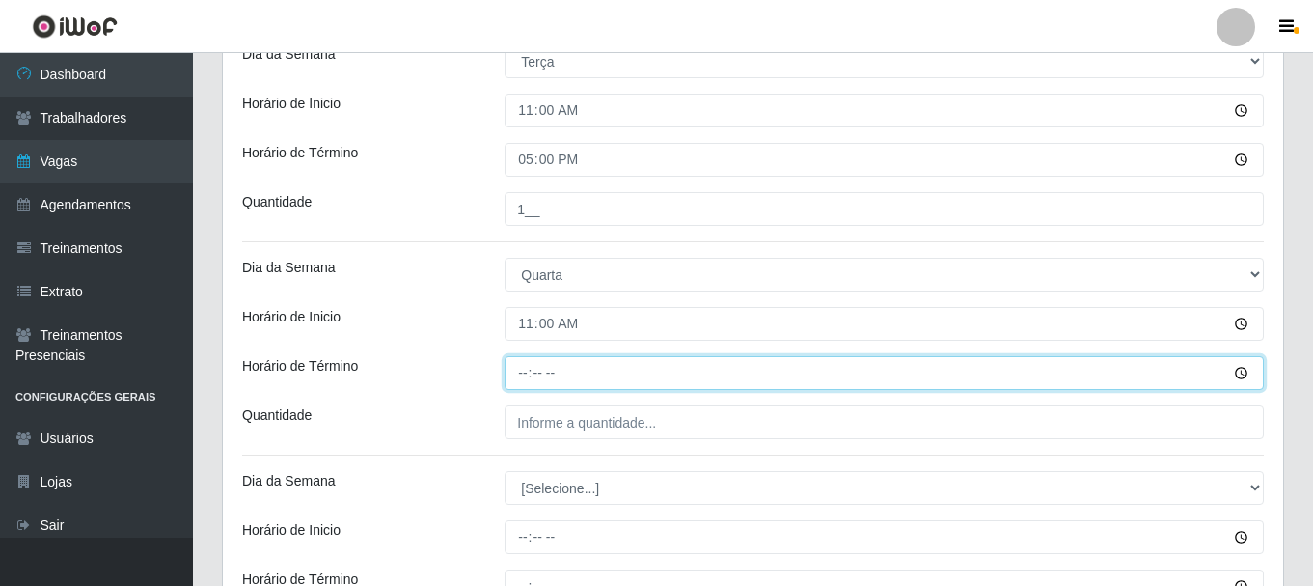
click at [519, 378] on input "Horário de Término" at bounding box center [884, 373] width 759 height 34
type input "17:00"
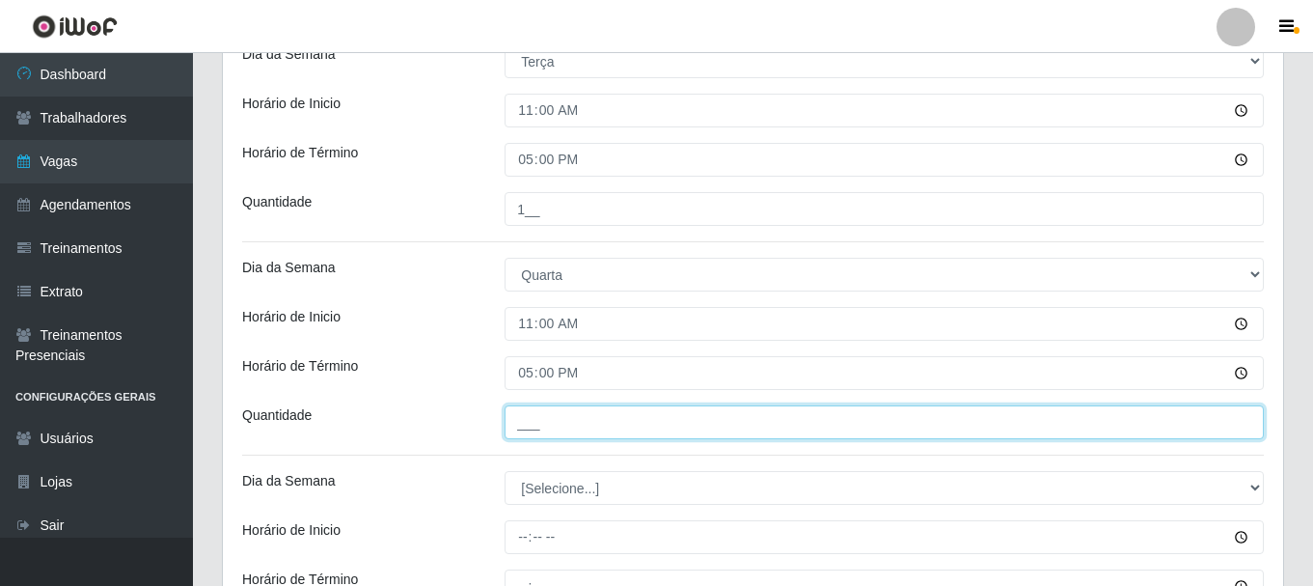
click at [529, 420] on input "___" at bounding box center [884, 422] width 759 height 34
type input "1__"
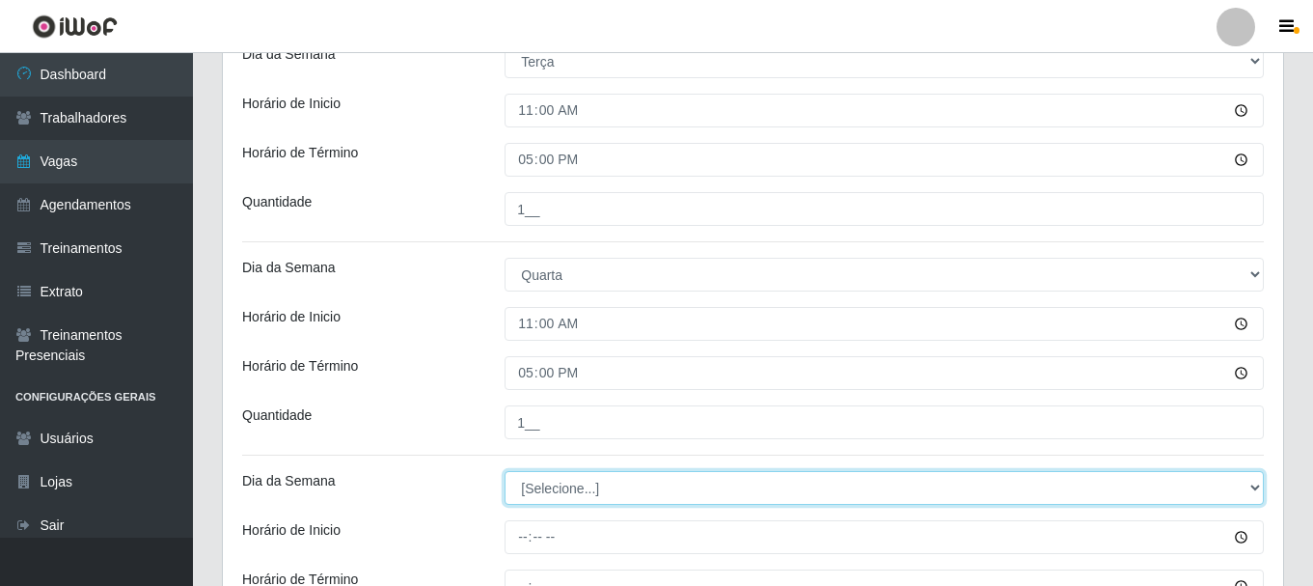
click at [529, 490] on select "[Selecione...] Segunda Terça Quarta Quinta Sexta Sábado Domingo" at bounding box center [884, 488] width 759 height 34
select select "4"
click at [505, 471] on select "[Selecione...] Segunda Terça Quarta Quinta Sexta Sábado Domingo" at bounding box center [884, 488] width 759 height 34
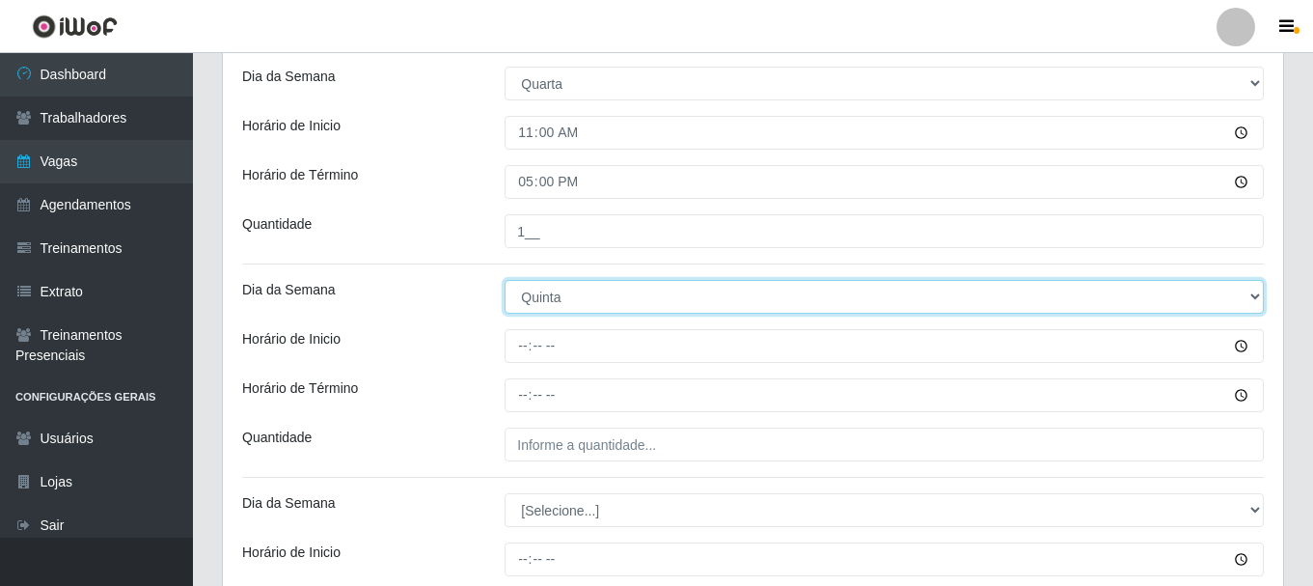
scroll to position [868, 0]
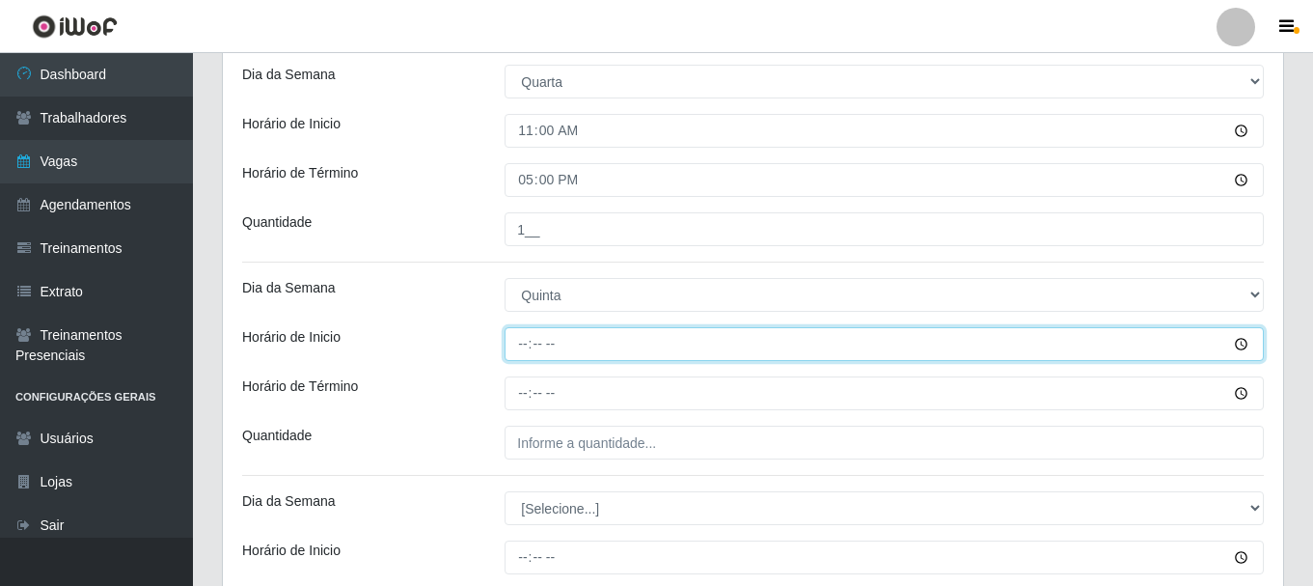
click at [519, 346] on input "Horário de Inicio" at bounding box center [884, 344] width 759 height 34
type input "11:00"
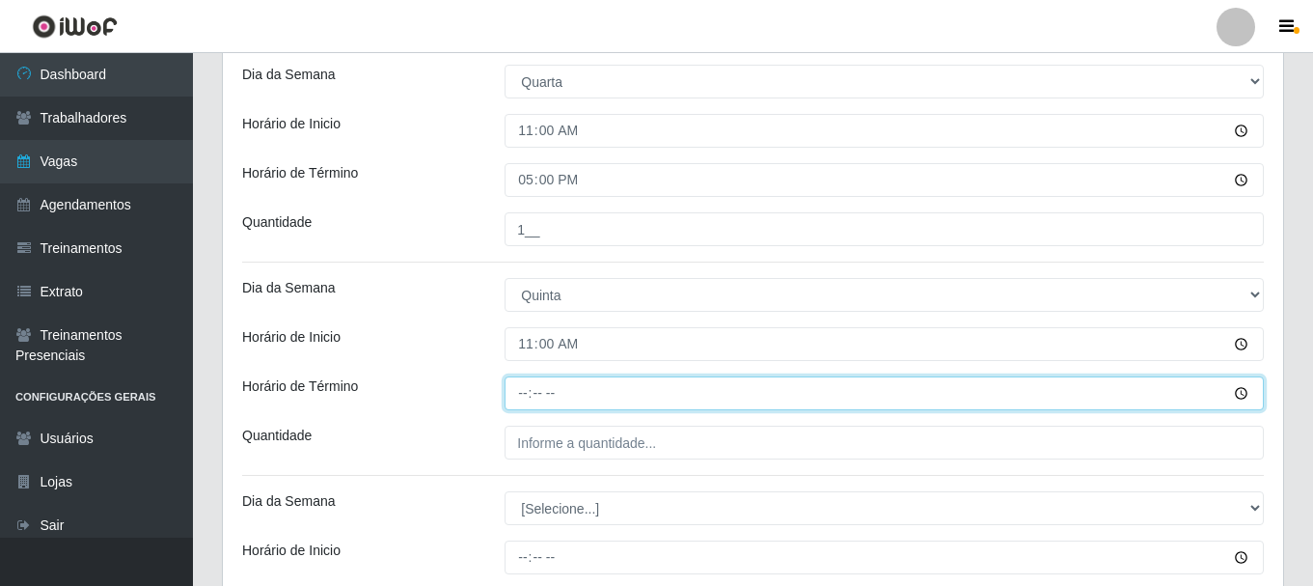
click at [527, 396] on input "Horário de Término" at bounding box center [884, 393] width 759 height 34
type input "17:00"
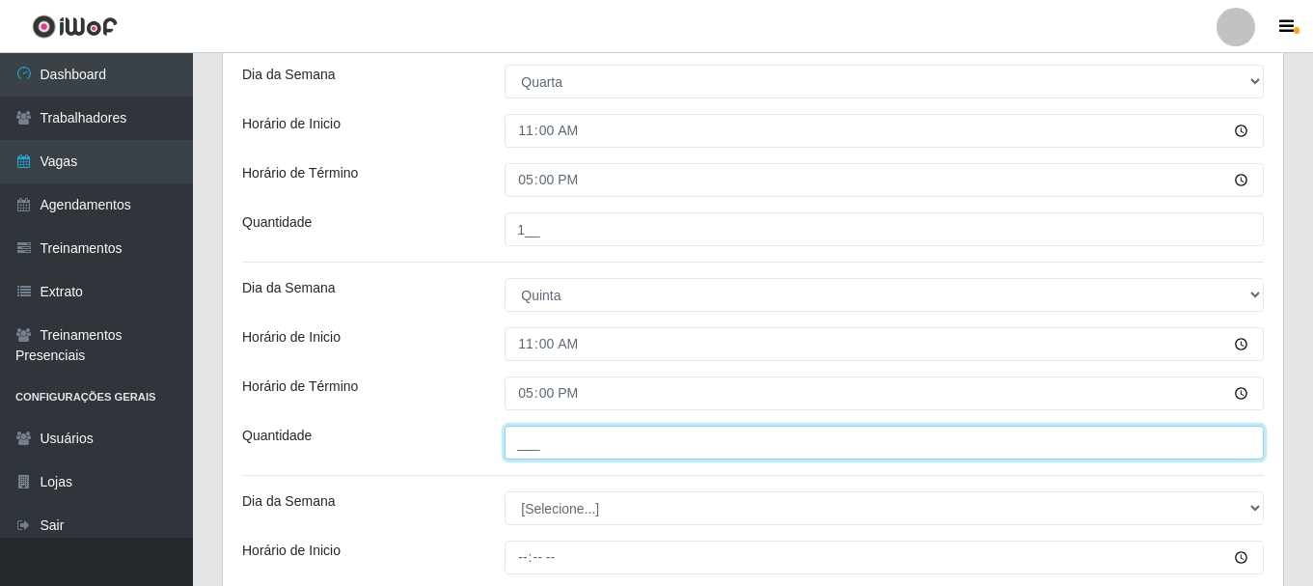
click at [537, 446] on input "___" at bounding box center [884, 443] width 759 height 34
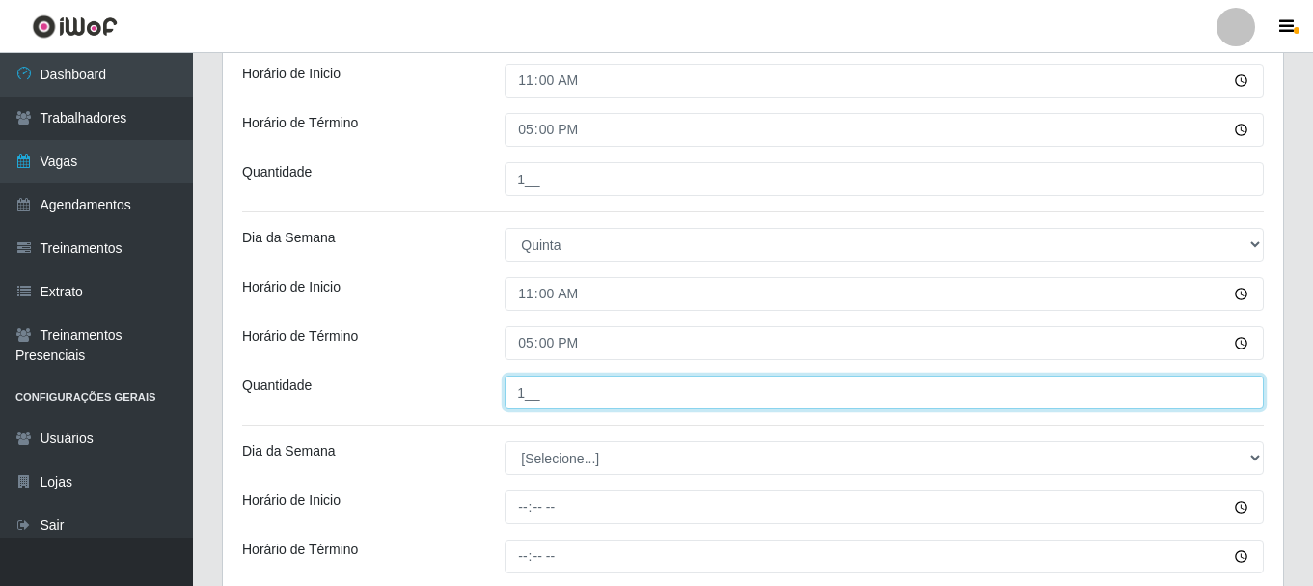
scroll to position [965, 0]
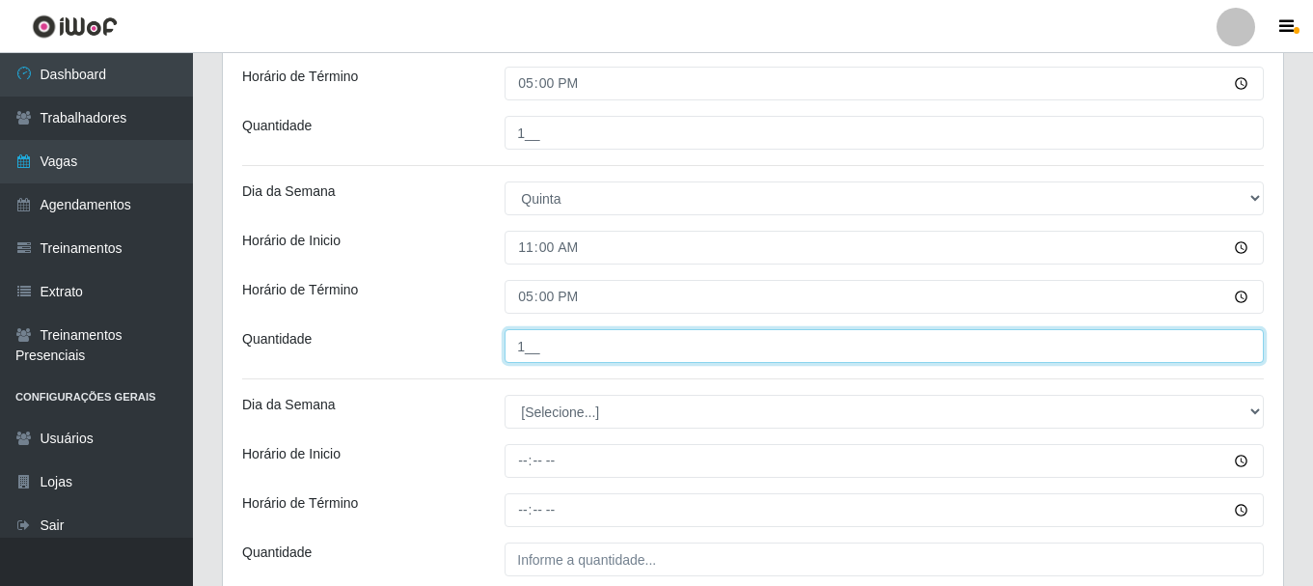
type input "1__"
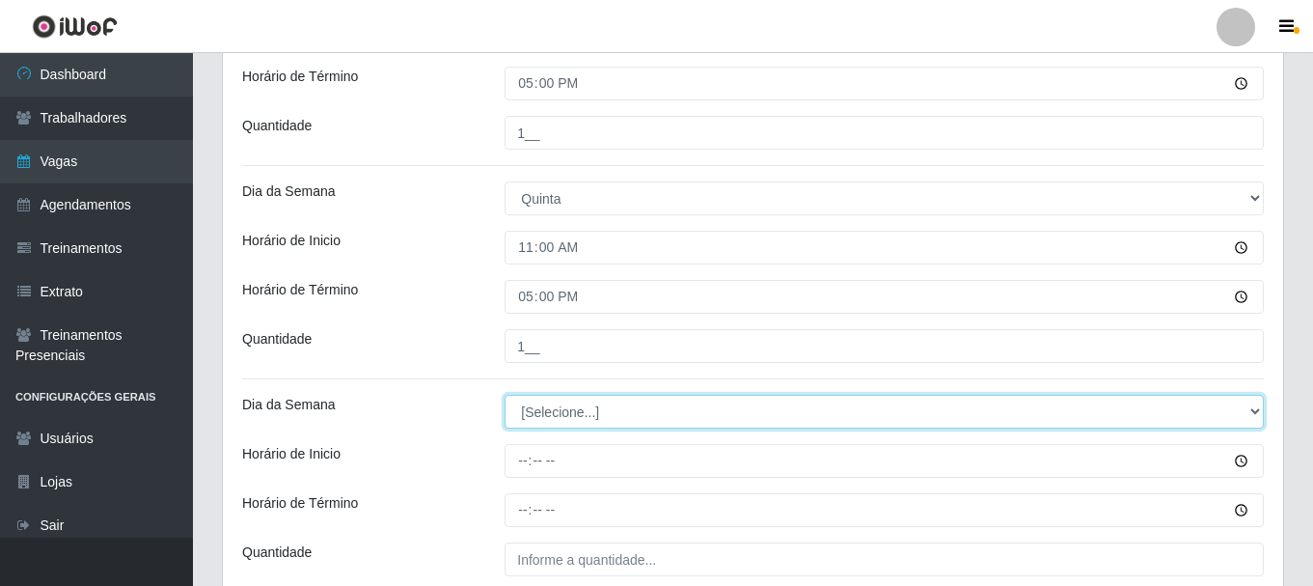
click at [563, 412] on select "[Selecione...] Segunda Terça Quarta Quinta Sexta Sábado Domingo" at bounding box center [884, 412] width 759 height 34
select select "5"
click at [505, 395] on select "[Selecione...] Segunda Terça Quarta Quinta Sexta Sábado Domingo" at bounding box center [884, 412] width 759 height 34
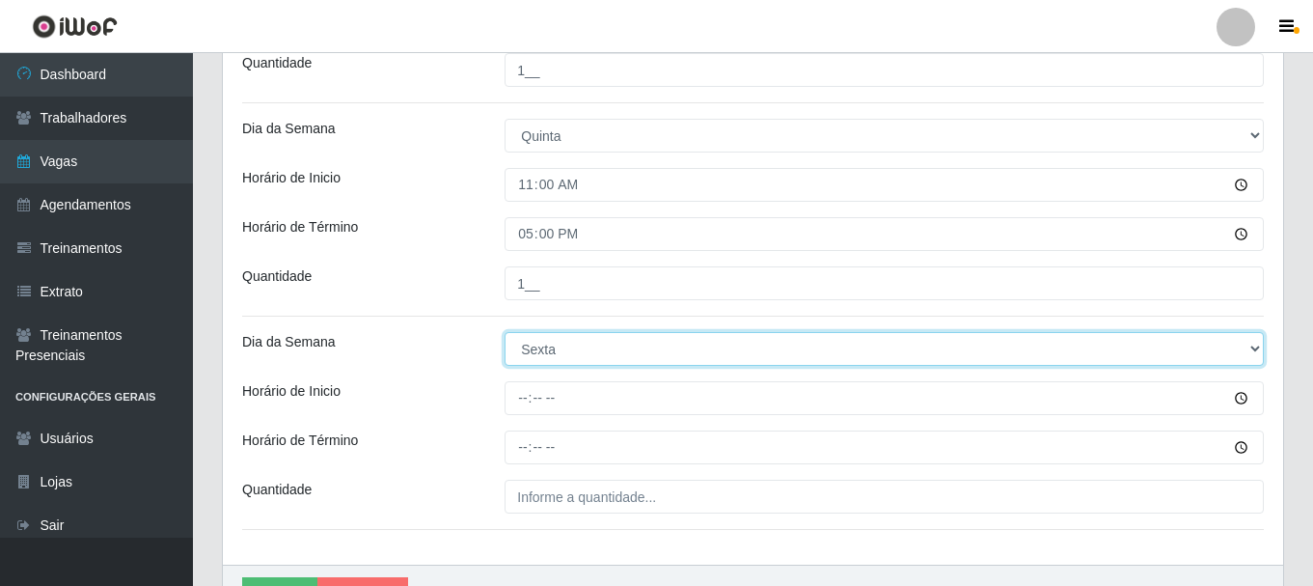
scroll to position [1061, 0]
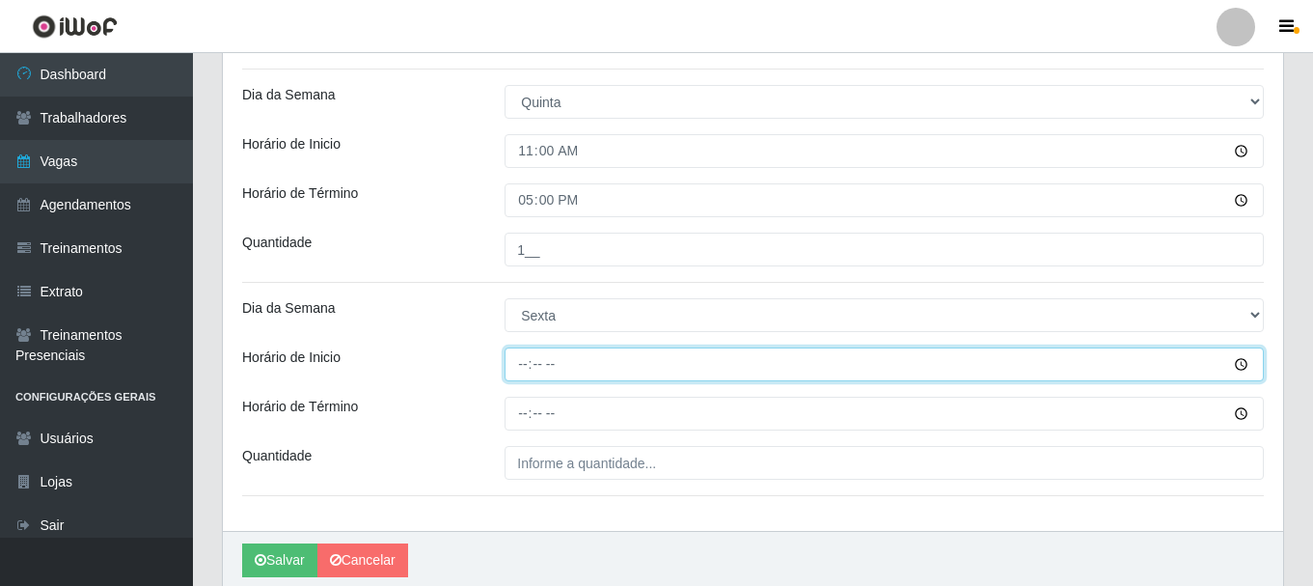
click at [526, 365] on input "Horário de Inicio" at bounding box center [884, 364] width 759 height 34
type input "11:00"
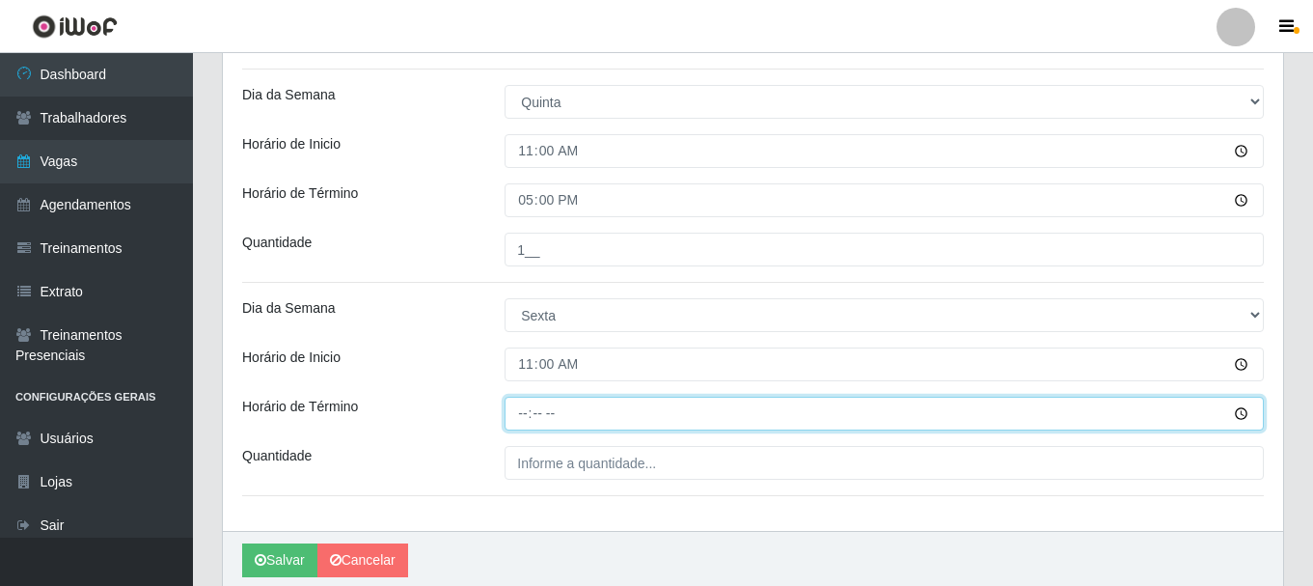
click at [524, 411] on input "Horário de Término" at bounding box center [884, 414] width 759 height 34
type input "17:00"
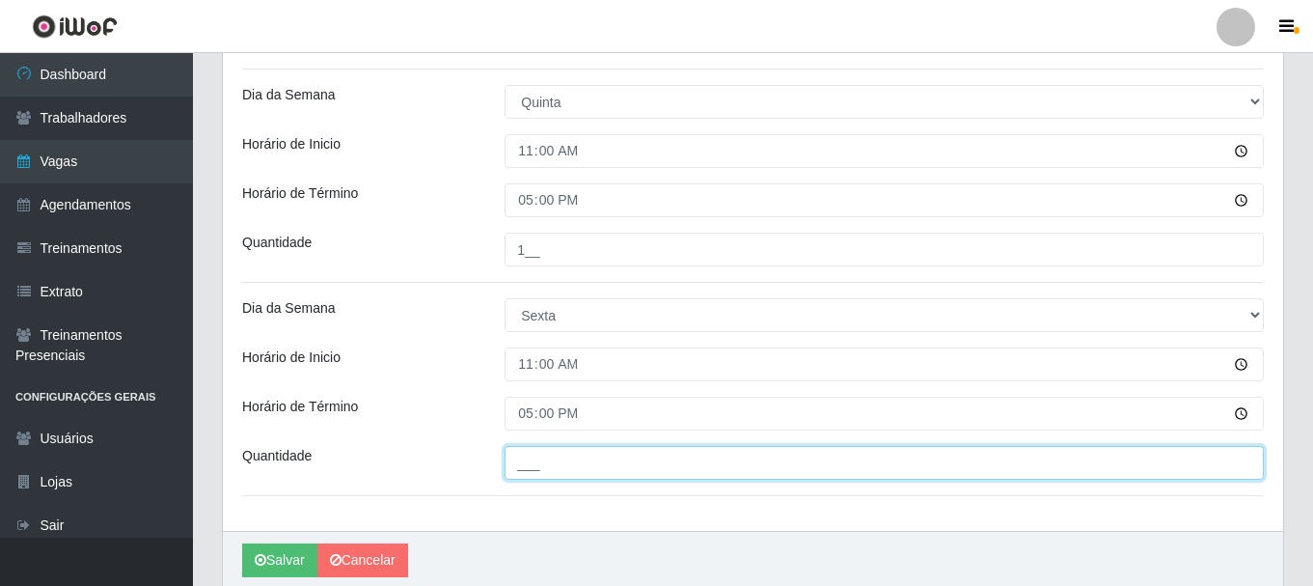
click at [529, 453] on input "___" at bounding box center [884, 463] width 759 height 34
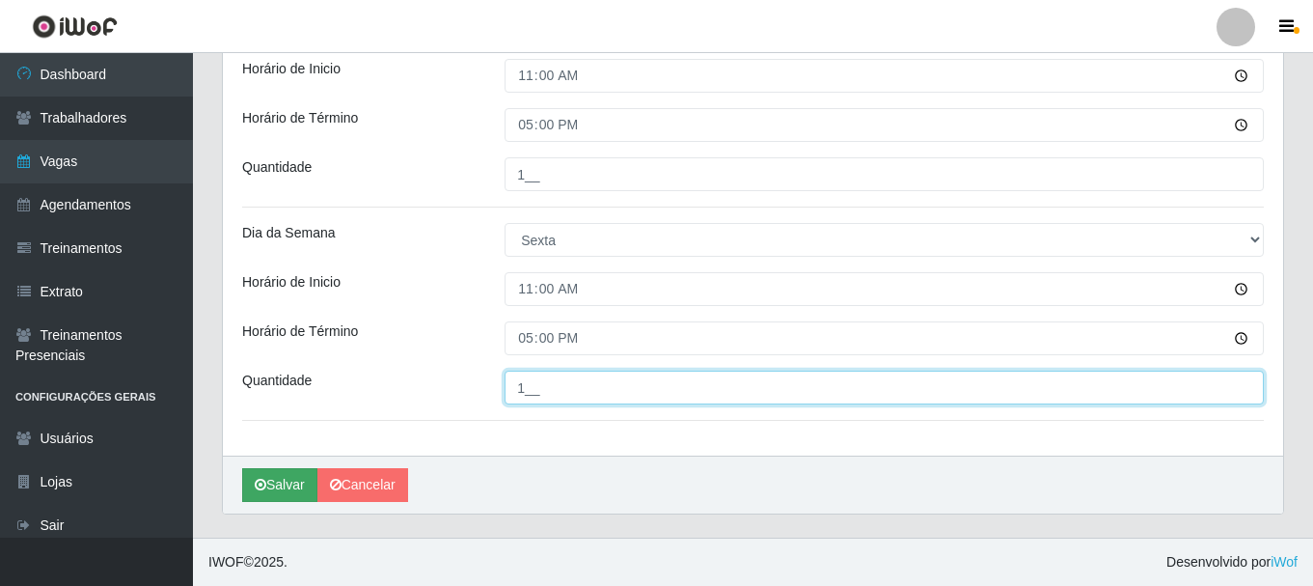
type input "1__"
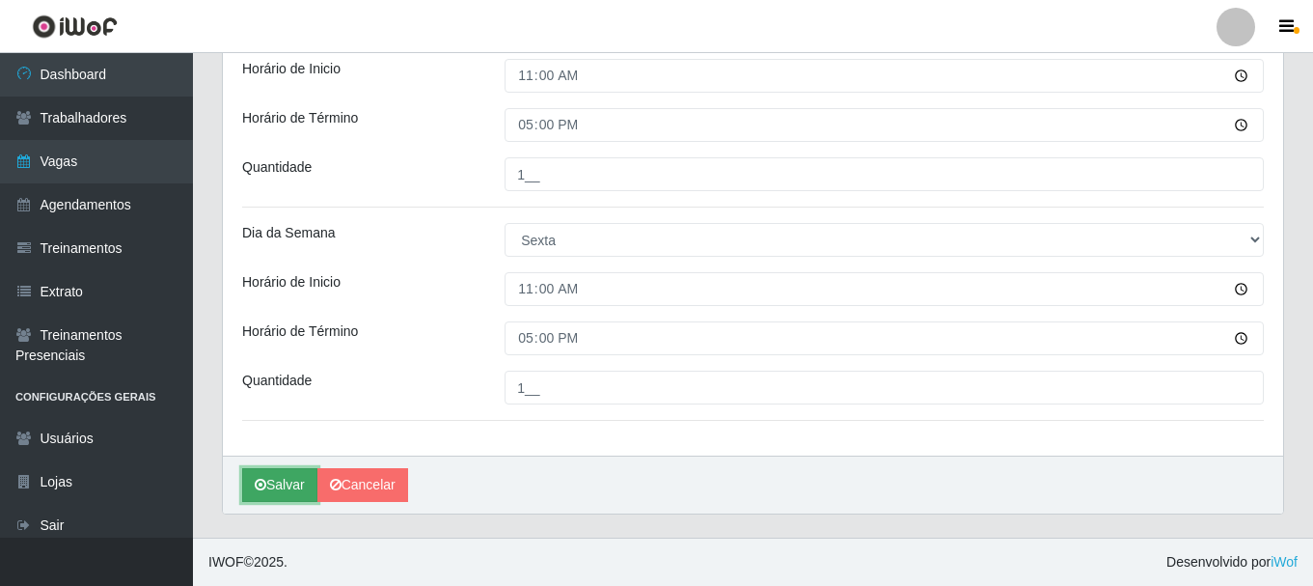
click at [284, 483] on button "Salvar" at bounding box center [279, 485] width 75 height 34
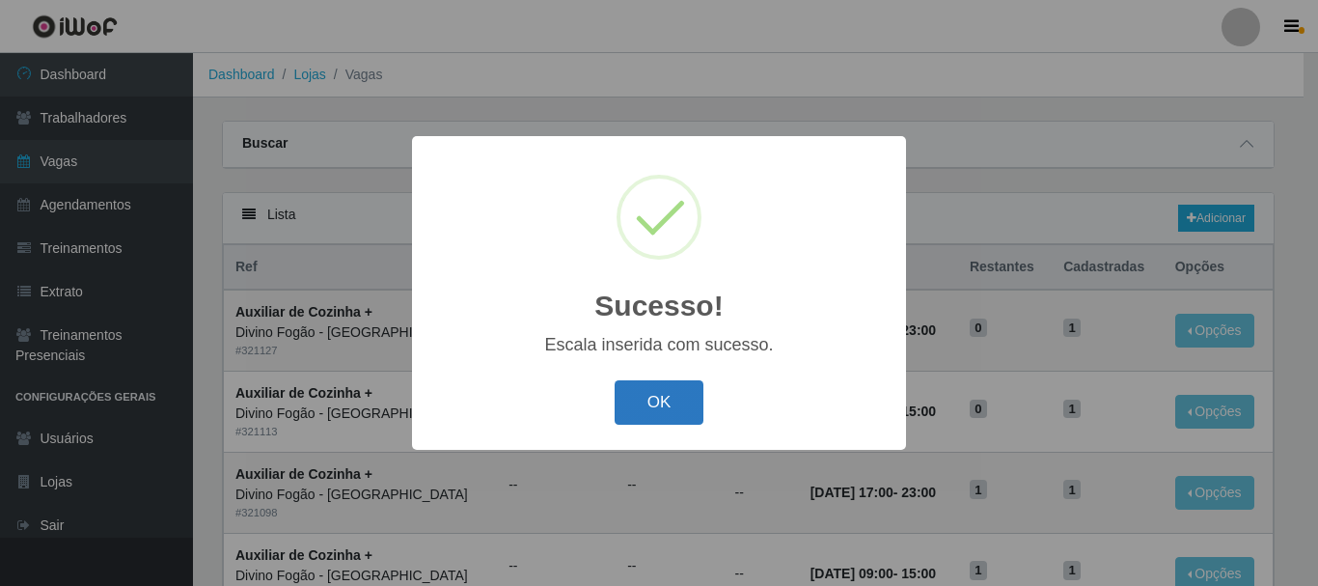
click at [642, 407] on button "OK" at bounding box center [660, 402] width 90 height 45
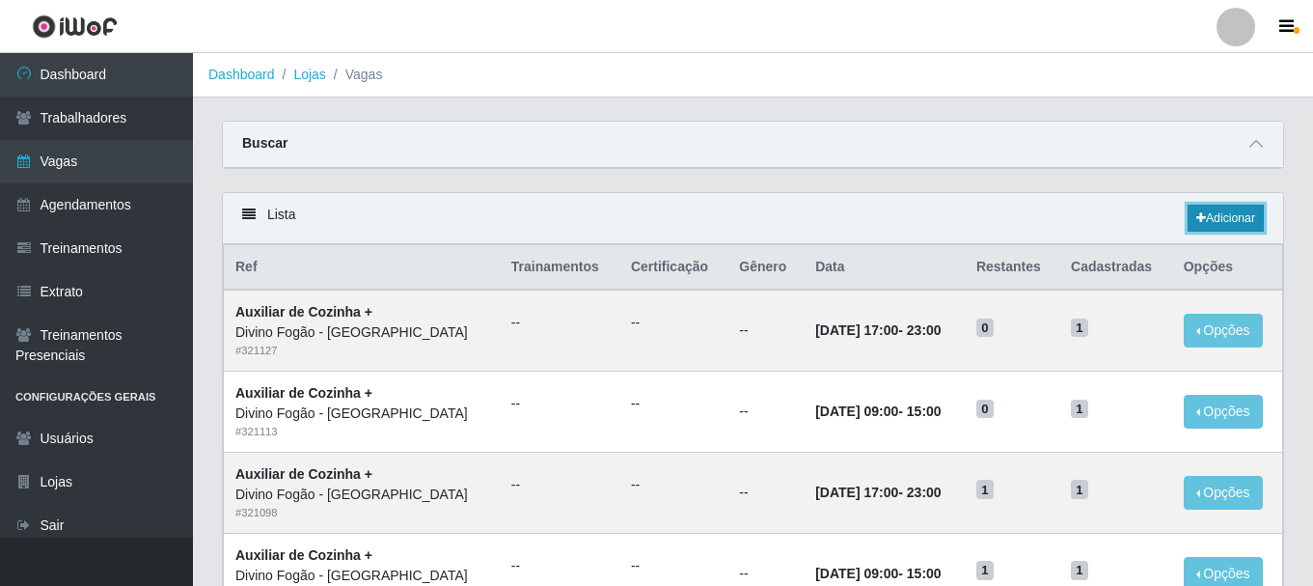
click at [1218, 210] on link "Adicionar" at bounding box center [1226, 218] width 76 height 27
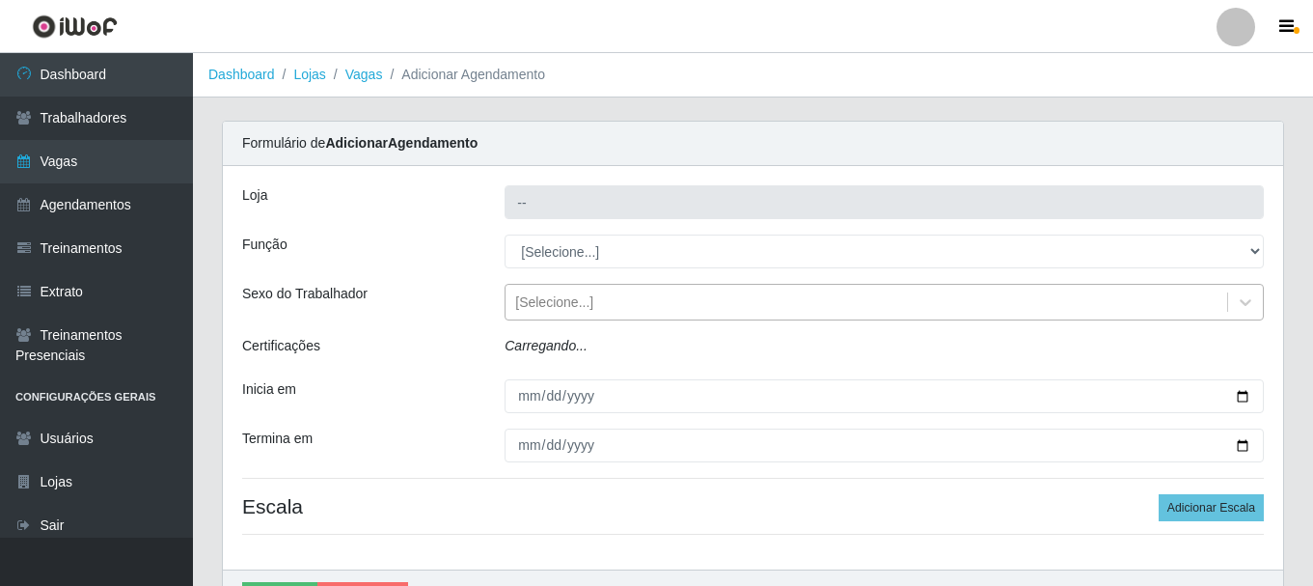
type input "Divino Fogão - [GEOGRAPHIC_DATA]"
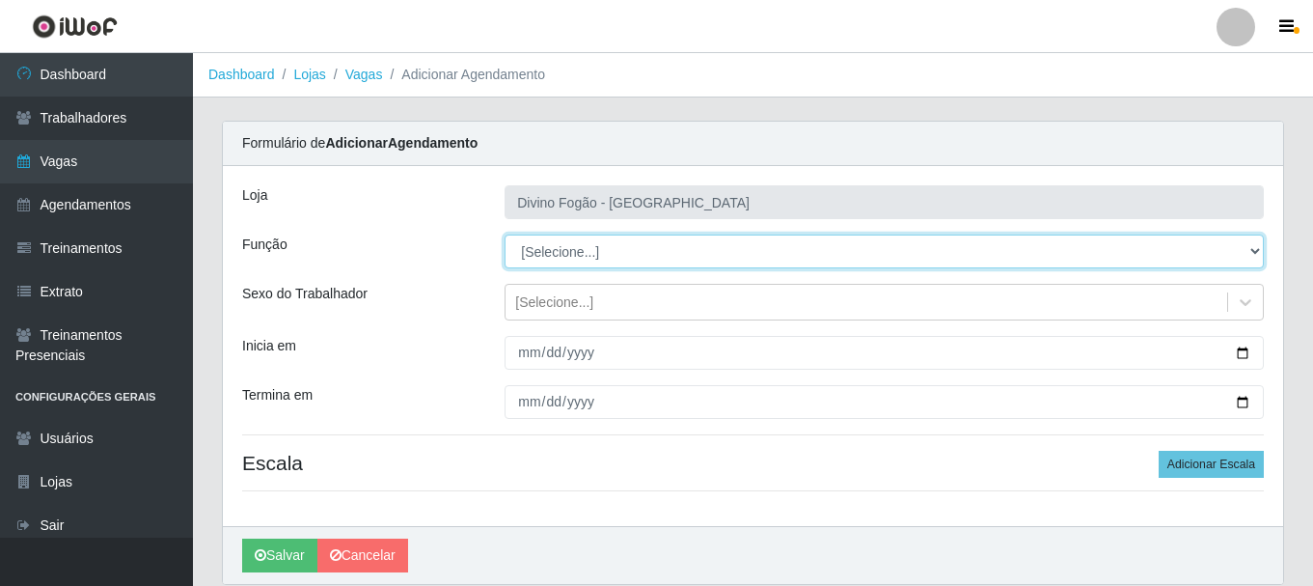
click at [564, 239] on select "[Selecione...] ASG ASG + ASG ++ Auxiliar de Cozinha Auxiliar de Cozinha + Auxil…" at bounding box center [884, 251] width 759 height 34
select select "94"
click at [505, 234] on select "[Selecione...] ASG ASG + ASG ++ Auxiliar de Cozinha Auxiliar de Cozinha + Auxil…" at bounding box center [884, 251] width 759 height 34
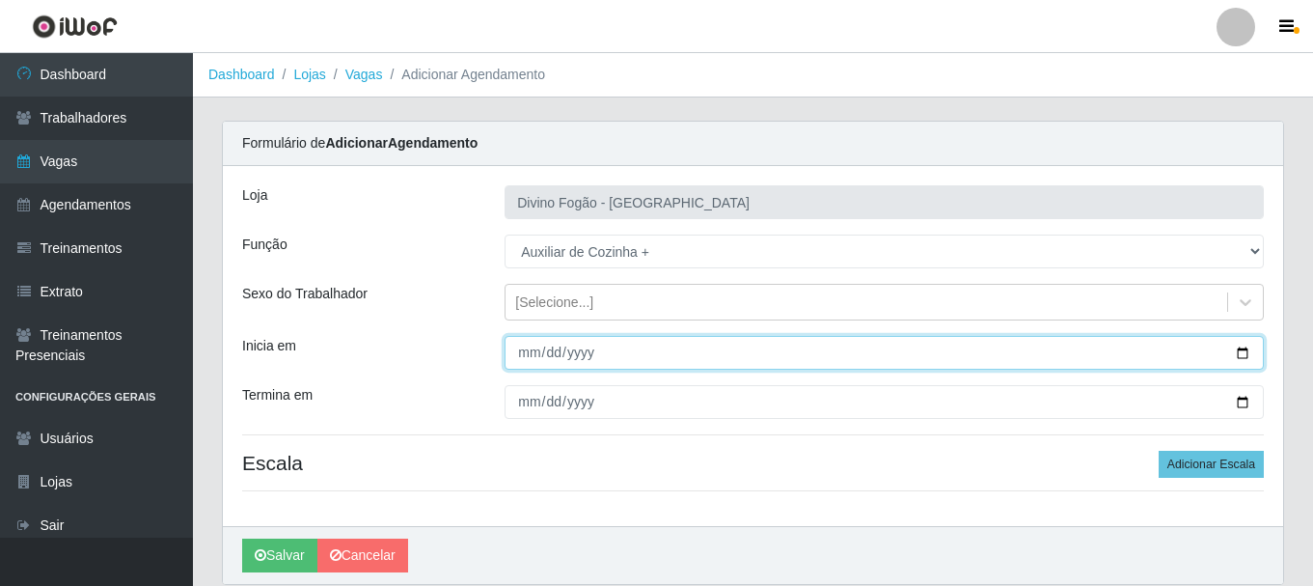
click at [524, 347] on input "Inicia em" at bounding box center [884, 353] width 759 height 34
type input "2025-09-13"
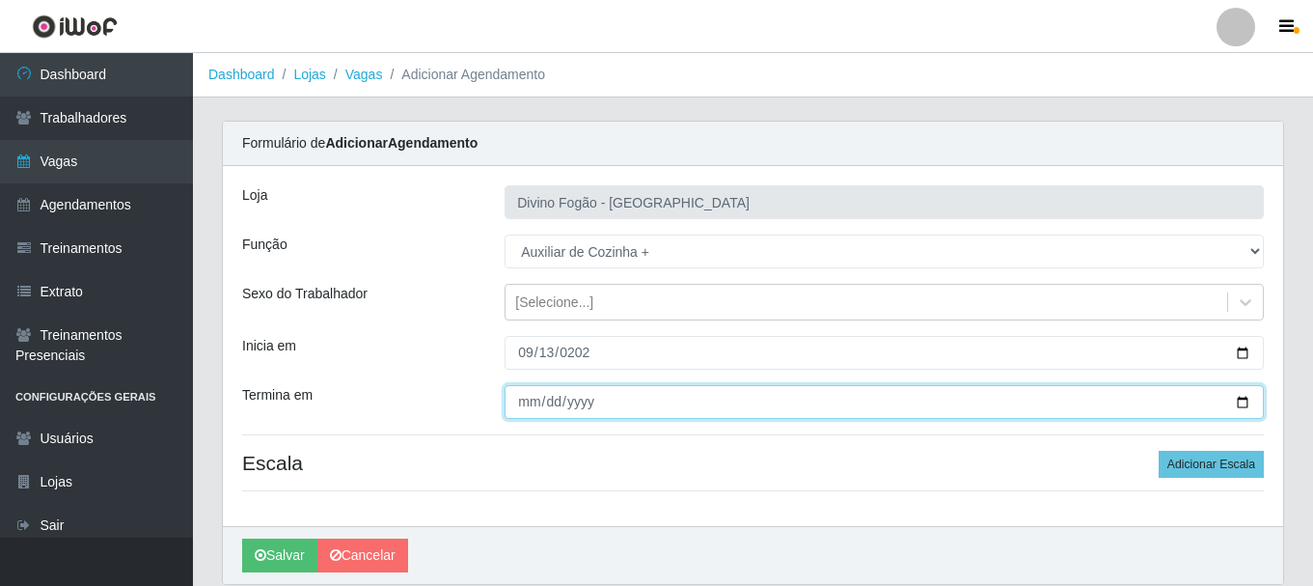
click at [526, 397] on input "Termina em" at bounding box center [884, 402] width 759 height 34
type input "2025-09-14"
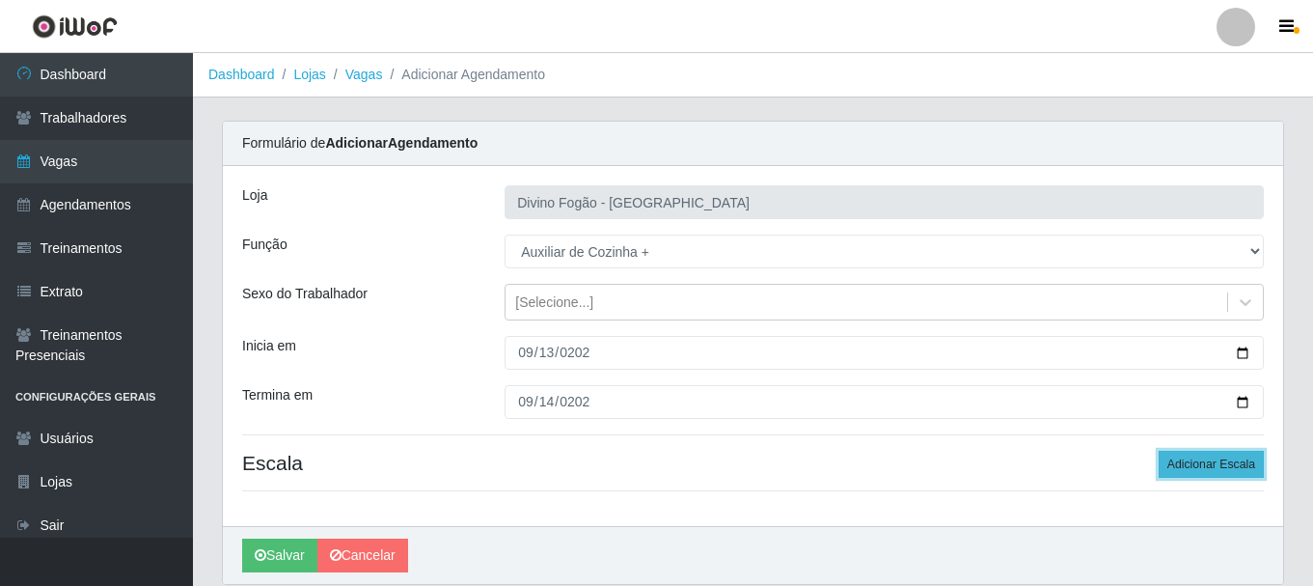
click at [1183, 459] on button "Adicionar Escala" at bounding box center [1211, 464] width 105 height 27
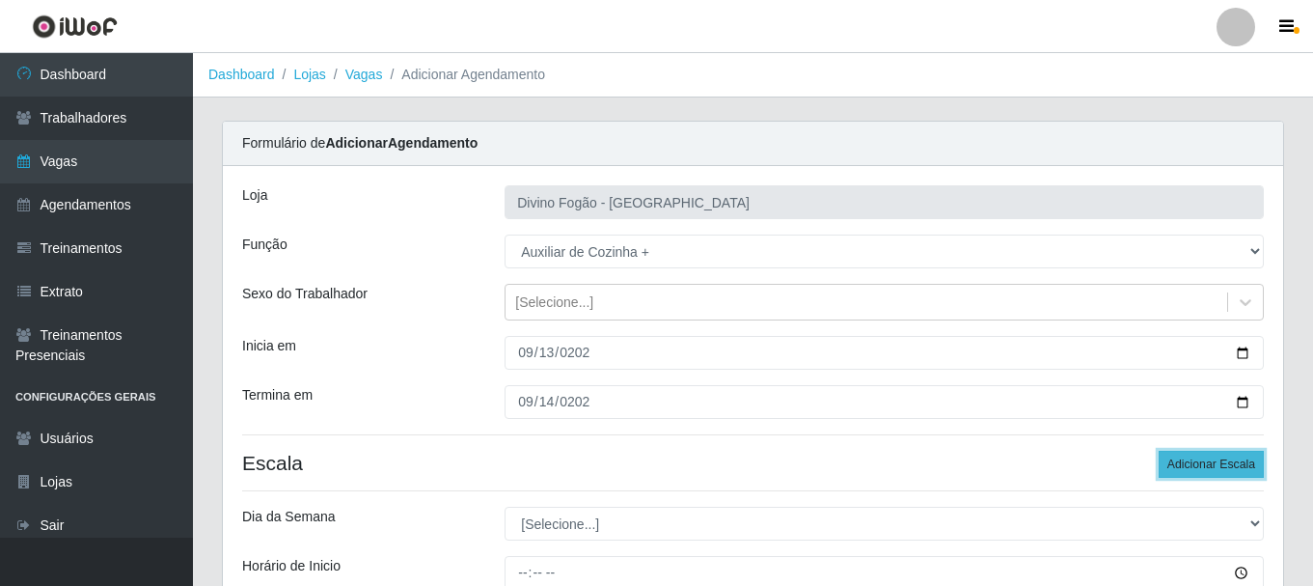
click at [1183, 459] on button "Adicionar Escala" at bounding box center [1211, 464] width 105 height 27
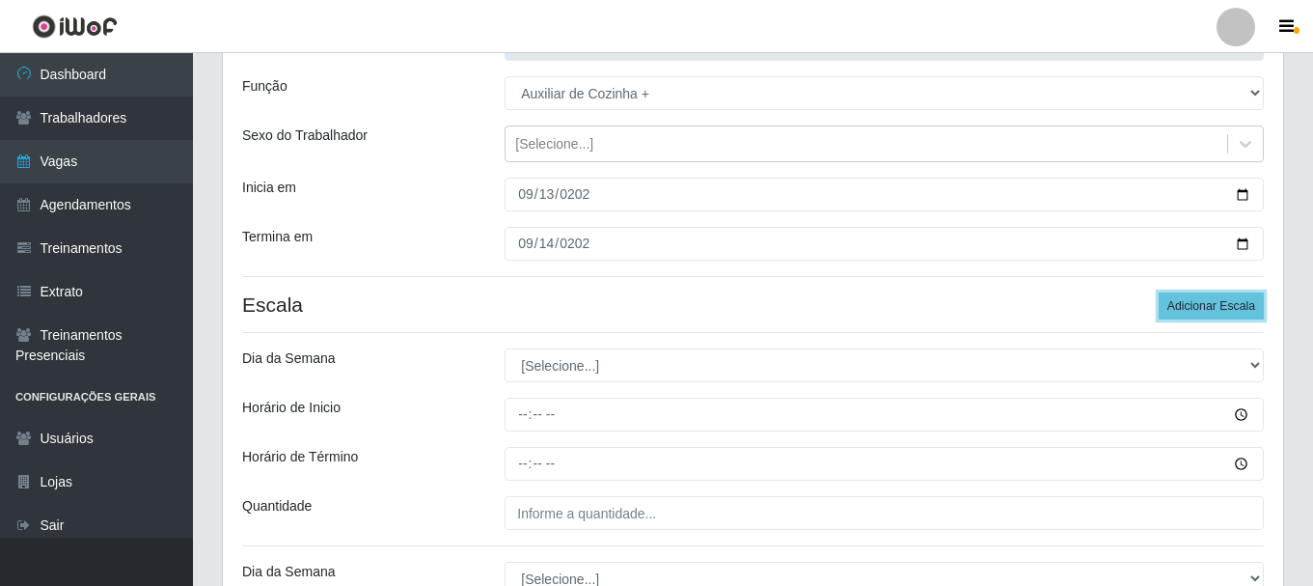
scroll to position [193, 0]
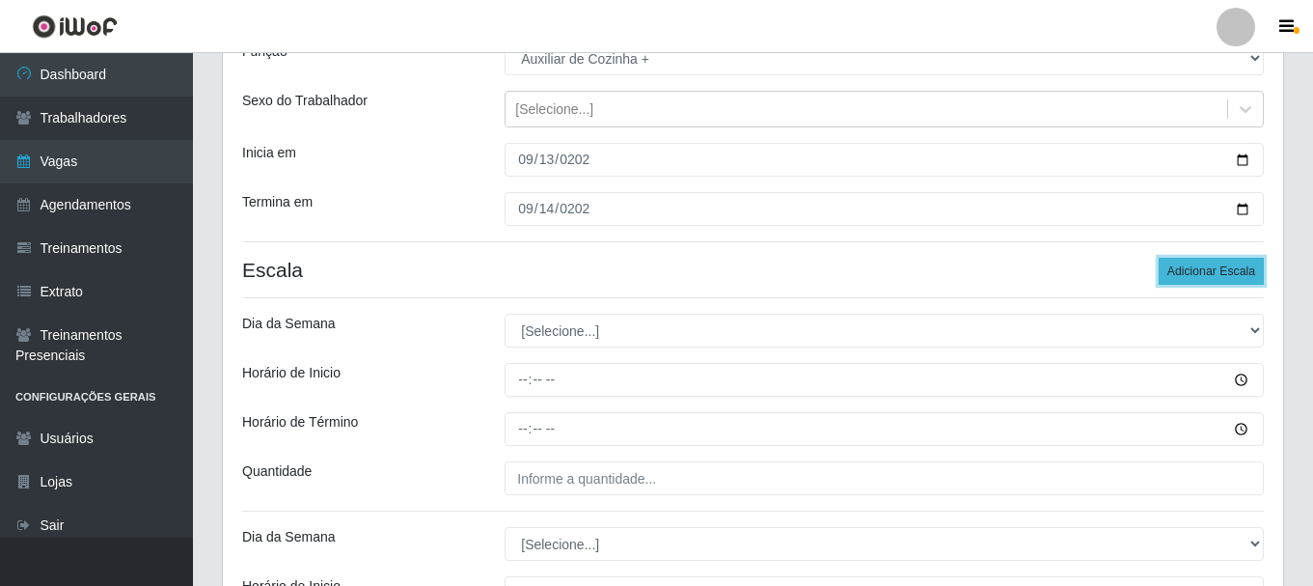
click at [1201, 273] on button "Adicionar Escala" at bounding box center [1211, 271] width 105 height 27
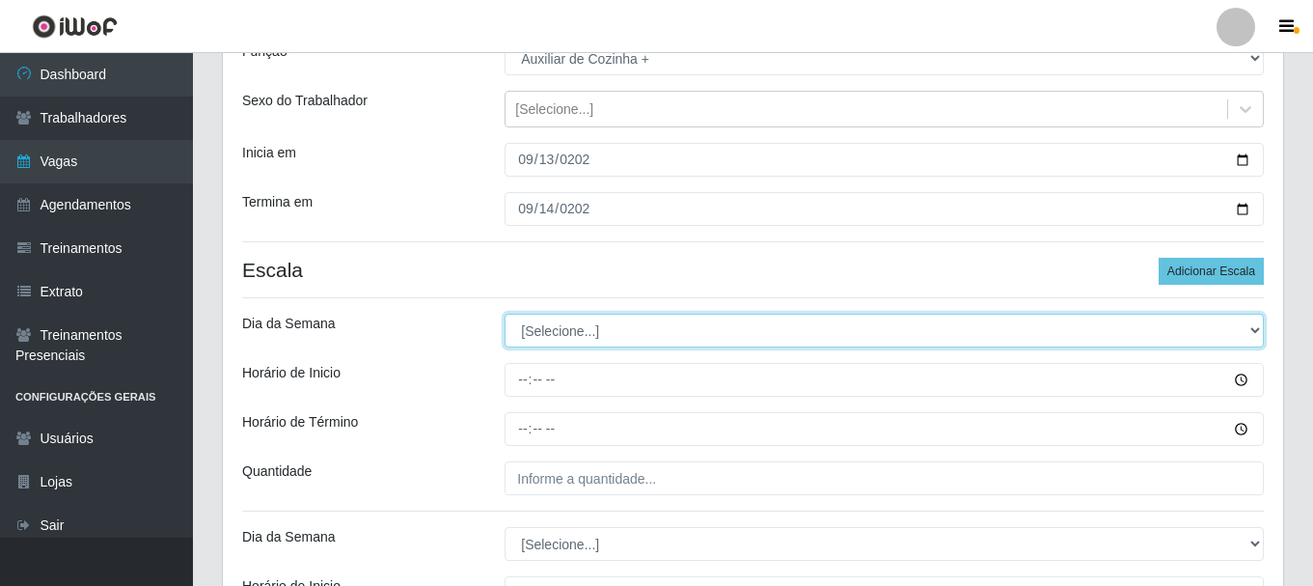
click at [539, 332] on select "[Selecione...] Segunda Terça Quarta Quinta Sexta Sábado Domingo" at bounding box center [884, 331] width 759 height 34
click at [505, 314] on select "[Selecione...] Segunda Terça Quarta Quinta Sexta Sábado Domingo" at bounding box center [884, 331] width 759 height 34
click at [553, 339] on select "[Selecione...] Segunda Terça Quarta Quinta Sexta Sábado Domingo" at bounding box center [884, 331] width 759 height 34
select select "6"
click at [505, 314] on select "[Selecione...] Segunda Terça Quarta Quinta Sexta Sábado Domingo" at bounding box center [884, 331] width 759 height 34
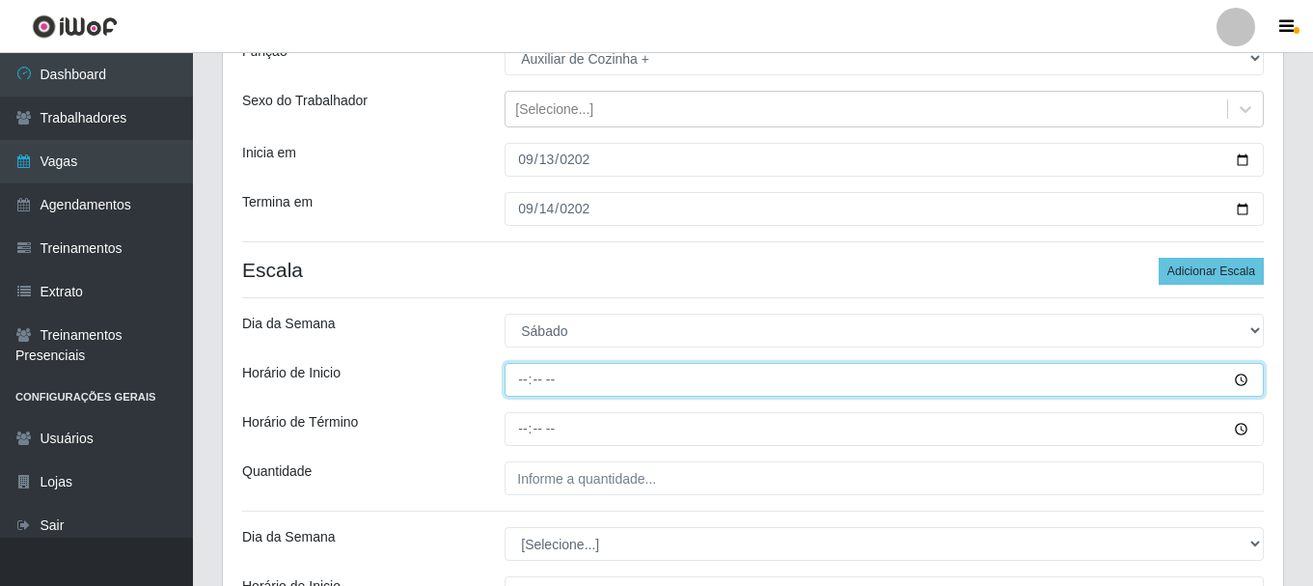
click at [519, 383] on input "Horário de Inicio" at bounding box center [884, 380] width 759 height 34
type input "07:00"
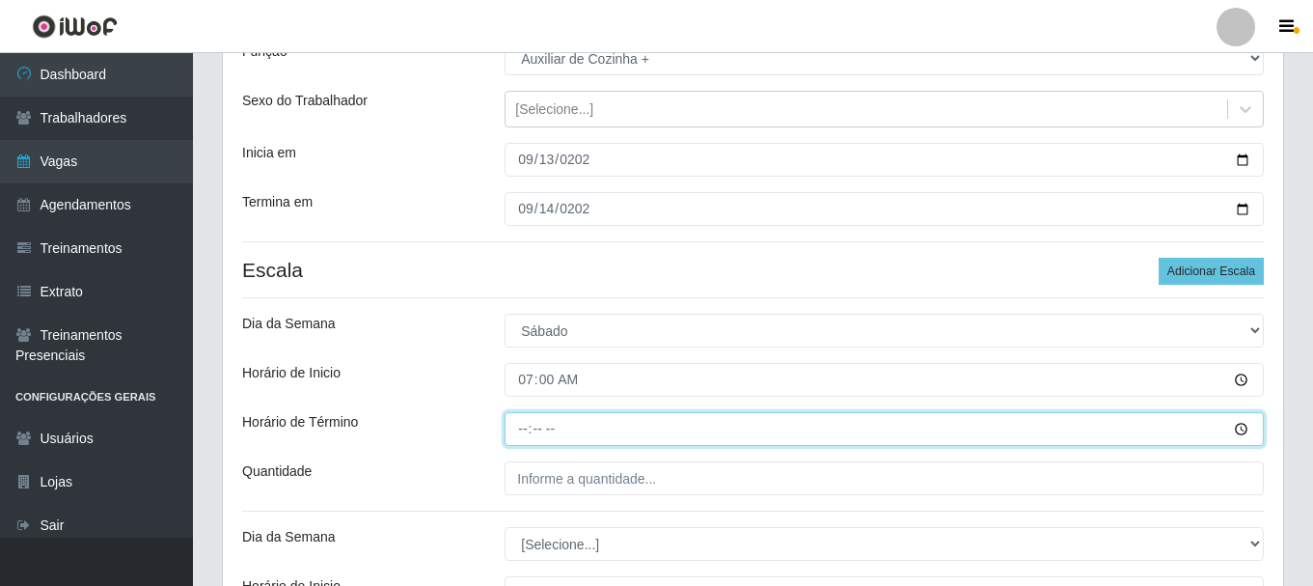
click at [528, 430] on input "Horário de Término" at bounding box center [884, 429] width 759 height 34
type input "13:00"
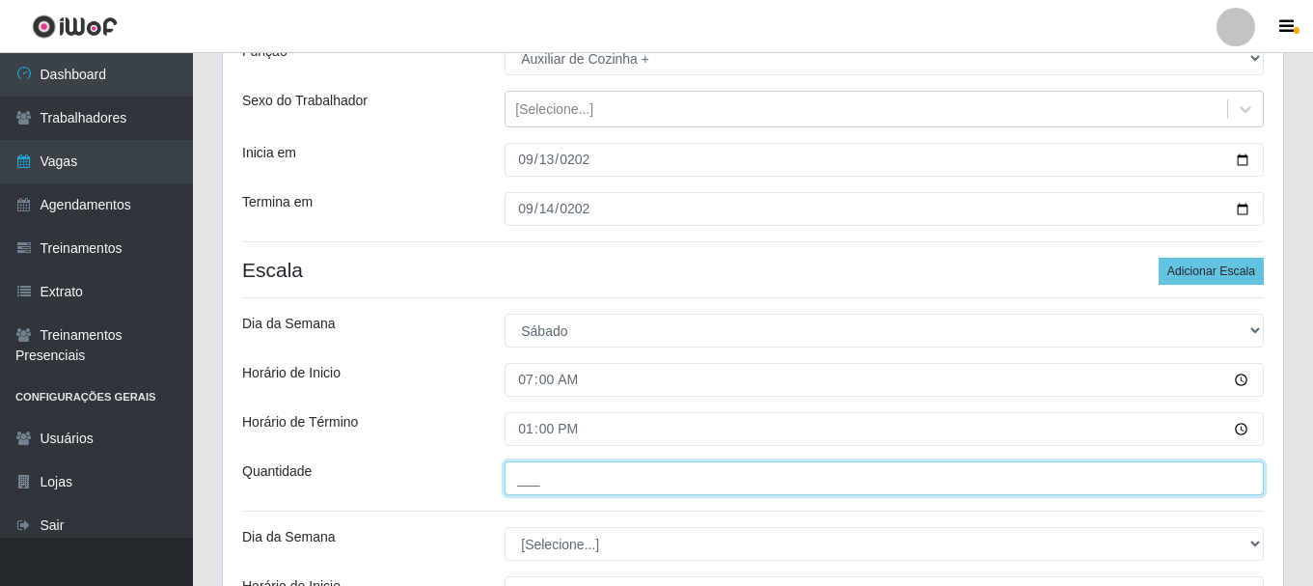
click at [545, 482] on input "___" at bounding box center [884, 478] width 759 height 34
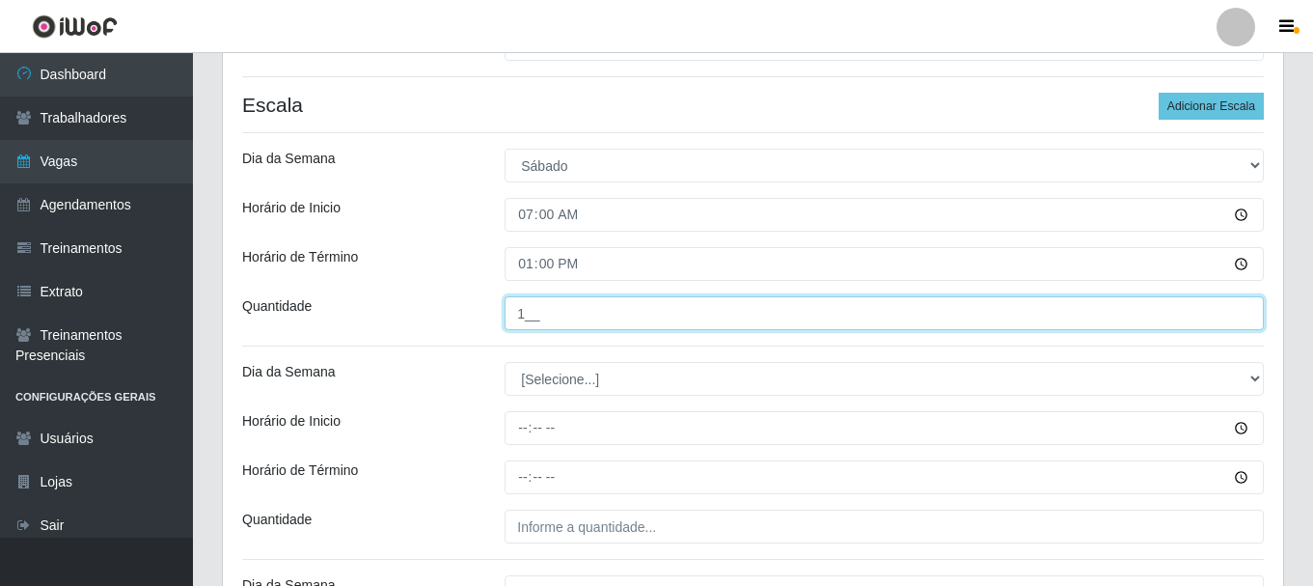
scroll to position [386, 0]
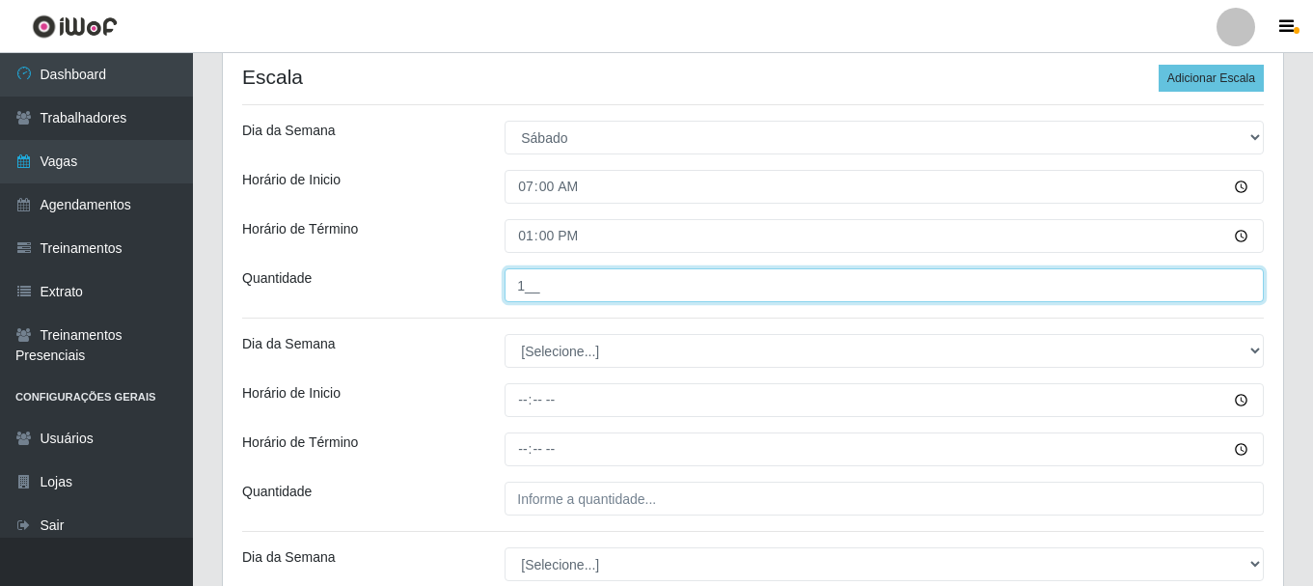
type input "1__"
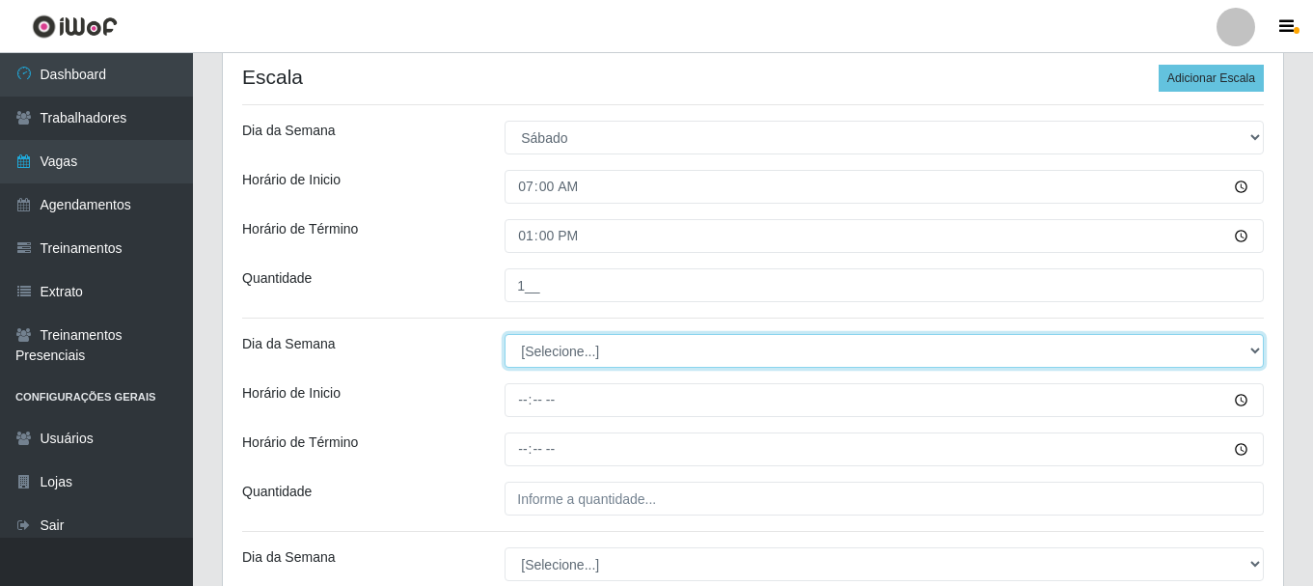
click at [567, 354] on select "[Selecione...] Segunda Terça Quarta Quinta Sexta Sábado Domingo" at bounding box center [884, 351] width 759 height 34
select select "6"
click at [505, 334] on select "[Selecione...] Segunda Terça Quarta Quinta Sexta Sábado Domingo" at bounding box center [884, 351] width 759 height 34
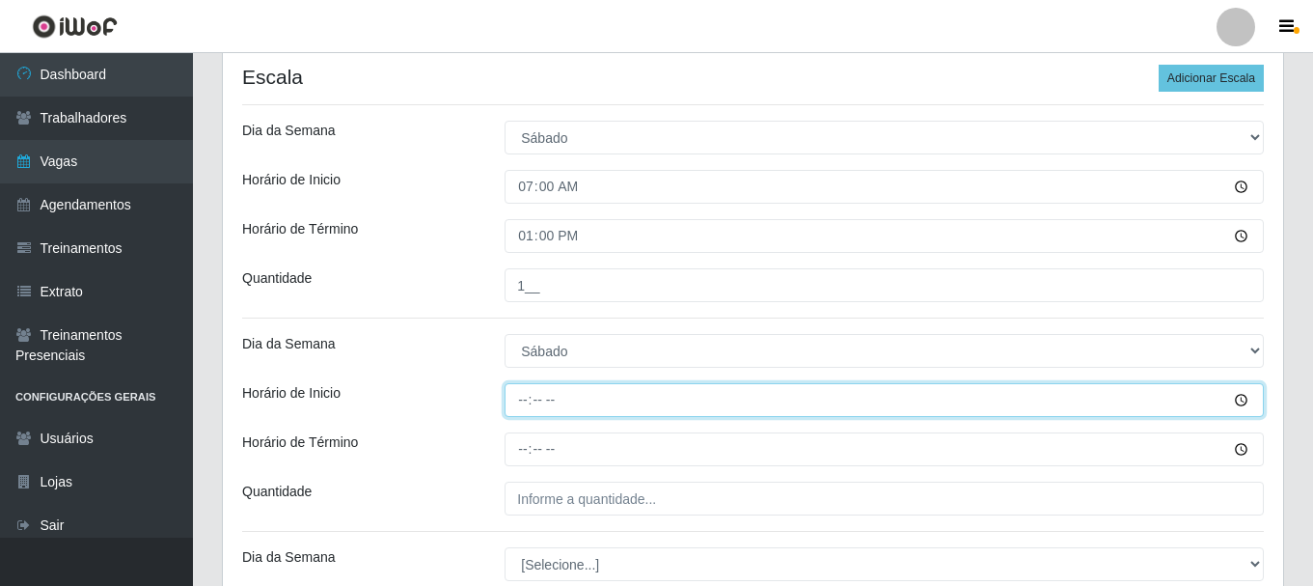
click at [520, 398] on input "Horário de Inicio" at bounding box center [884, 400] width 759 height 34
click at [520, 398] on input "17:00" at bounding box center [884, 400] width 759 height 34
type input "11:00"
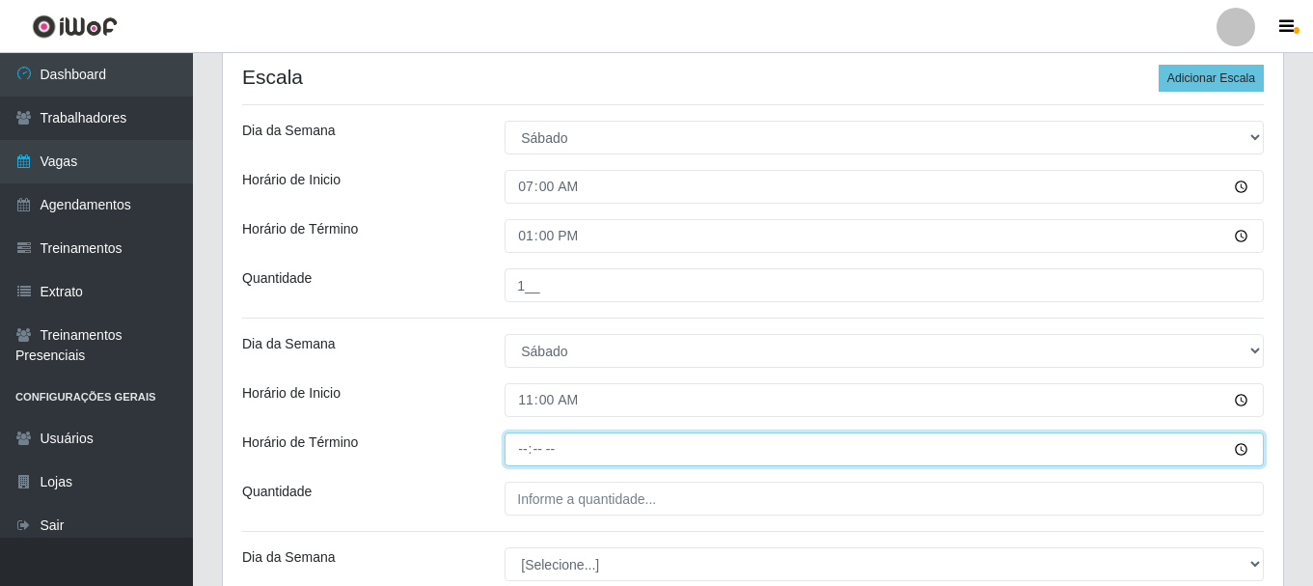
click at [523, 451] on input "Horário de Término" at bounding box center [884, 449] width 759 height 34
type input "17:00"
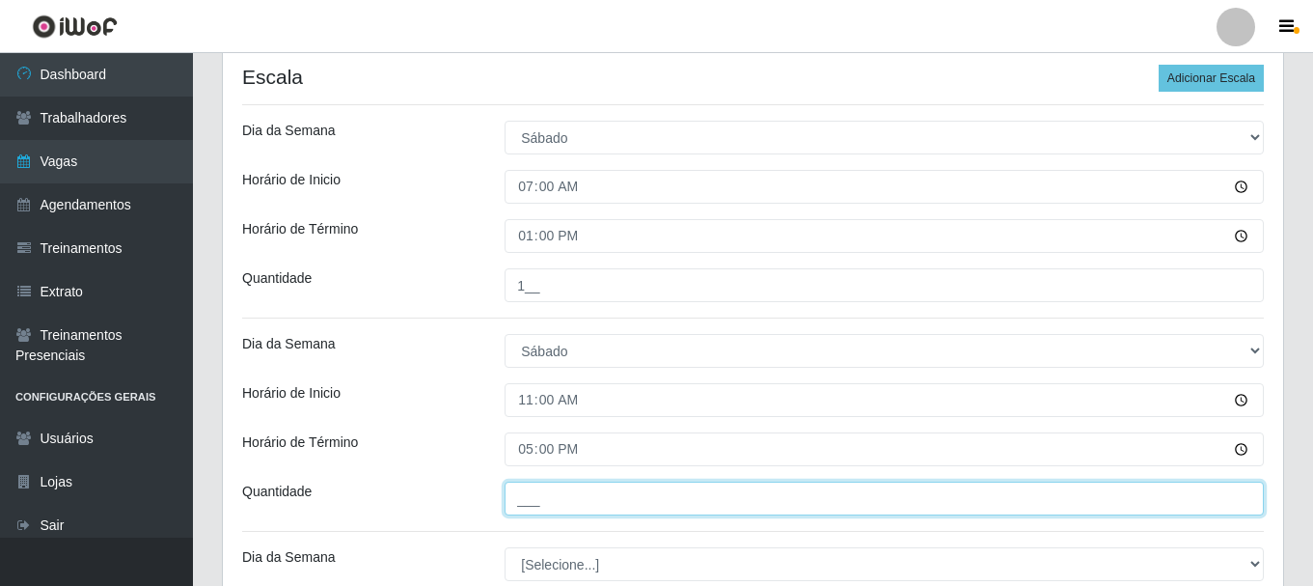
click at [530, 486] on input "___" at bounding box center [884, 499] width 759 height 34
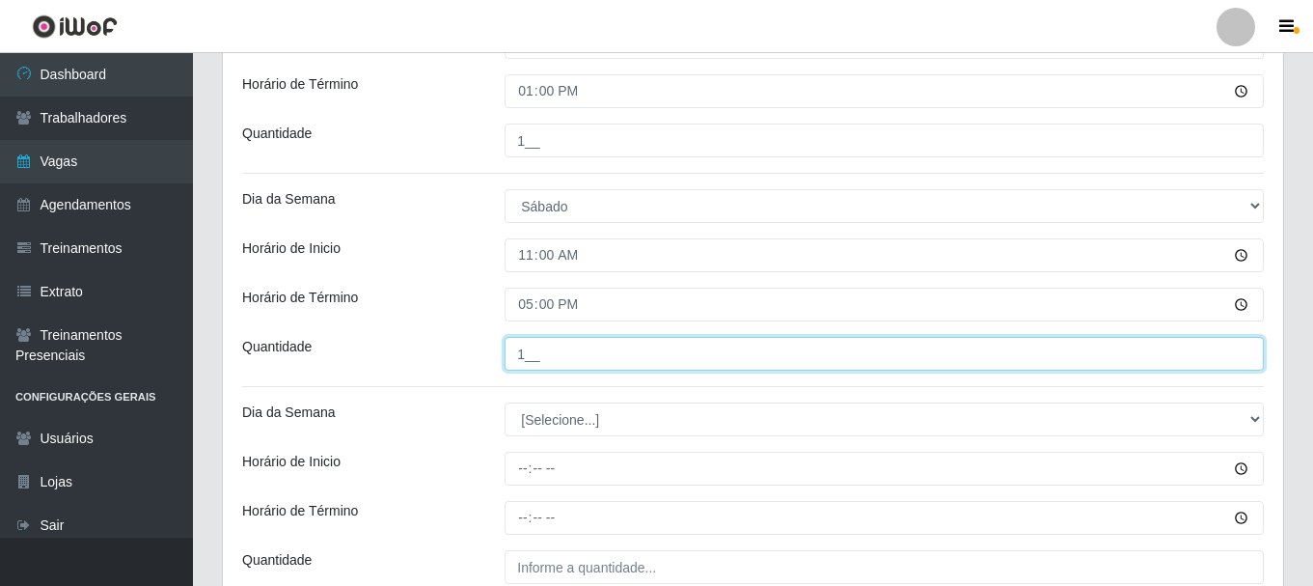
scroll to position [579, 0]
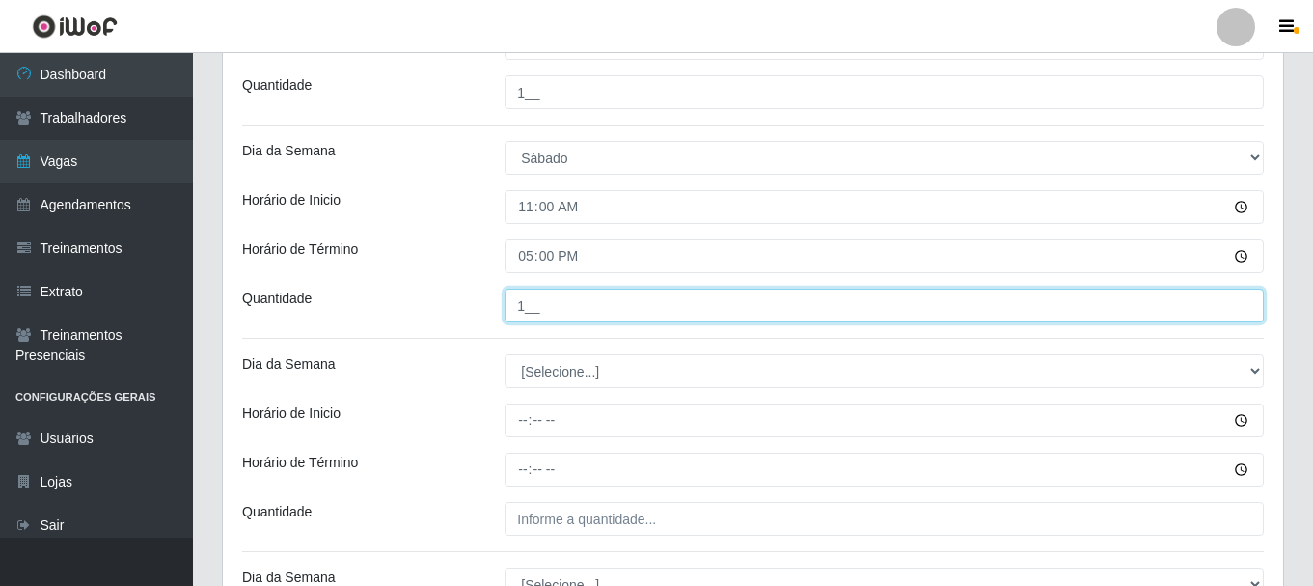
type input "1__"
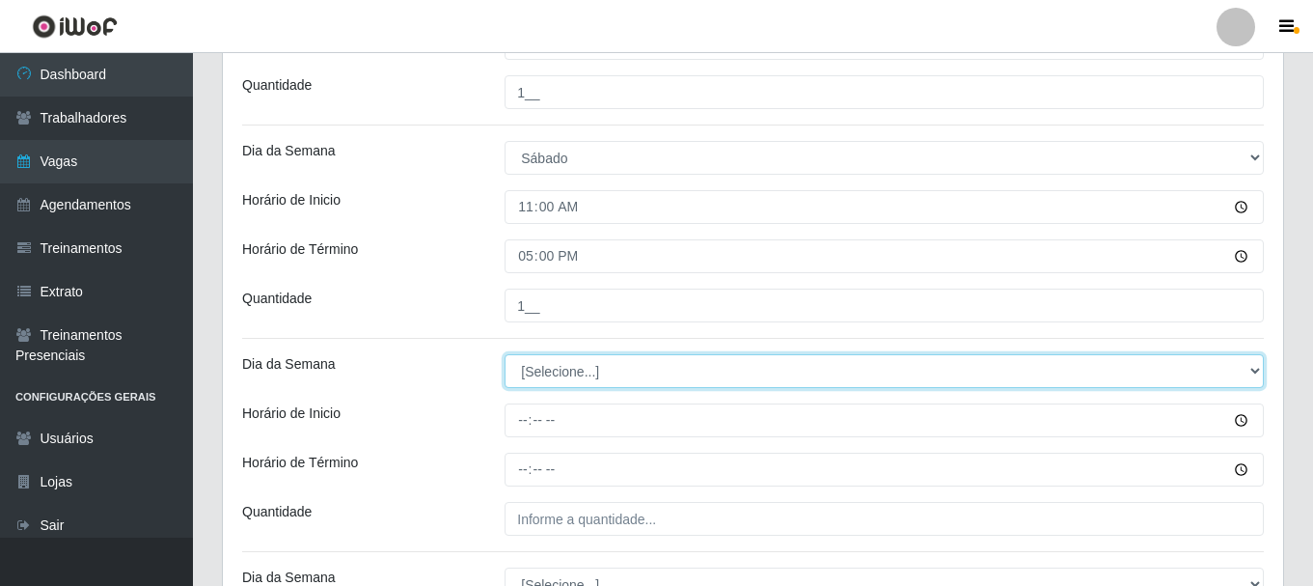
click at [601, 377] on select "[Selecione...] Segunda Terça Quarta Quinta Sexta Sábado Domingo" at bounding box center [884, 371] width 759 height 34
select select "0"
click at [505, 354] on select "[Selecione...] Segunda Terça Quarta Quinta Sexta Sábado Domingo" at bounding box center [884, 371] width 759 height 34
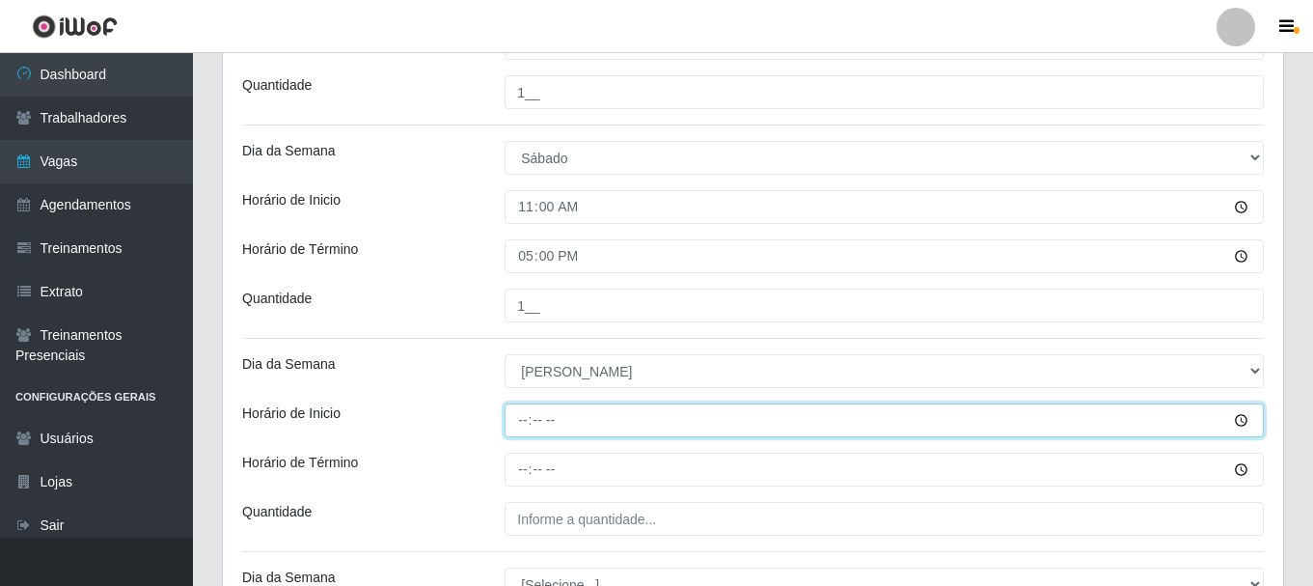
click at [522, 423] on input "Horário de Inicio" at bounding box center [884, 420] width 759 height 34
type input "07:00"
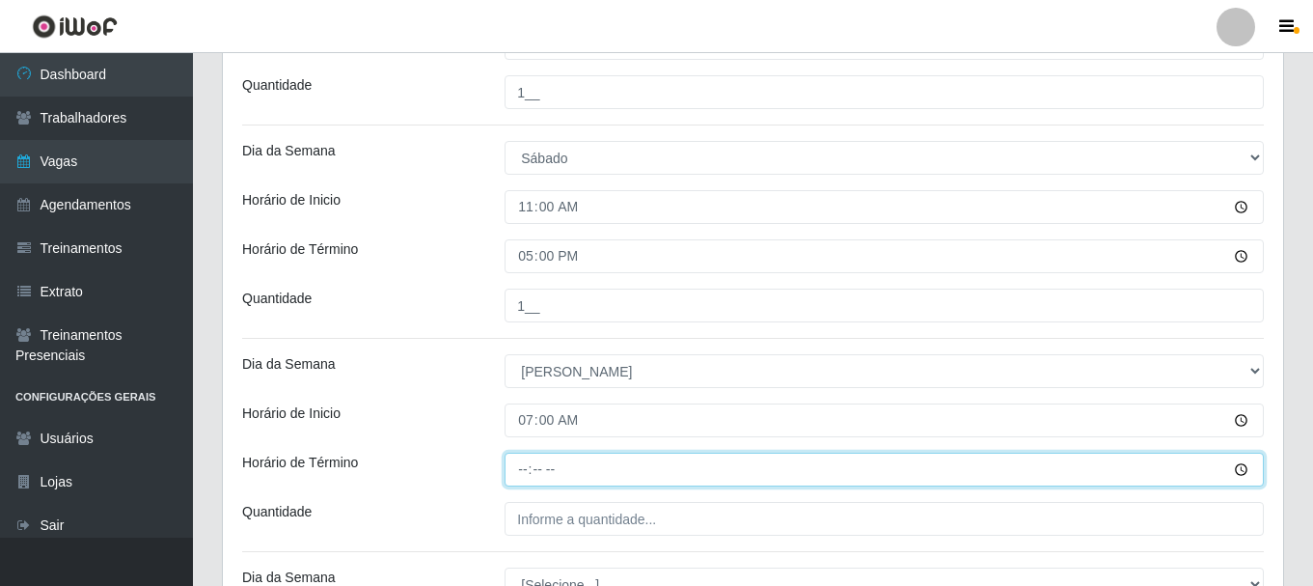
click at [524, 475] on input "Horário de Término" at bounding box center [884, 470] width 759 height 34
type input "13:00"
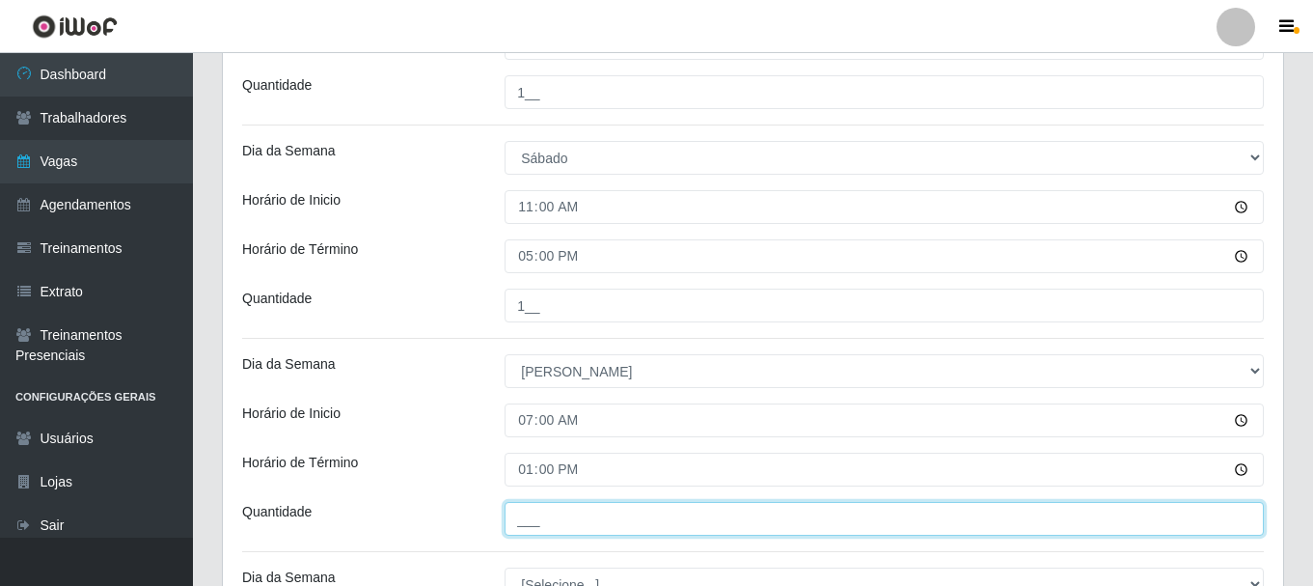
click at [523, 525] on input "___" at bounding box center [884, 519] width 759 height 34
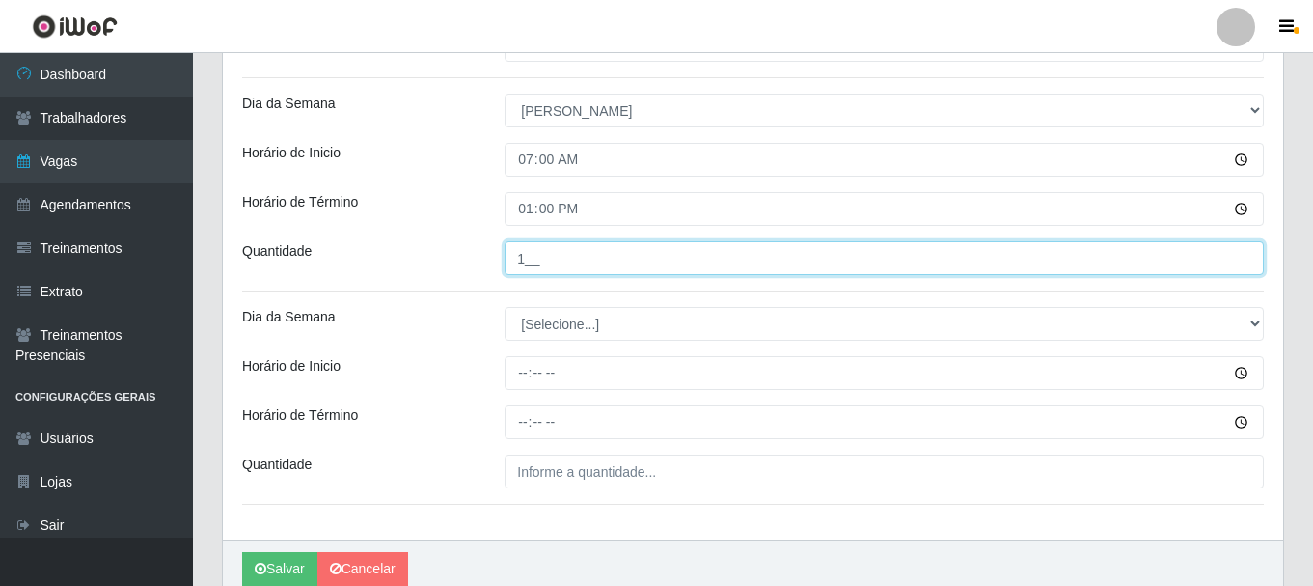
scroll to position [868, 0]
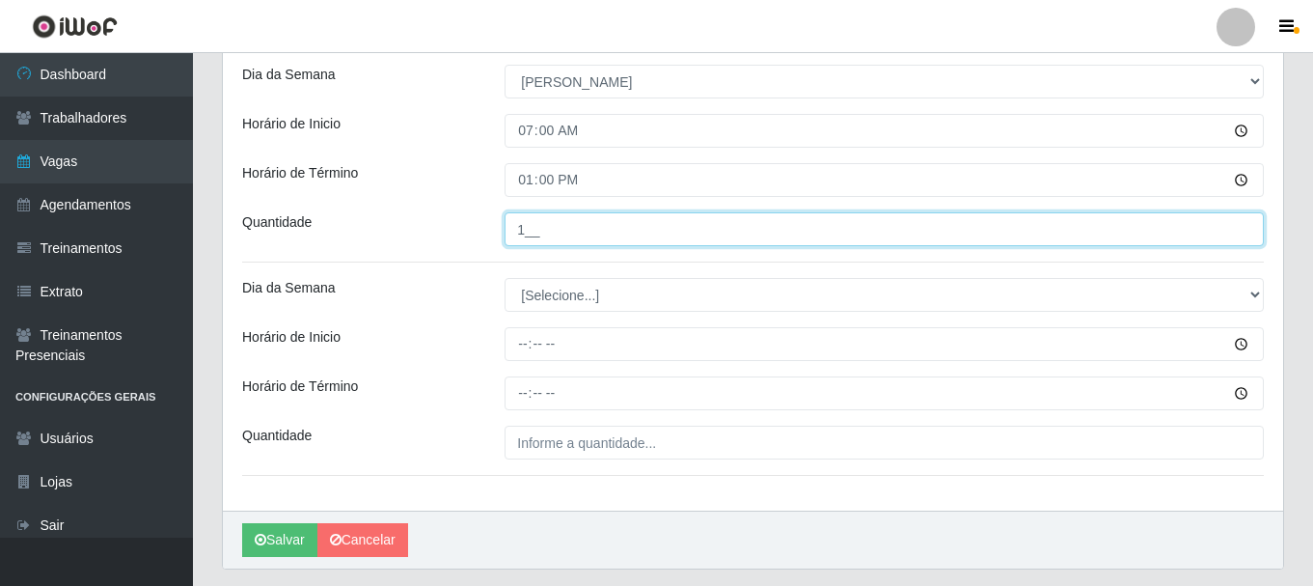
type input "1__"
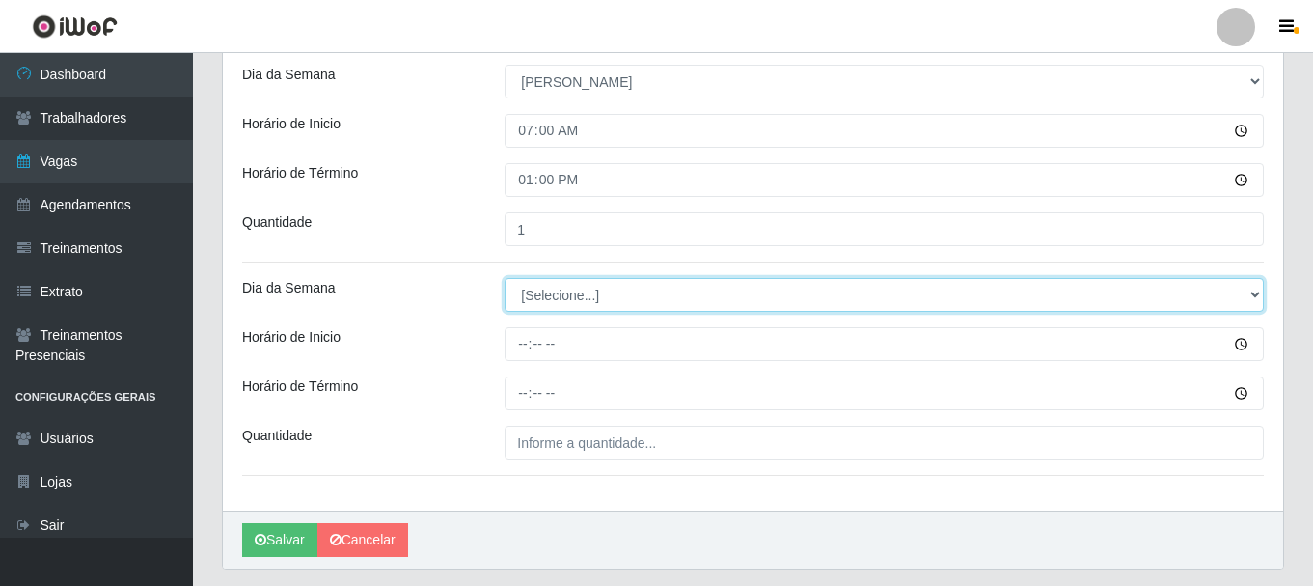
click at [582, 296] on select "[Selecione...] Segunda Terça Quarta Quinta Sexta Sábado Domingo" at bounding box center [884, 295] width 759 height 34
select select "0"
click at [505, 278] on select "[Selecione...] Segunda Terça Quarta Quinta Sexta Sábado Domingo" at bounding box center [884, 295] width 759 height 34
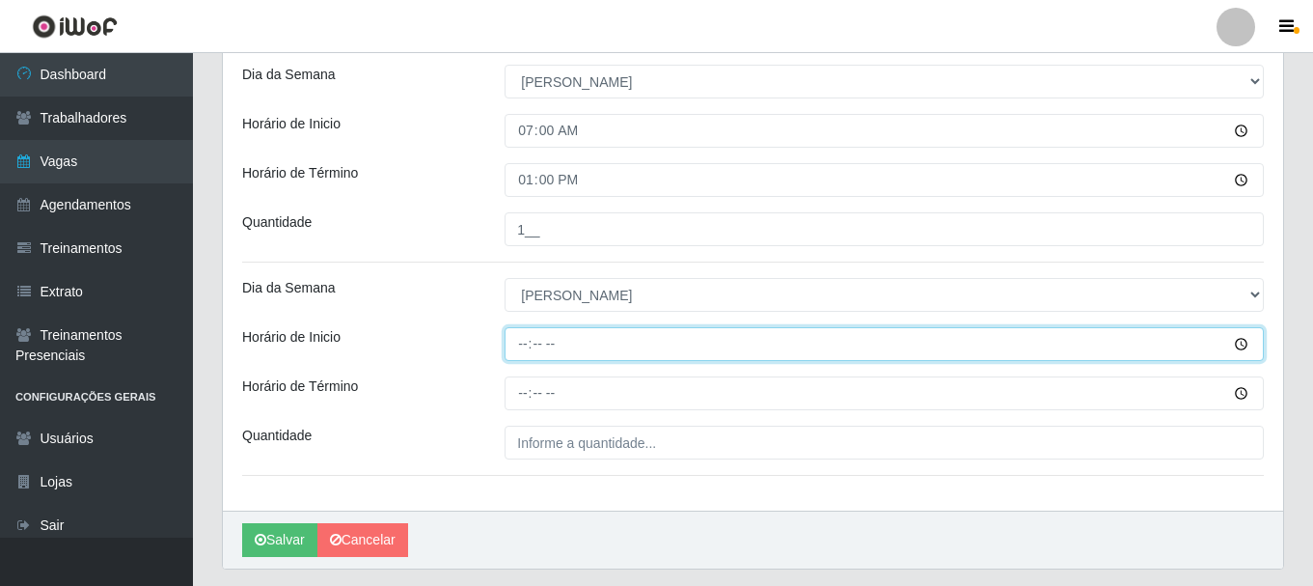
click at [518, 345] on input "Horário de Inicio" at bounding box center [884, 344] width 759 height 34
type input "11:00"
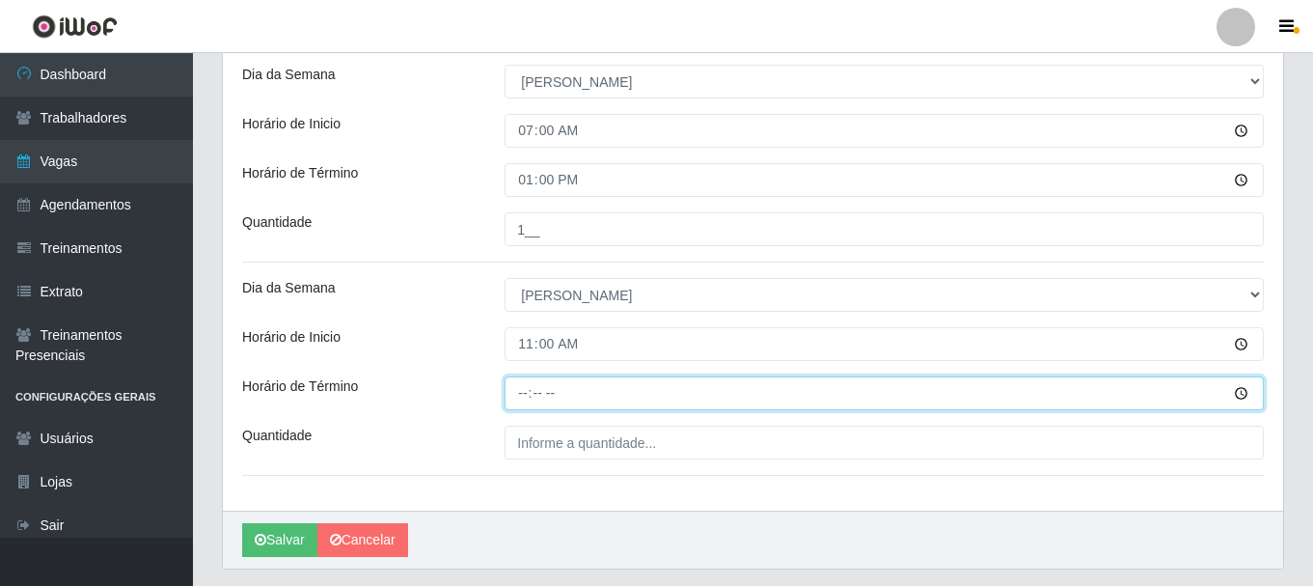
click at [521, 394] on input "Horário de Término" at bounding box center [884, 393] width 759 height 34
type input "17:00"
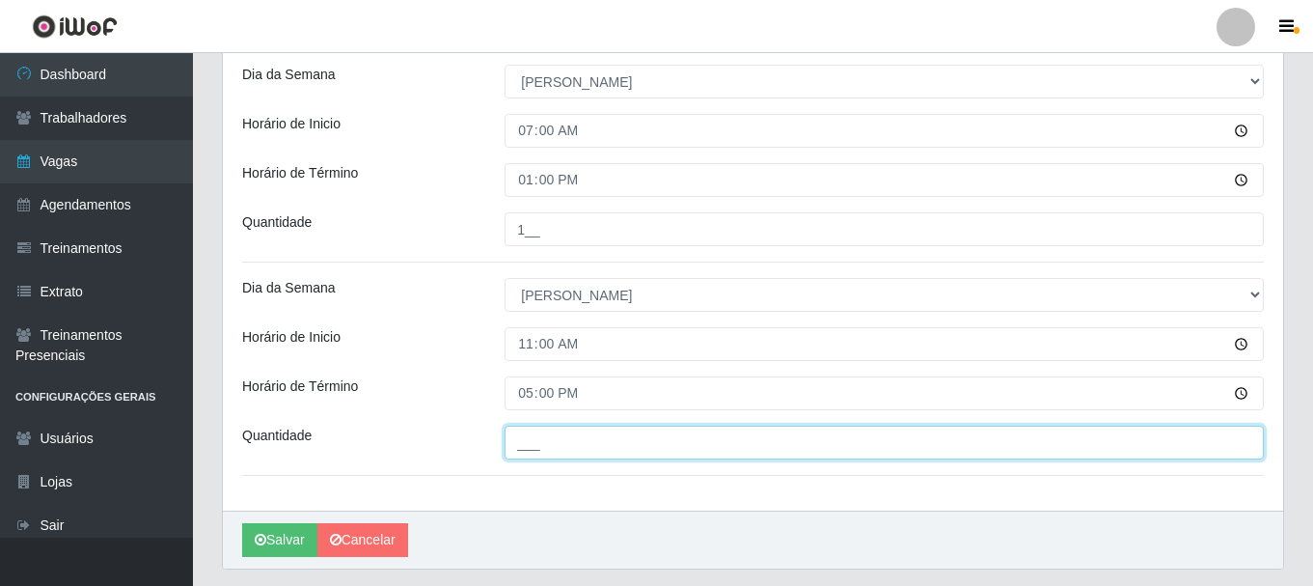
click at [543, 450] on input "___" at bounding box center [884, 443] width 759 height 34
type input "1__"
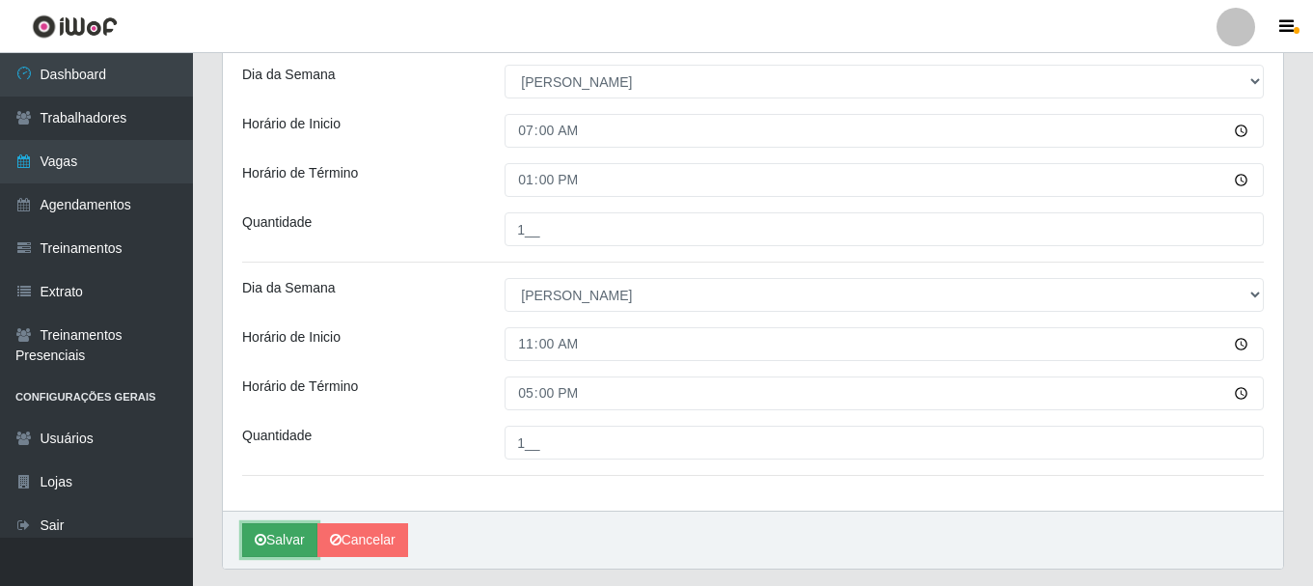
click at [290, 541] on button "Salvar" at bounding box center [279, 540] width 75 height 34
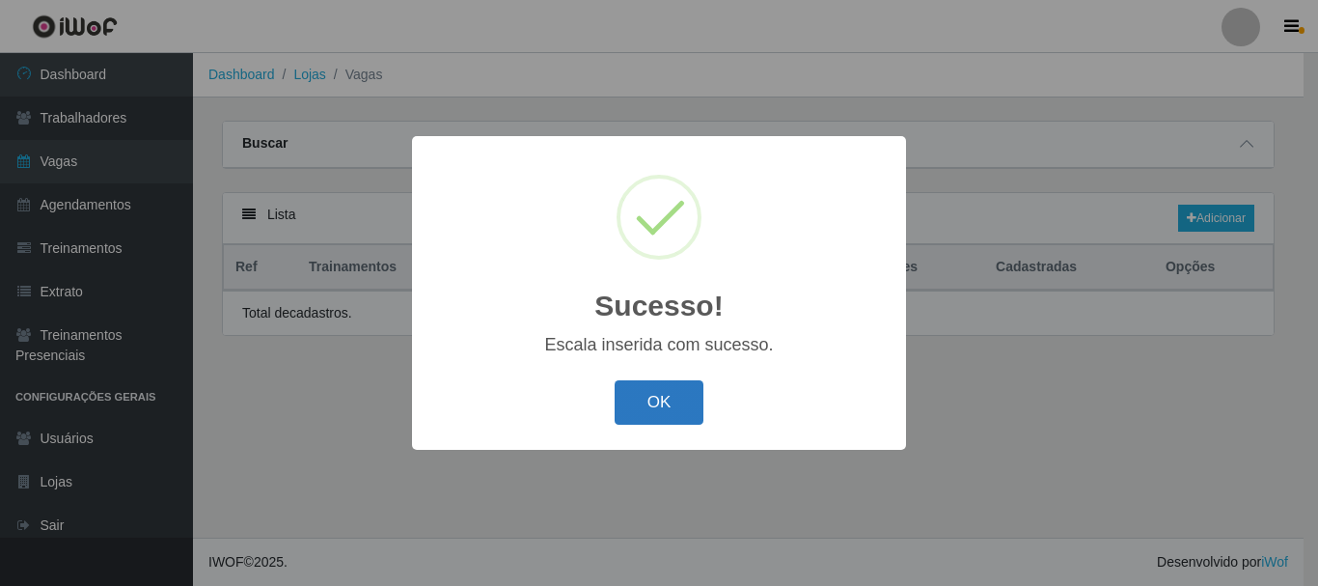
click at [670, 402] on button "OK" at bounding box center [660, 402] width 90 height 45
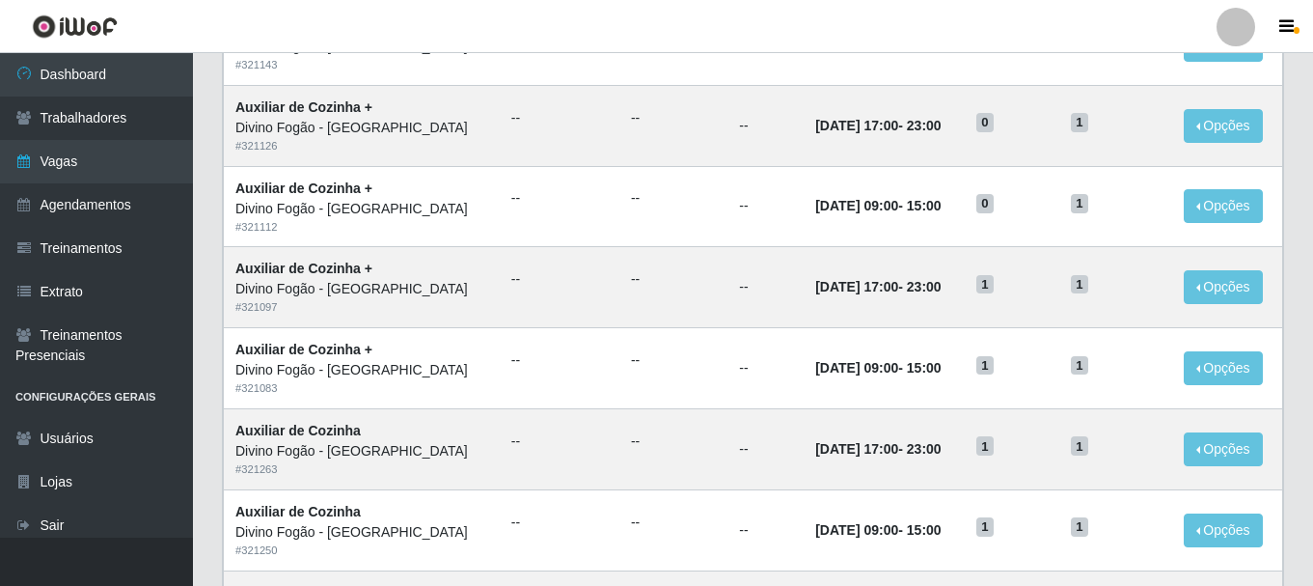
scroll to position [1050, 0]
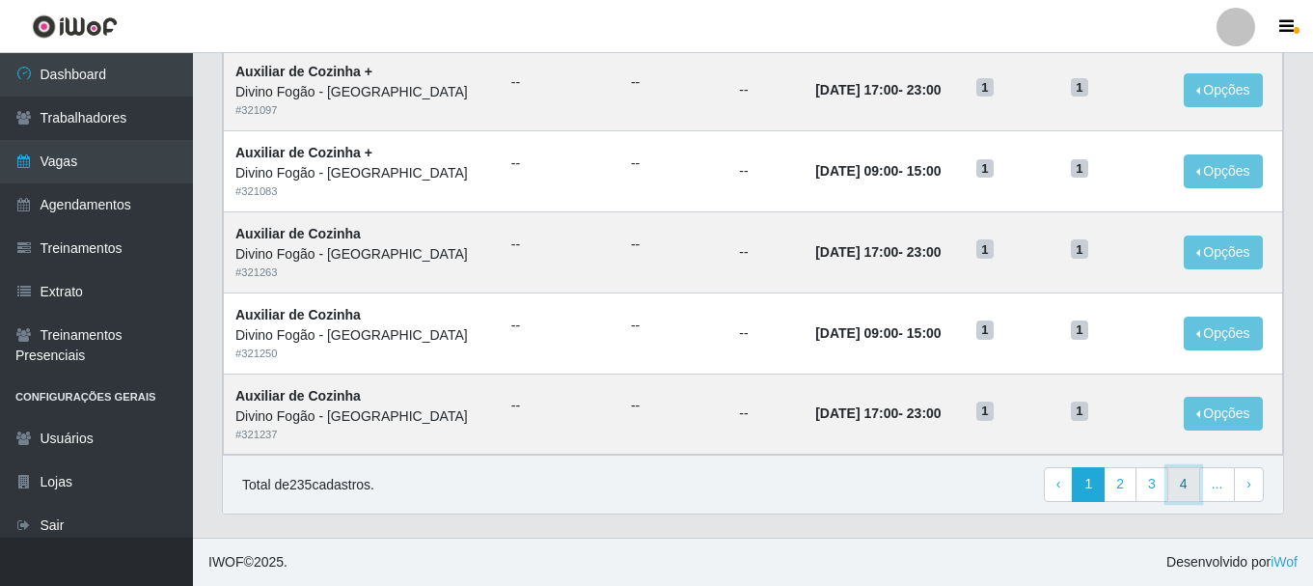
click at [1200, 496] on link "4" at bounding box center [1184, 484] width 33 height 35
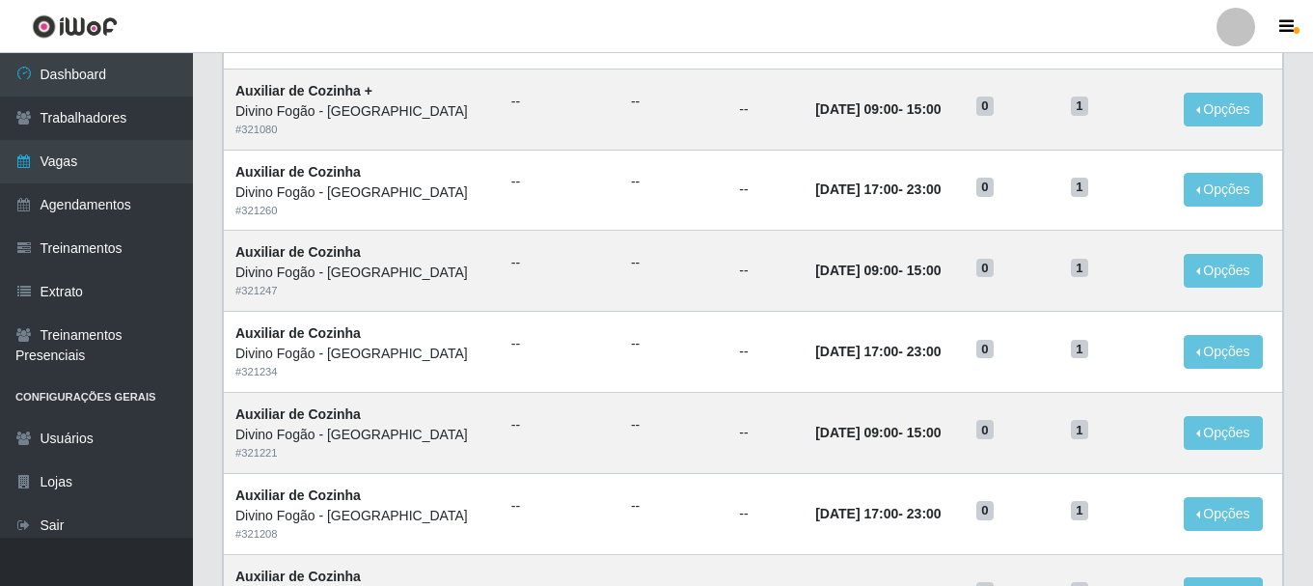
scroll to position [1050, 0]
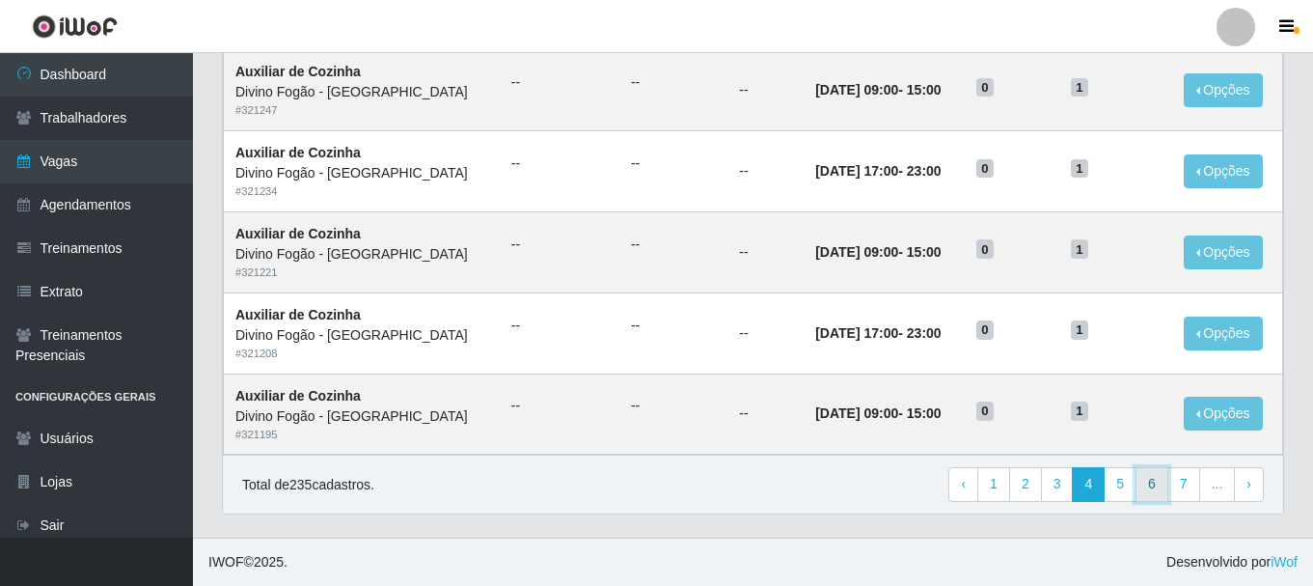
click at [1151, 494] on link "6" at bounding box center [1152, 484] width 33 height 35
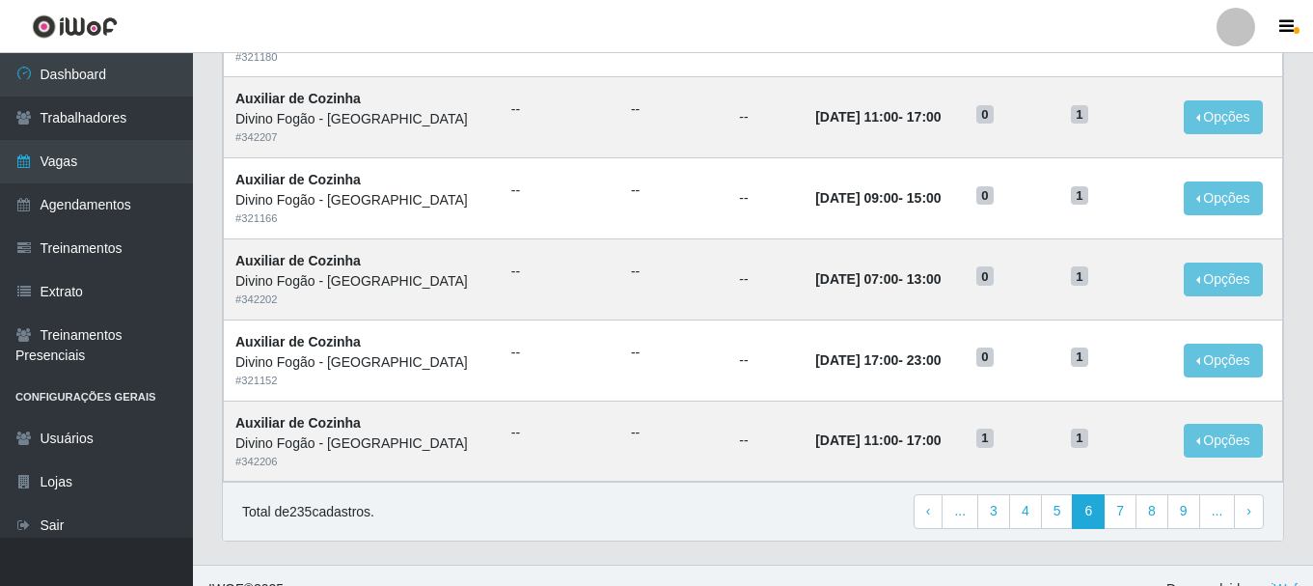
scroll to position [1050, 0]
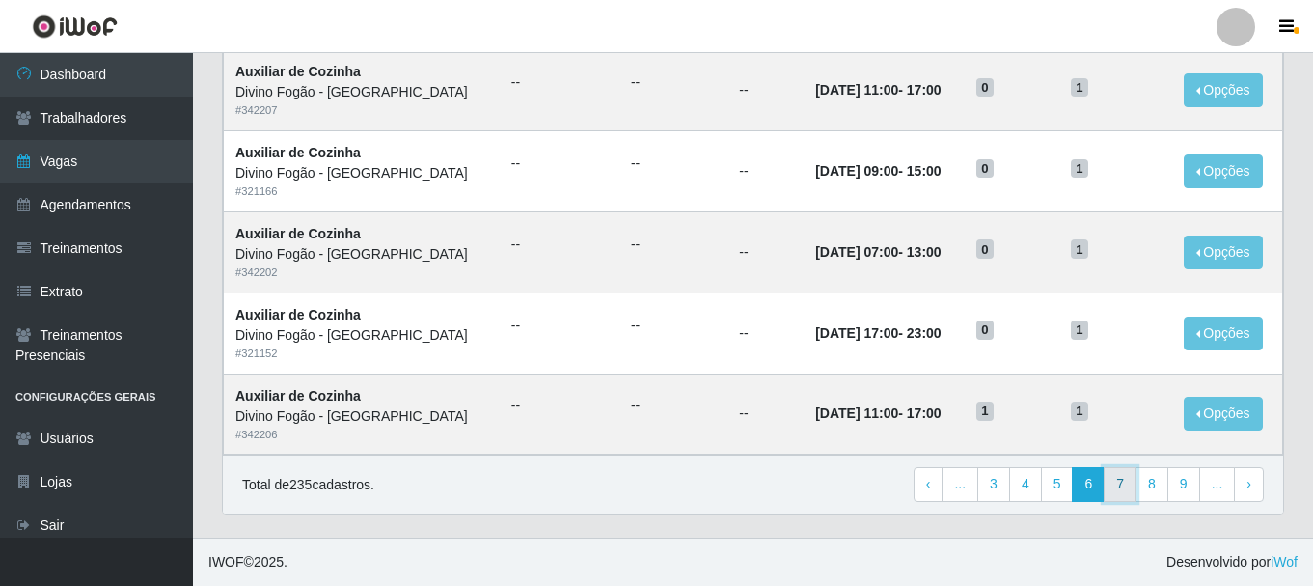
click at [1123, 486] on link "7" at bounding box center [1120, 484] width 33 height 35
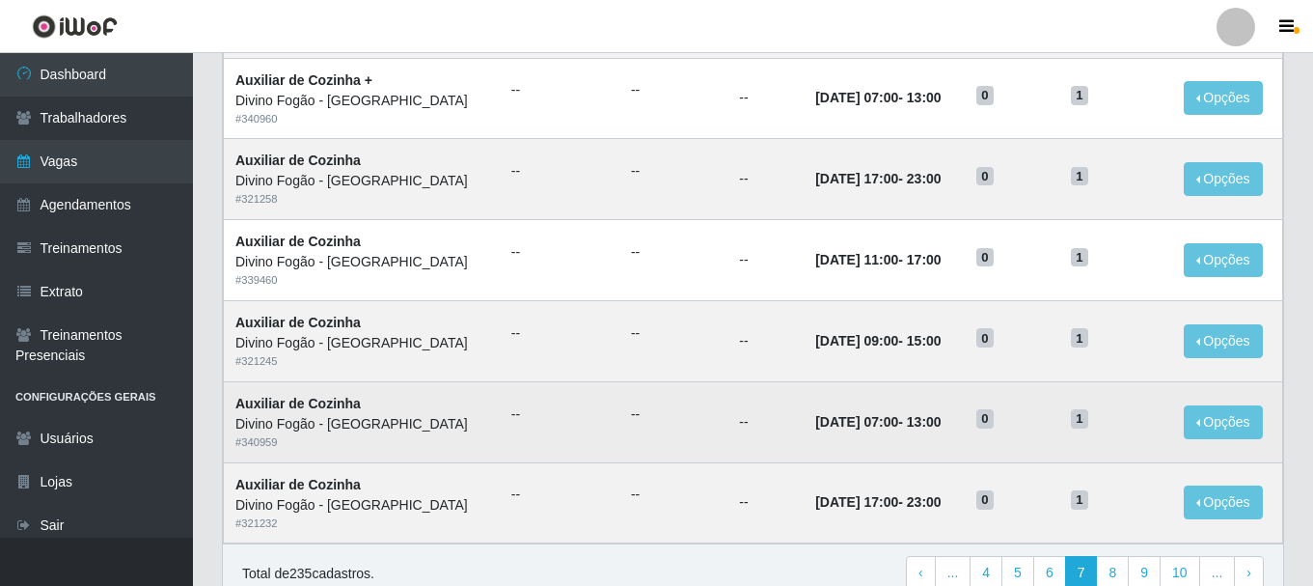
scroll to position [1050, 0]
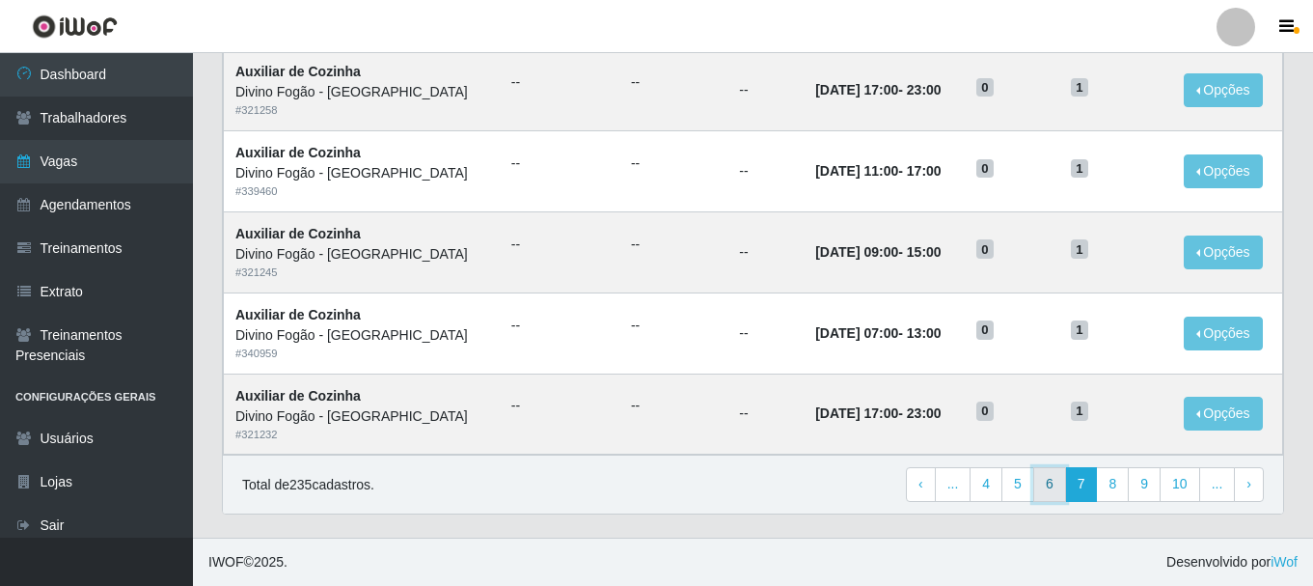
click at [1057, 487] on link "6" at bounding box center [1049, 484] width 33 height 35
click at [1060, 483] on link "5" at bounding box center [1057, 484] width 33 height 35
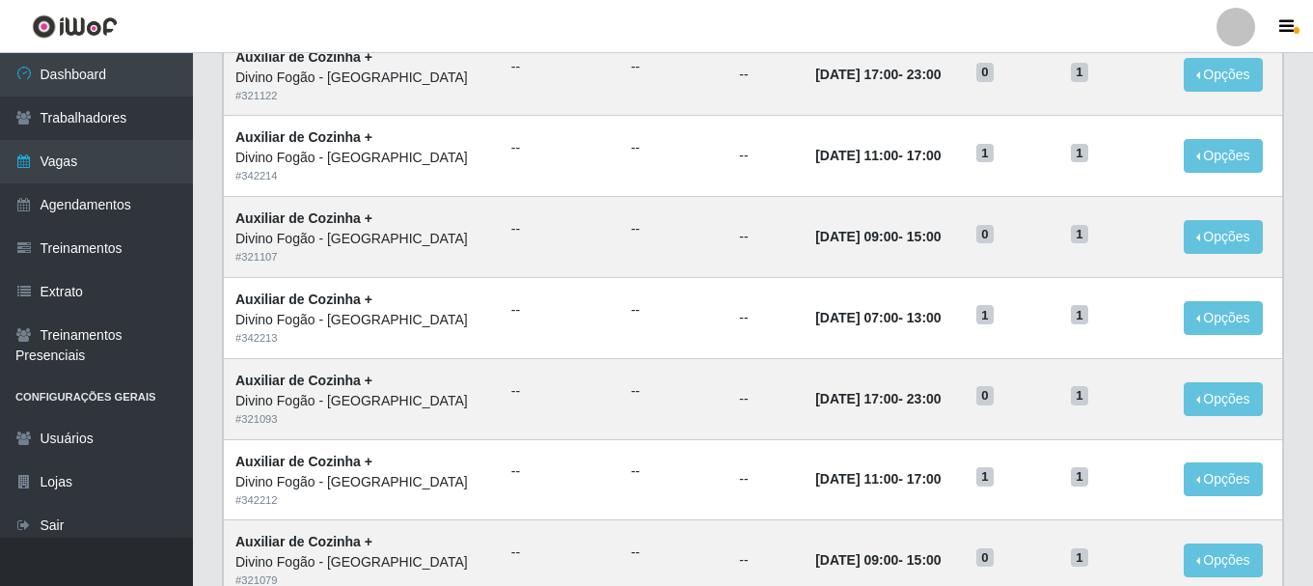
scroll to position [1050, 0]
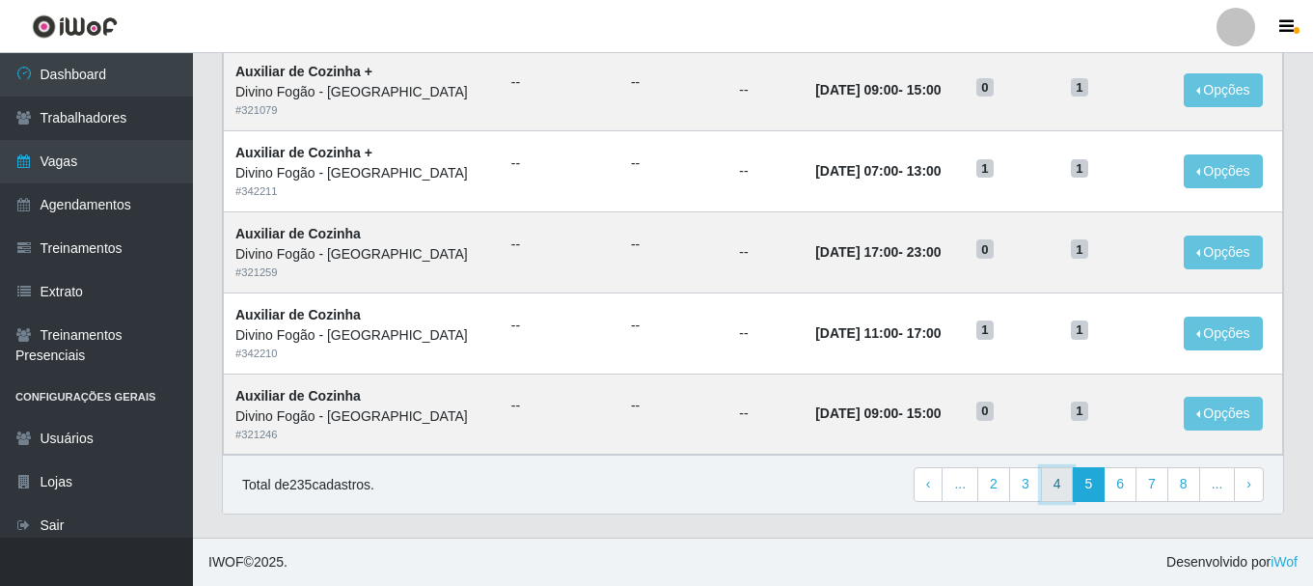
click at [1053, 485] on link "4" at bounding box center [1057, 484] width 33 height 35
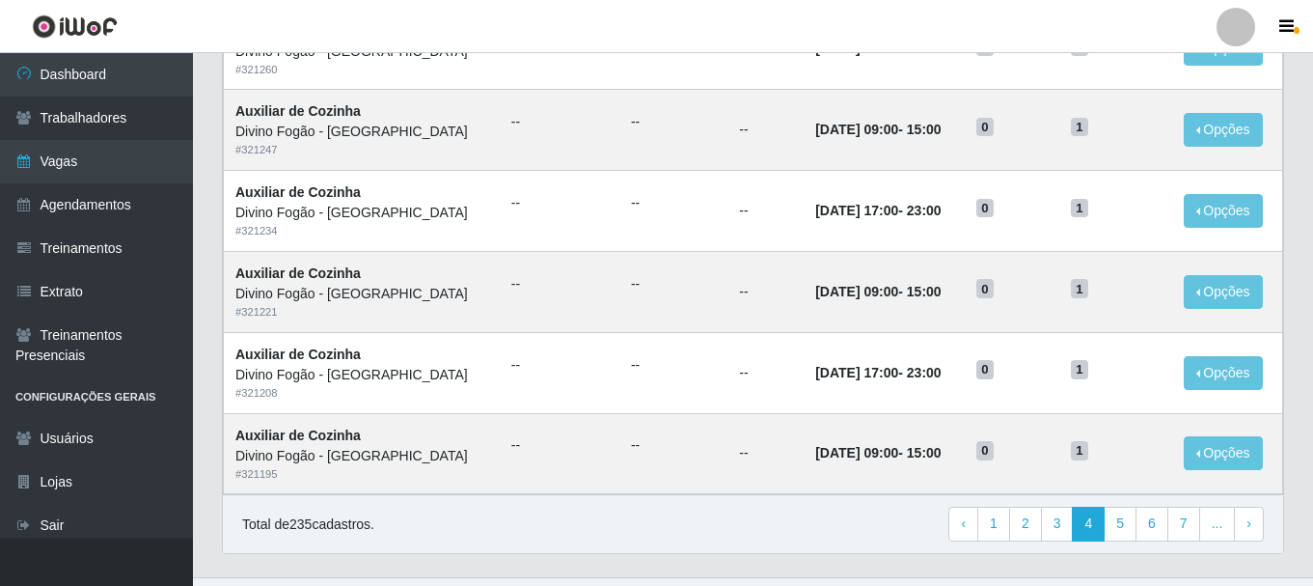
scroll to position [1050, 0]
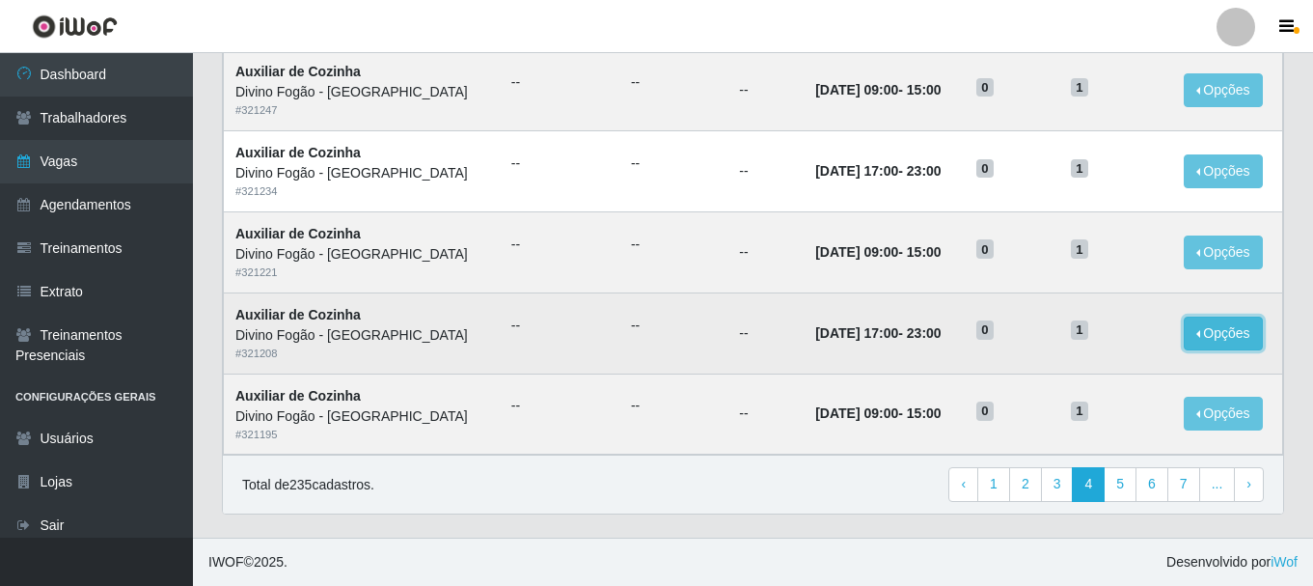
click at [1214, 334] on button "Opções" at bounding box center [1223, 333] width 79 height 34
click at [1112, 338] on button "Editar" at bounding box center [1105, 337] width 152 height 40
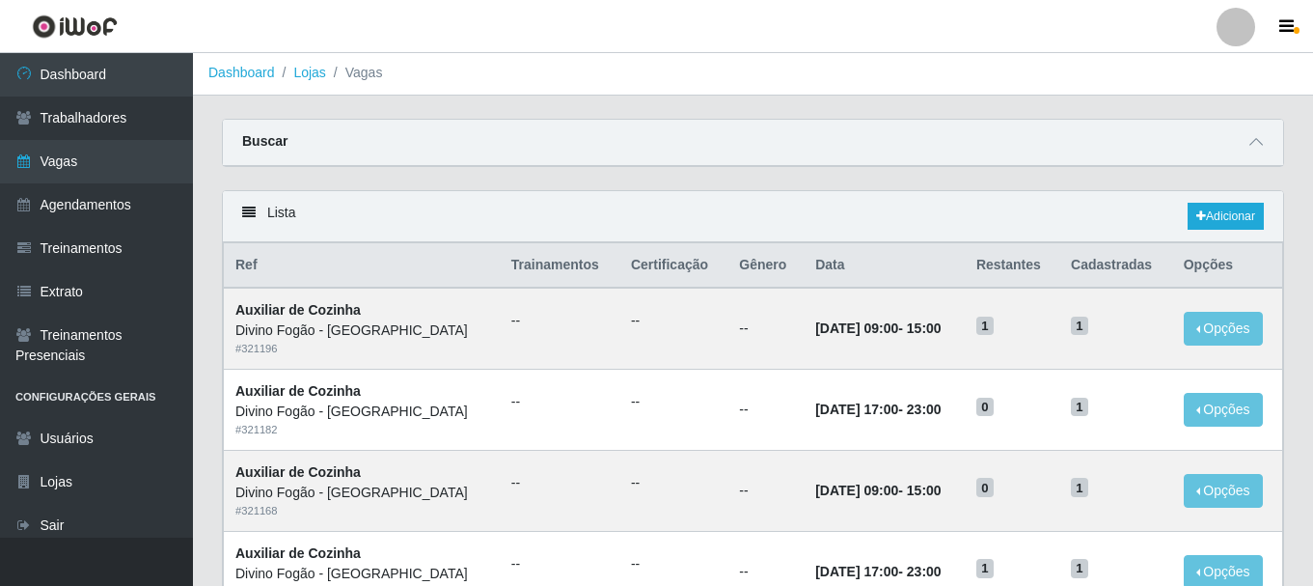
scroll to position [0, 0]
